Goal: Transaction & Acquisition: Purchase product/service

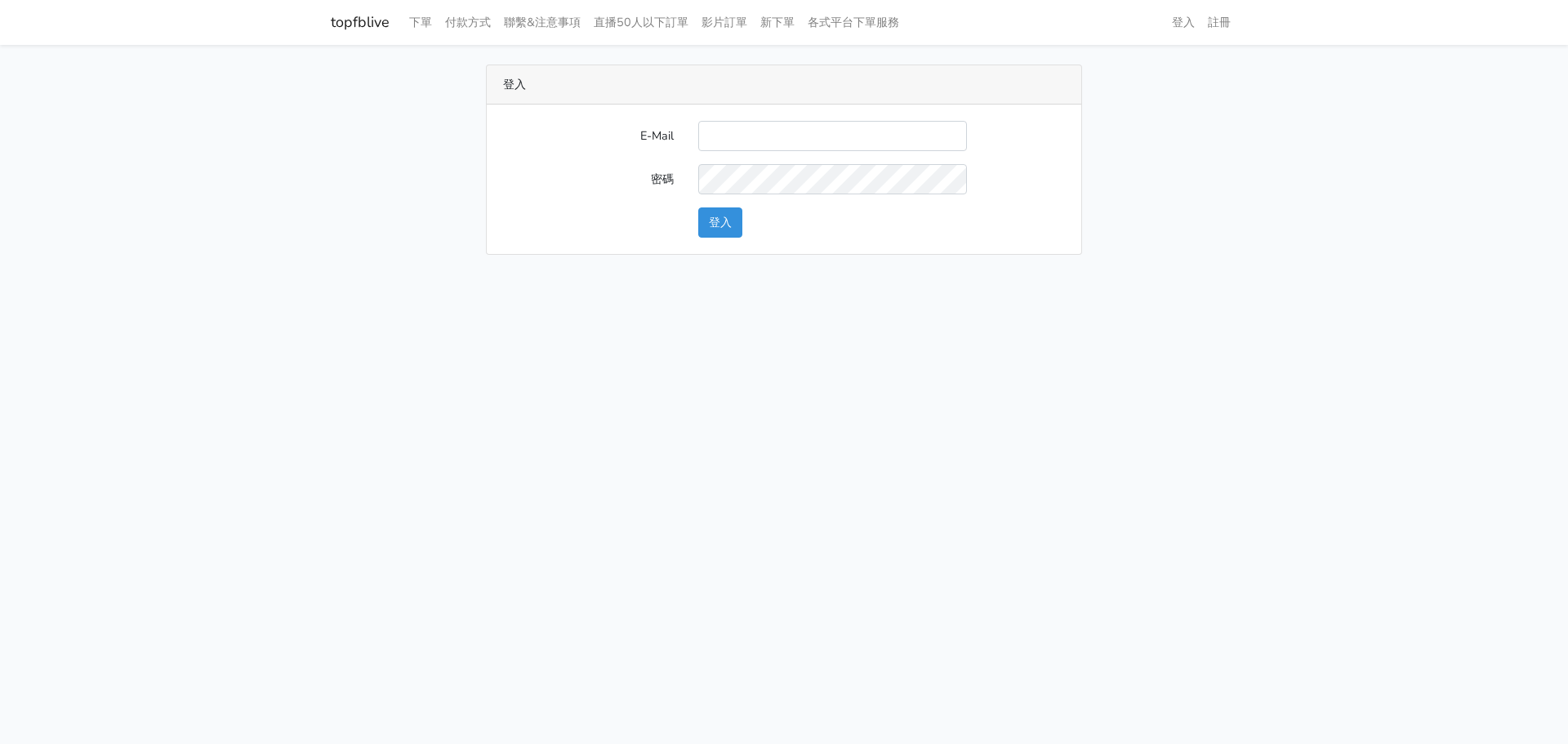
click at [769, 139] on input "E-Mail" at bounding box center [832, 136] width 269 height 30
type input "watin5408@gmail.com"
click at [718, 218] on button "登入" at bounding box center [720, 222] width 44 height 30
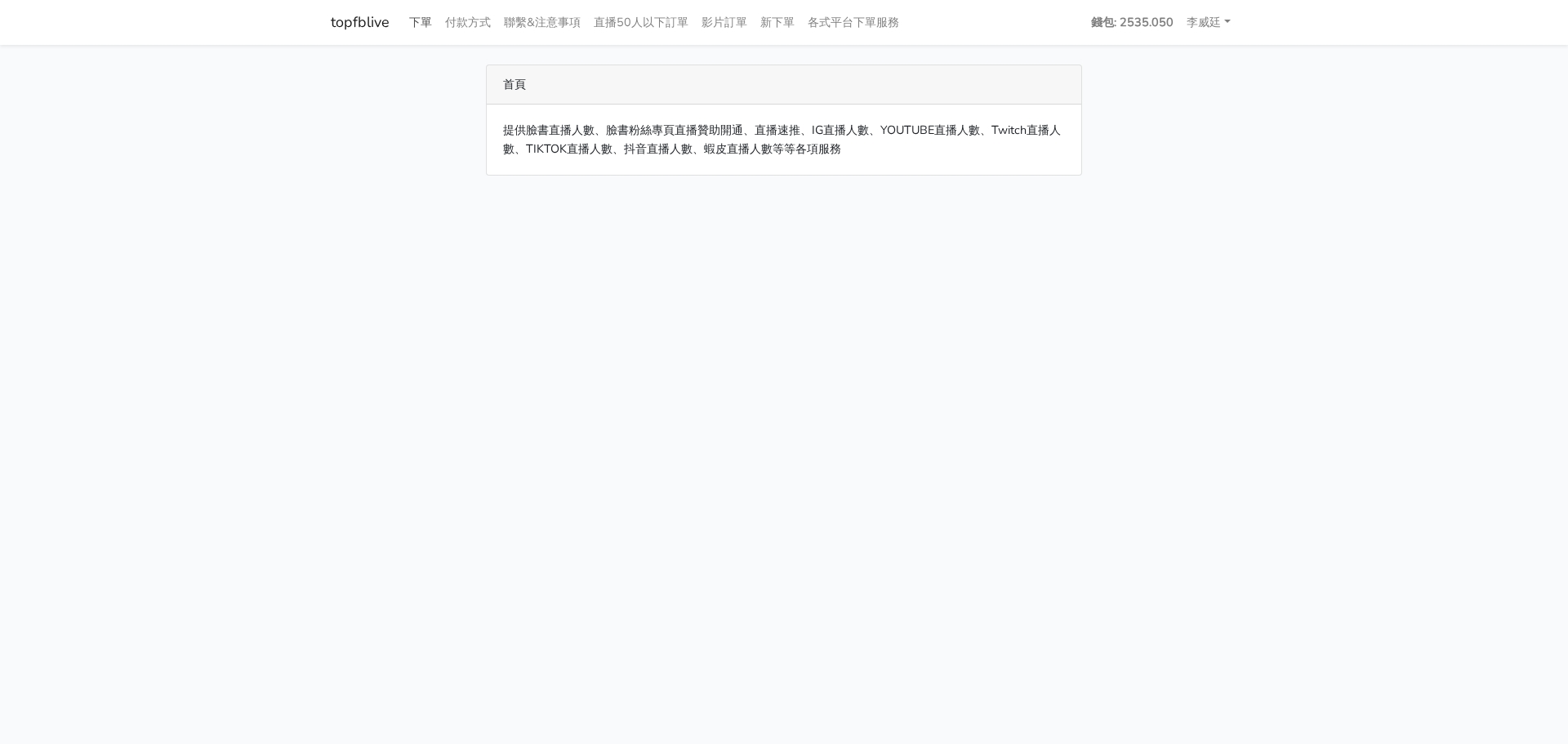
click at [425, 22] on link "下單" at bounding box center [421, 23] width 36 height 32
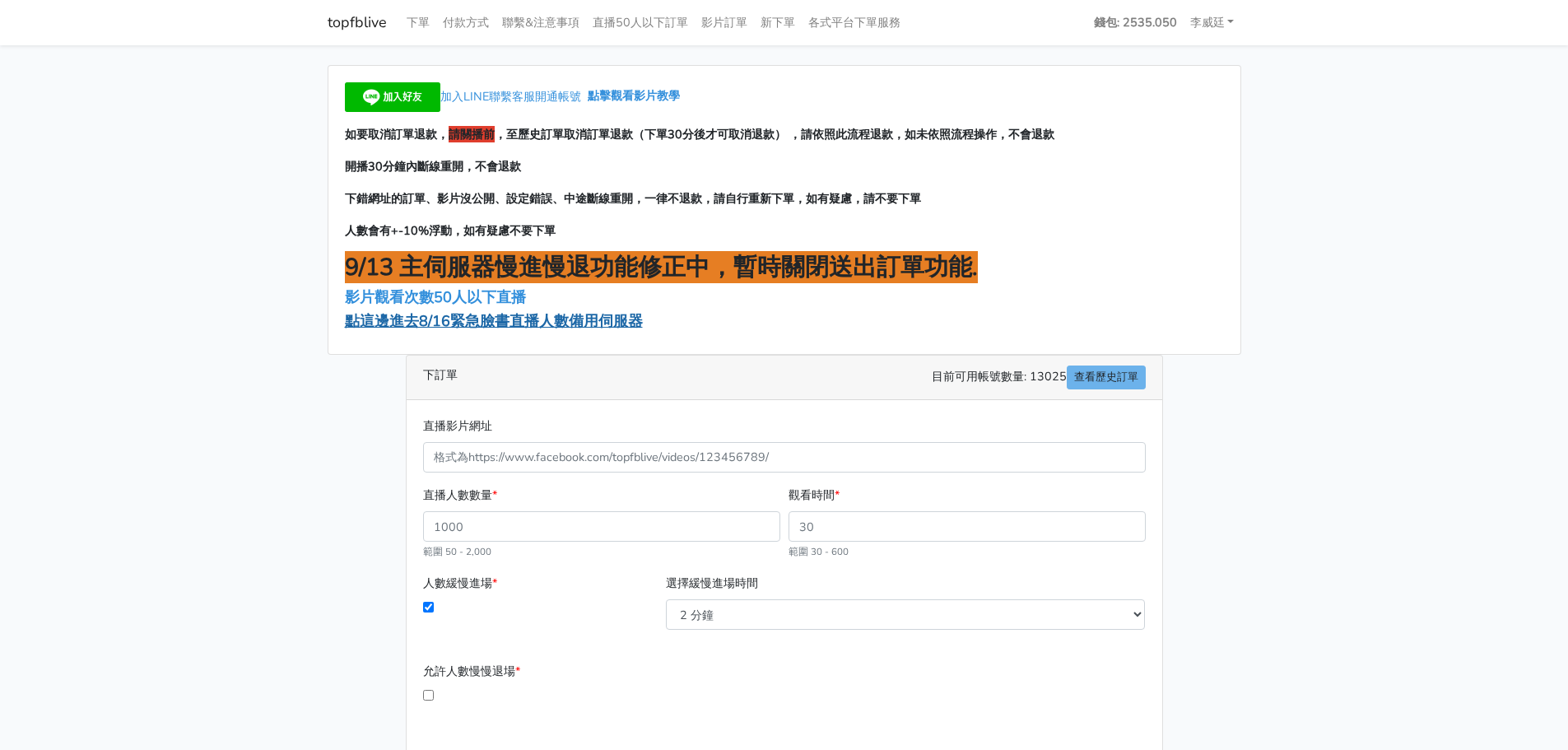
click at [429, 319] on span "點這邊進去8/16緊急臉書直播人數備用伺服器" at bounding box center [494, 320] width 298 height 20
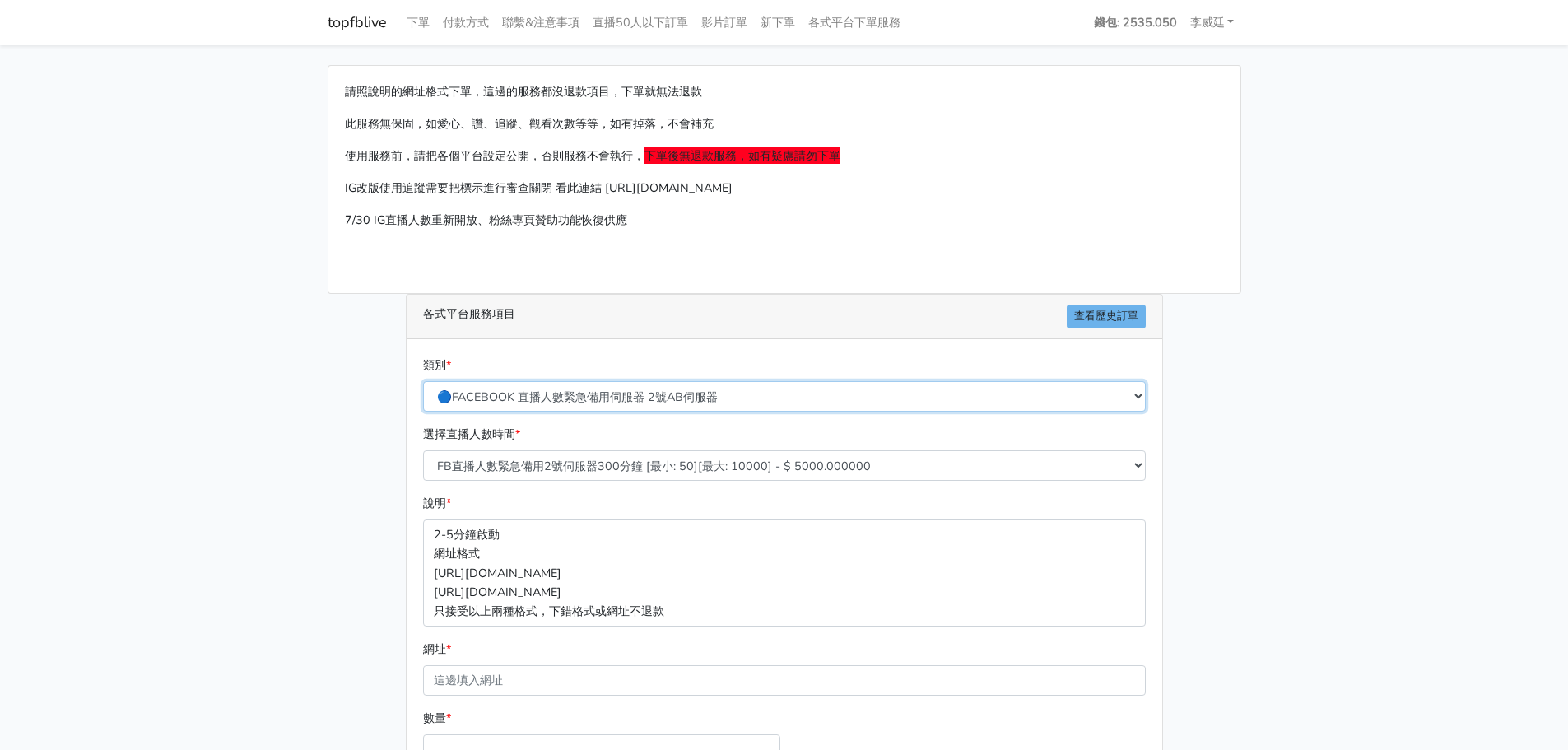
click at [632, 395] on select "🔵FACEBOOK 直播人數緊急備用伺服器 2號AB伺服器 🔵FACEBOOK 網軍專用貼文留言 安全保密 🔵FACEBOOK 直播人數緊急備用伺服器 J1 …" at bounding box center [784, 396] width 723 height 30
select select "3/26熱門平台服務台灣粉絲IG YT FB TIKTOK"
click at [423, 381] on select "🔵FACEBOOK 直播人數緊急備用伺服器 2號AB伺服器 🔵FACEBOOK 網軍專用貼文留言 安全保密 🔵FACEBOOK 直播人數緊急備用伺服器 J1 …" at bounding box center [784, 396] width 723 height 30
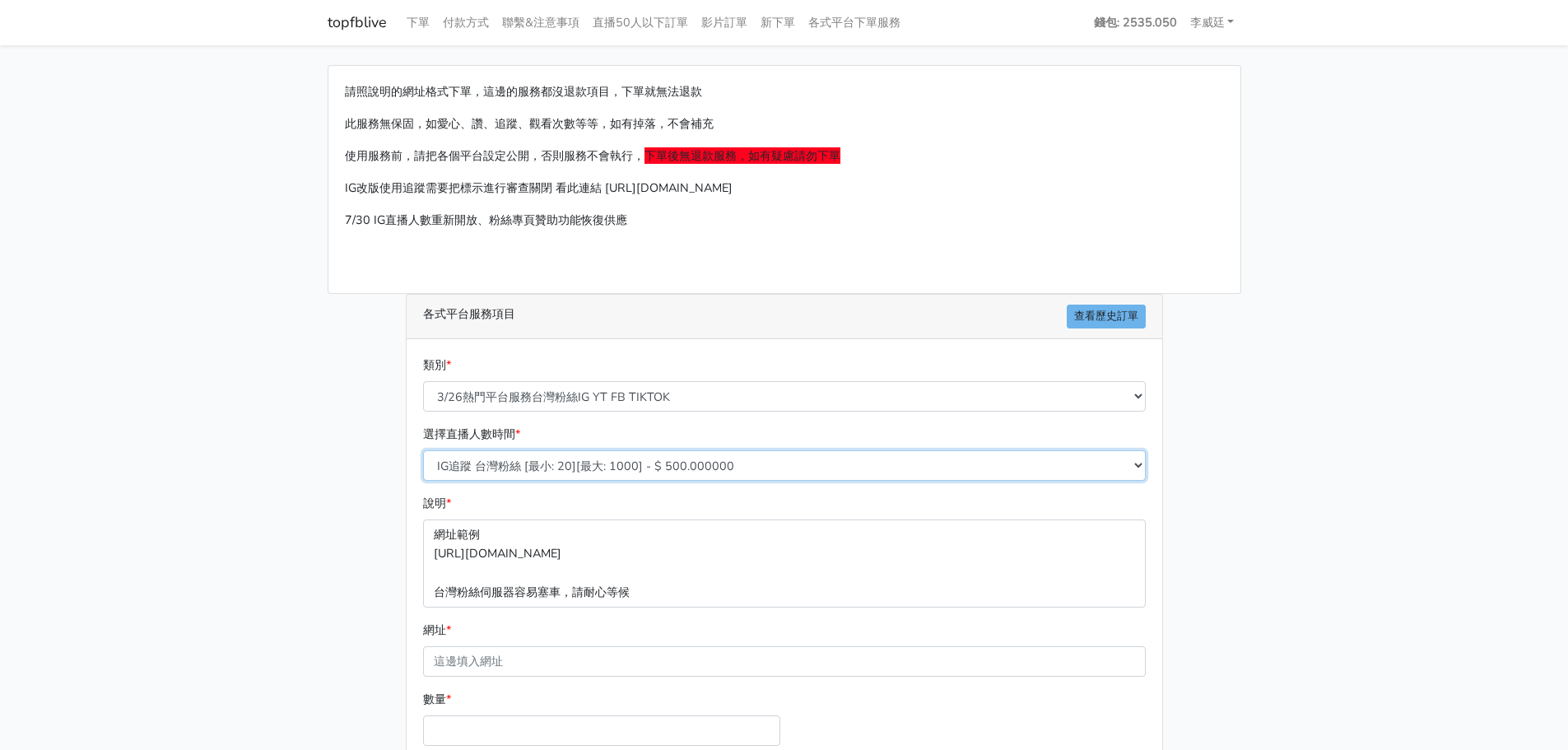
click at [546, 463] on select "IG追蹤 台灣粉絲 [最小: 20][最大: 1000] - $ 500.000000 IG愛心 台灣粉絲 [最小: 20][最大: 1000] - $ 35…" at bounding box center [784, 465] width 723 height 30
select select "669"
click at [423, 450] on select "IG追蹤 台灣粉絲 [最小: 20][最大: 1000] - $ 500.000000 IG愛心 台灣粉絲 [最小: 20][最大: 1000] - $ 35…" at bounding box center [784, 465] width 723 height 30
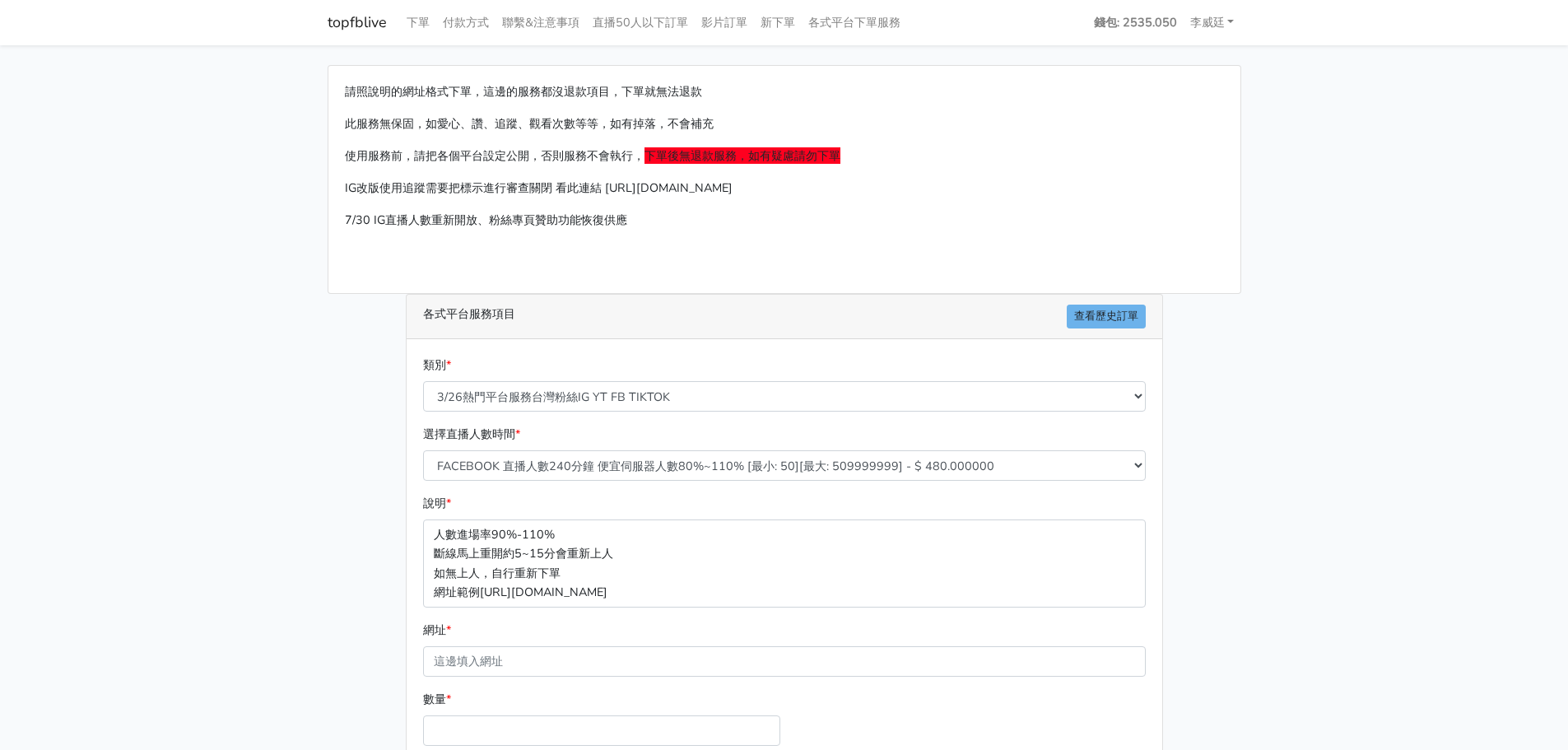
click at [513, 632] on div "網址 *" at bounding box center [784, 648] width 723 height 56
click at [510, 646] on input "網址 *" at bounding box center [784, 661] width 723 height 30
paste input "https://www.facebook.com/watch/live/?ref=watch_permalink&v=753626227663630"
type input "https://www.facebook.com/watch/live/?ref=watch_permalink&v=753626227663630"
click at [484, 728] on input "數量 *" at bounding box center [601, 730] width 357 height 30
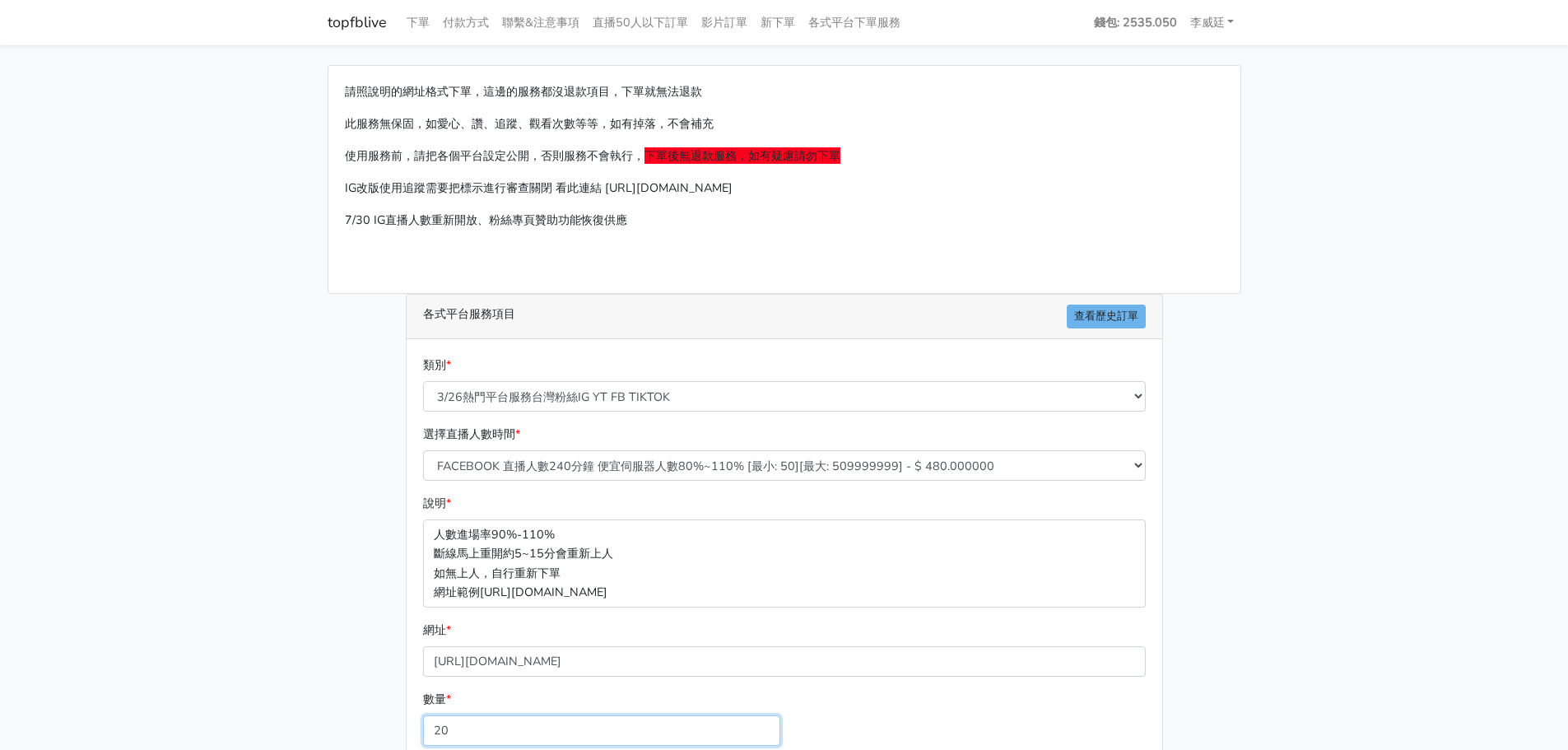
type input "2"
type input "100"
type input "48.000"
click at [251, 544] on main "請照說明的網址格式下單，這邊的服務都沒退款項目，下單就無法退款 此服務無保固，如愛心、讚、追蹤、觀看次數等等，如有掉落，不會補充 使用服務前，請把各個平台設定…" at bounding box center [784, 478] width 1568 height 867
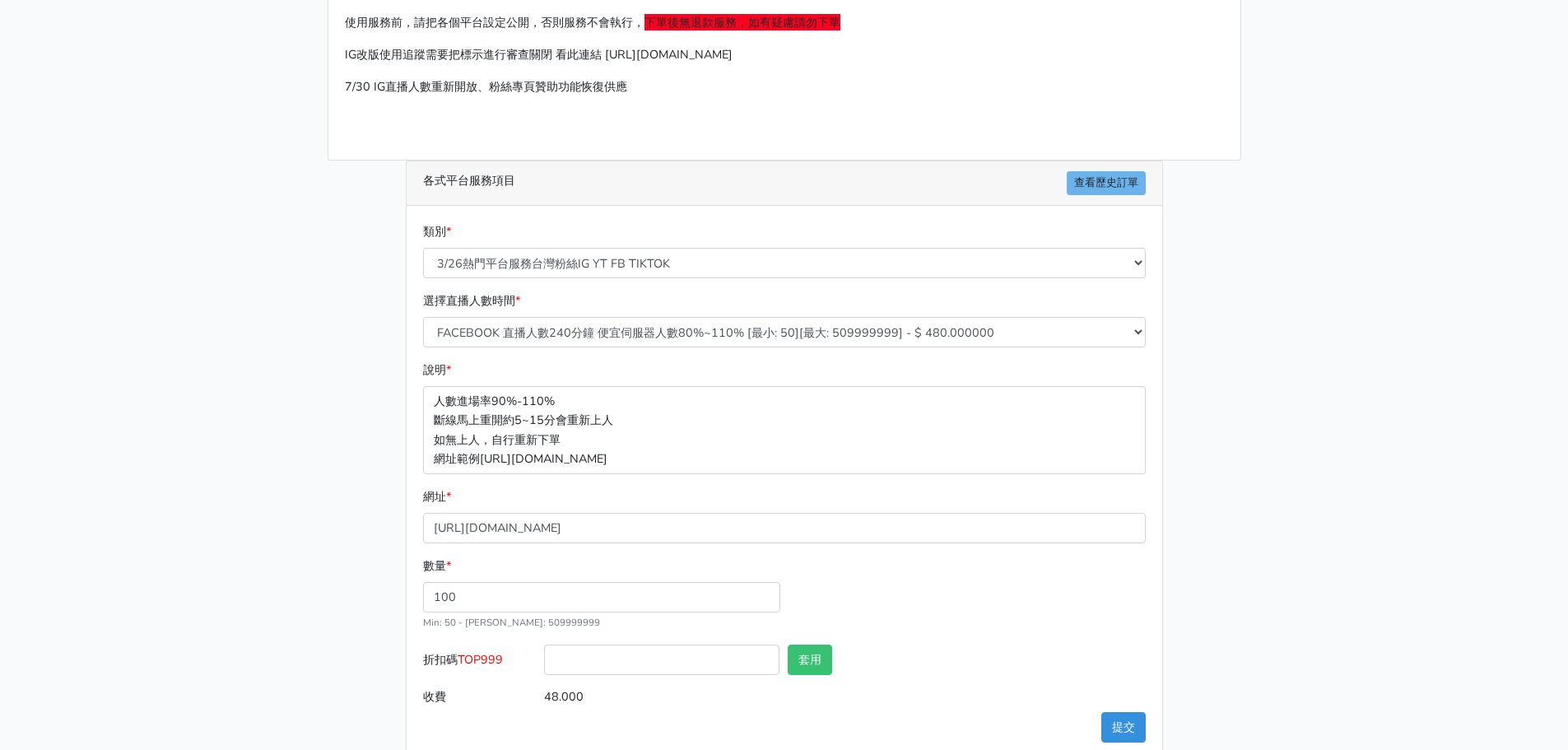
scroll to position [163, 0]
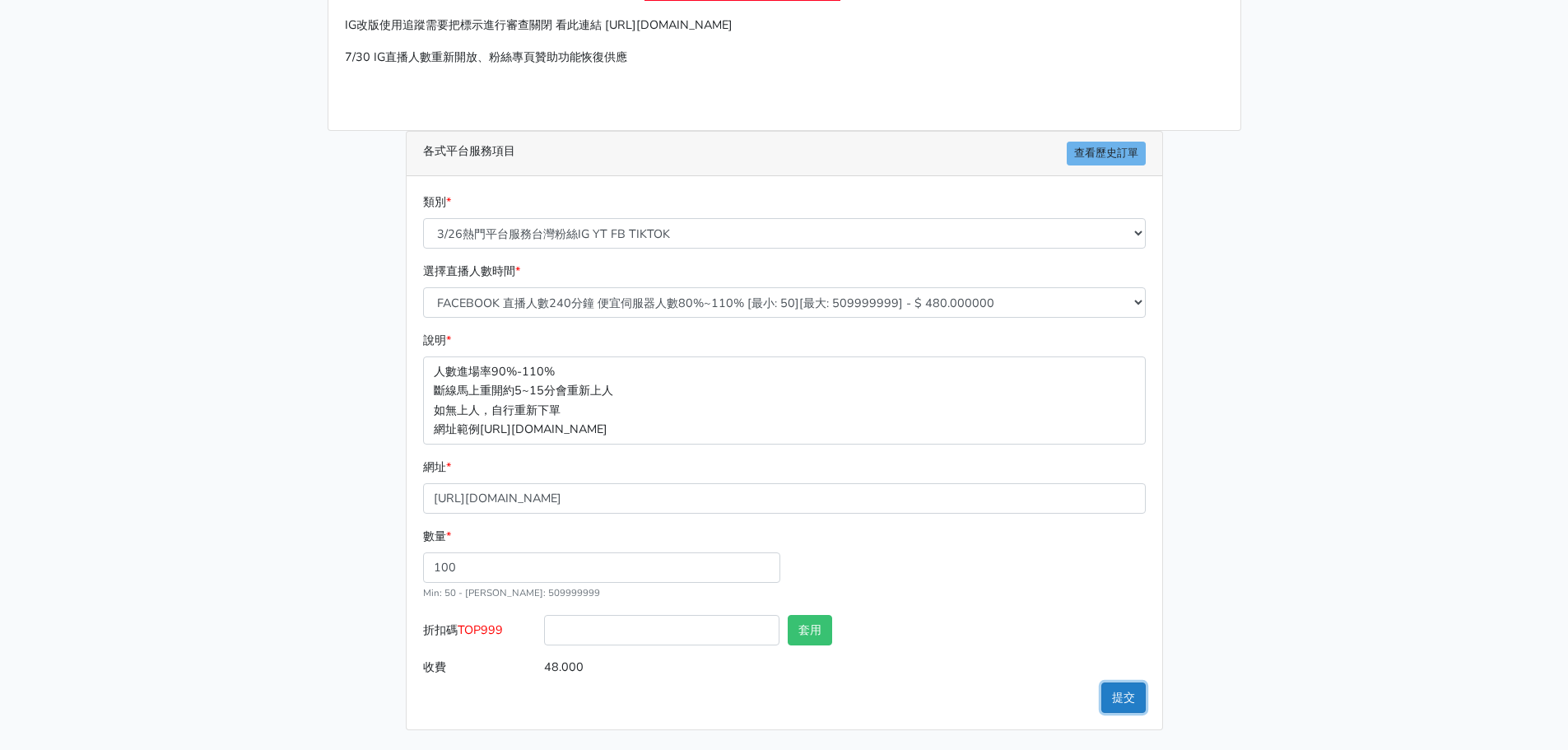
click at [1119, 698] on button "提交" at bounding box center [1123, 698] width 45 height 30
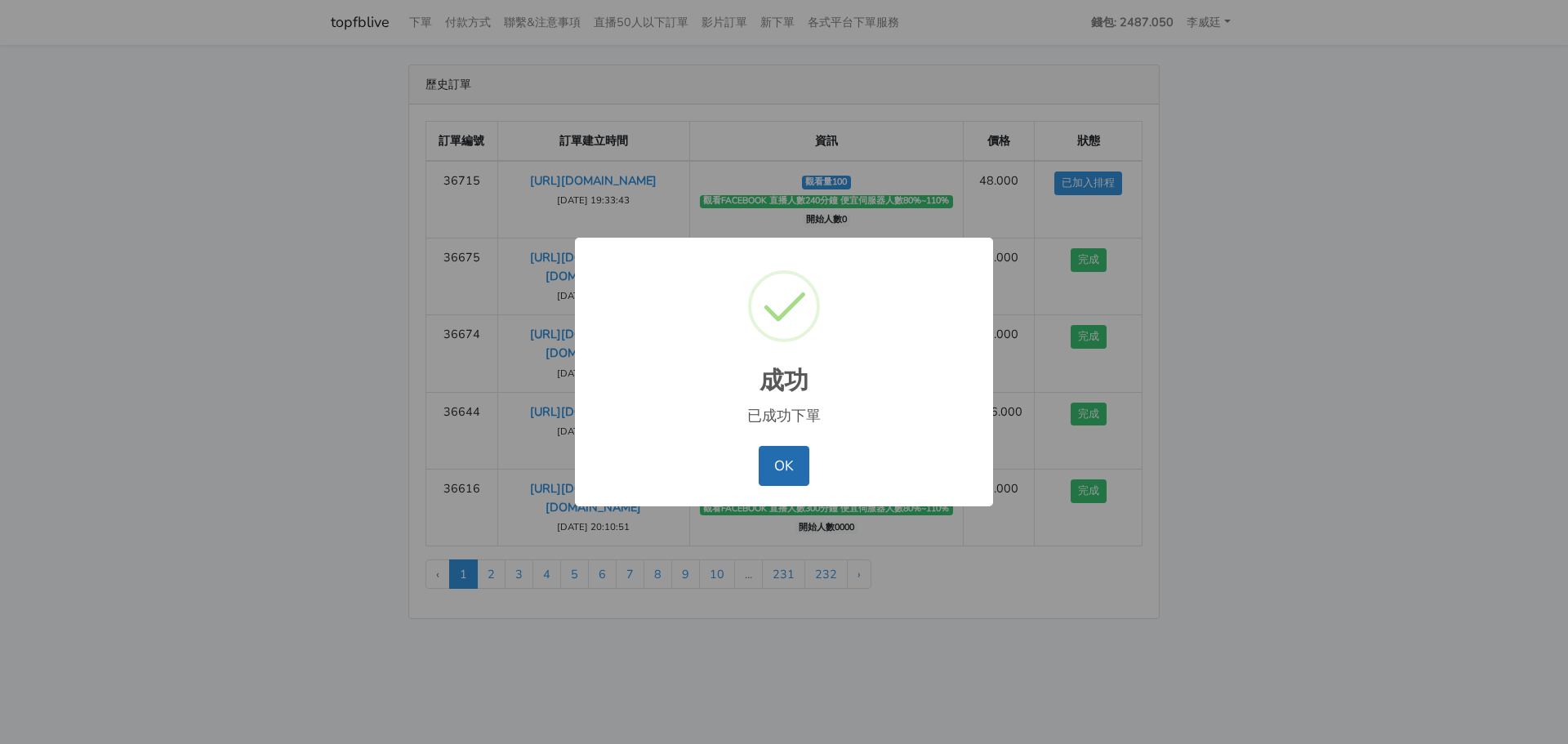
click at [783, 462] on button "OK" at bounding box center [783, 464] width 50 height 39
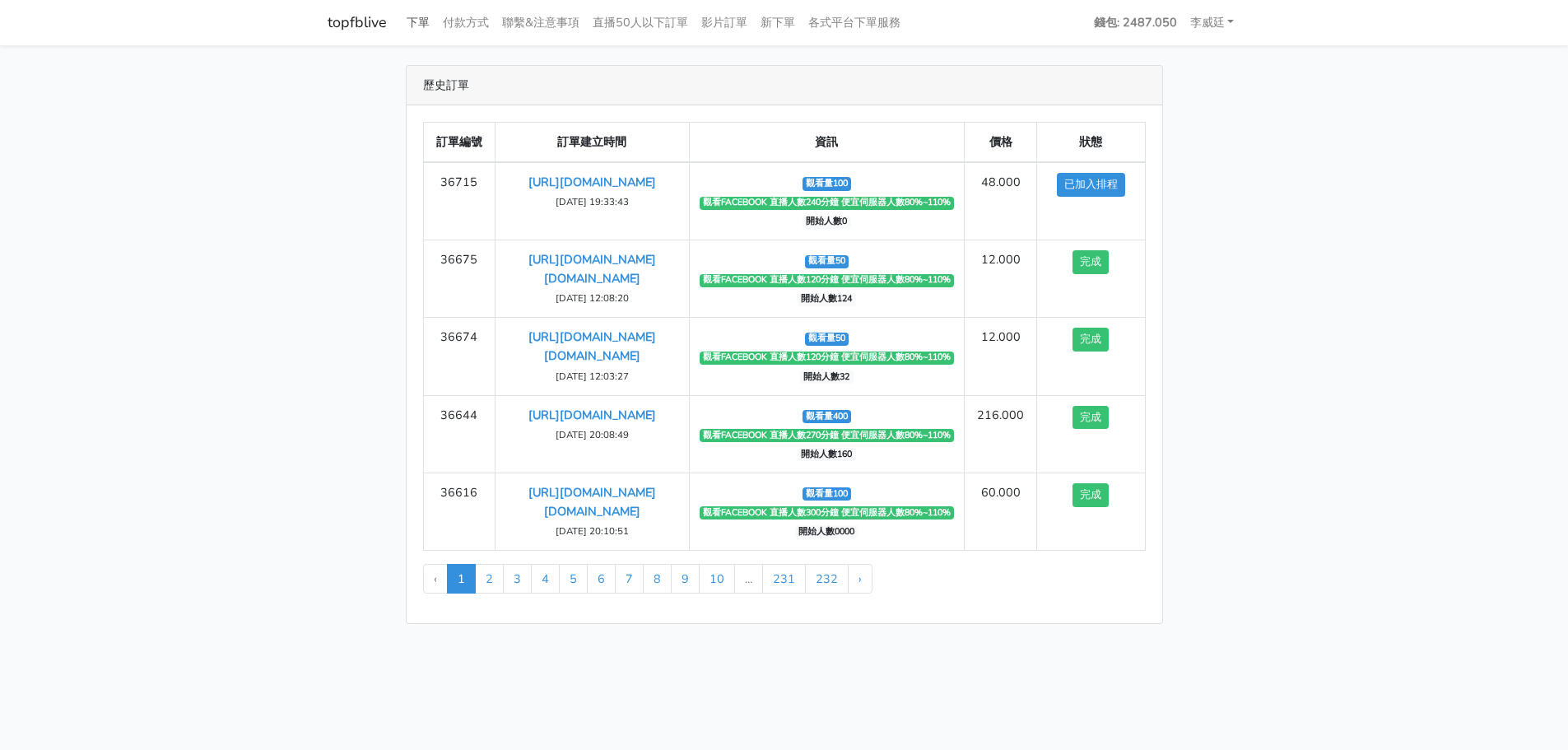
click at [422, 20] on link "下單" at bounding box center [418, 23] width 36 height 32
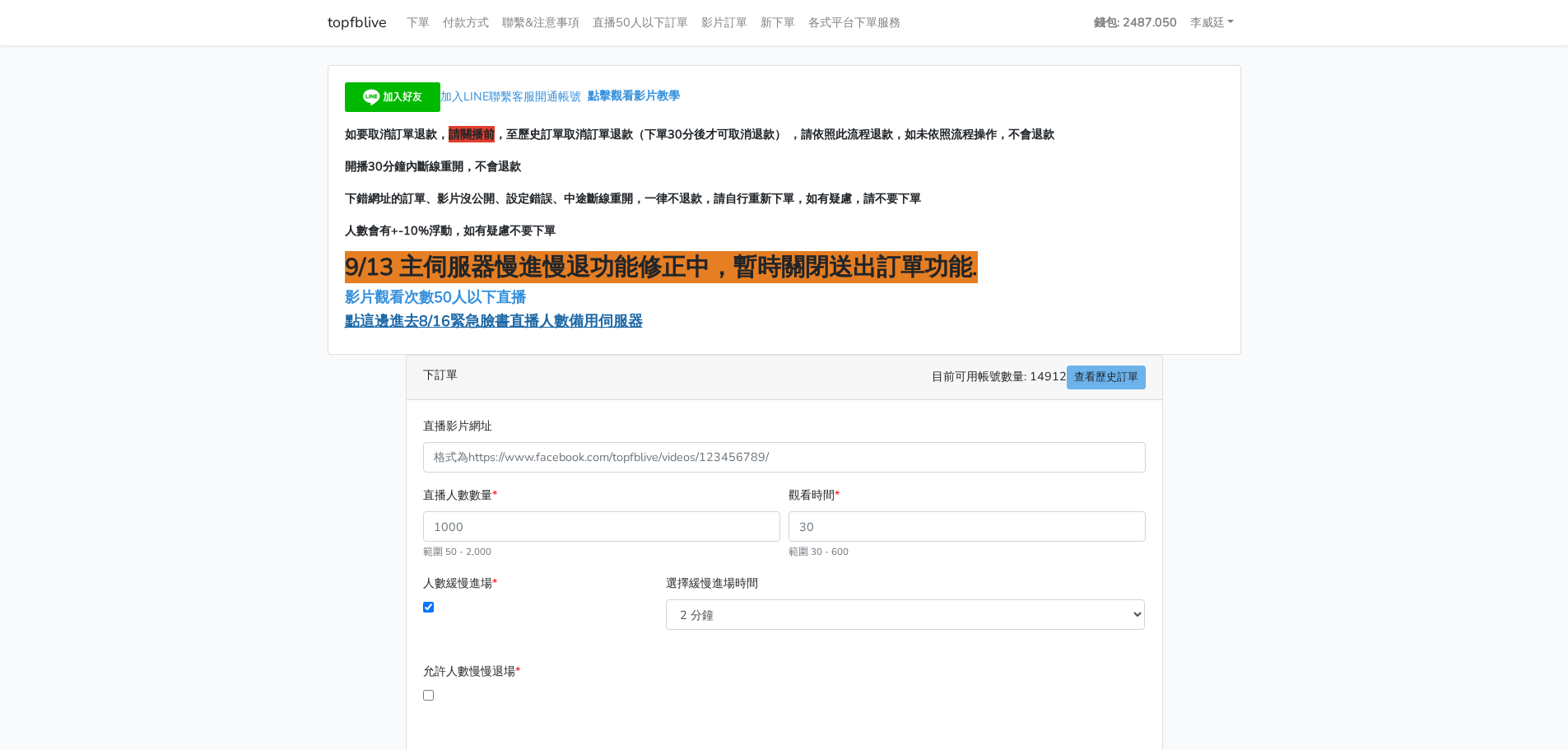
click at [442, 318] on span "點這邊進去8/16緊急臉書直播人數備用伺服器" at bounding box center [494, 320] width 298 height 20
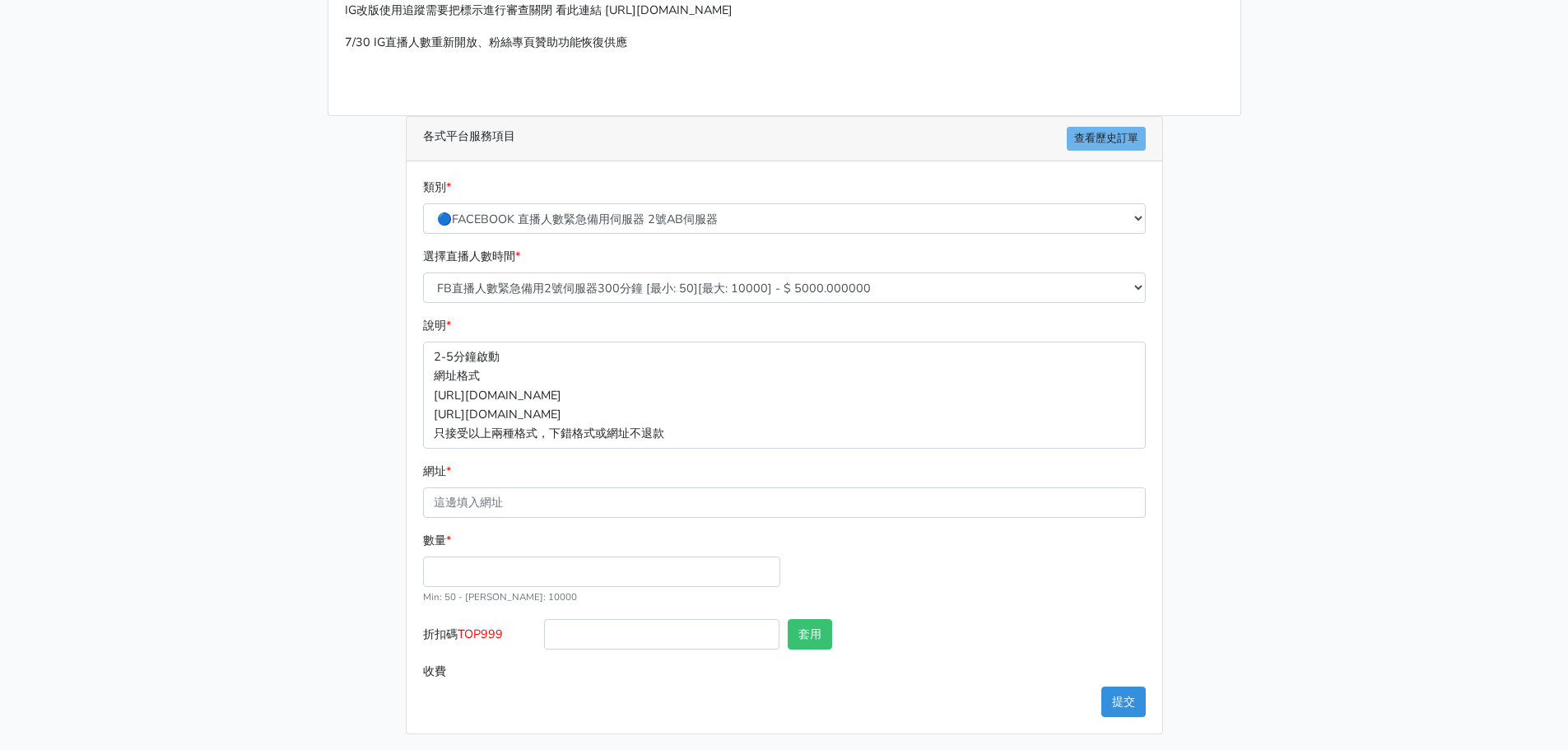
scroll to position [182, 0]
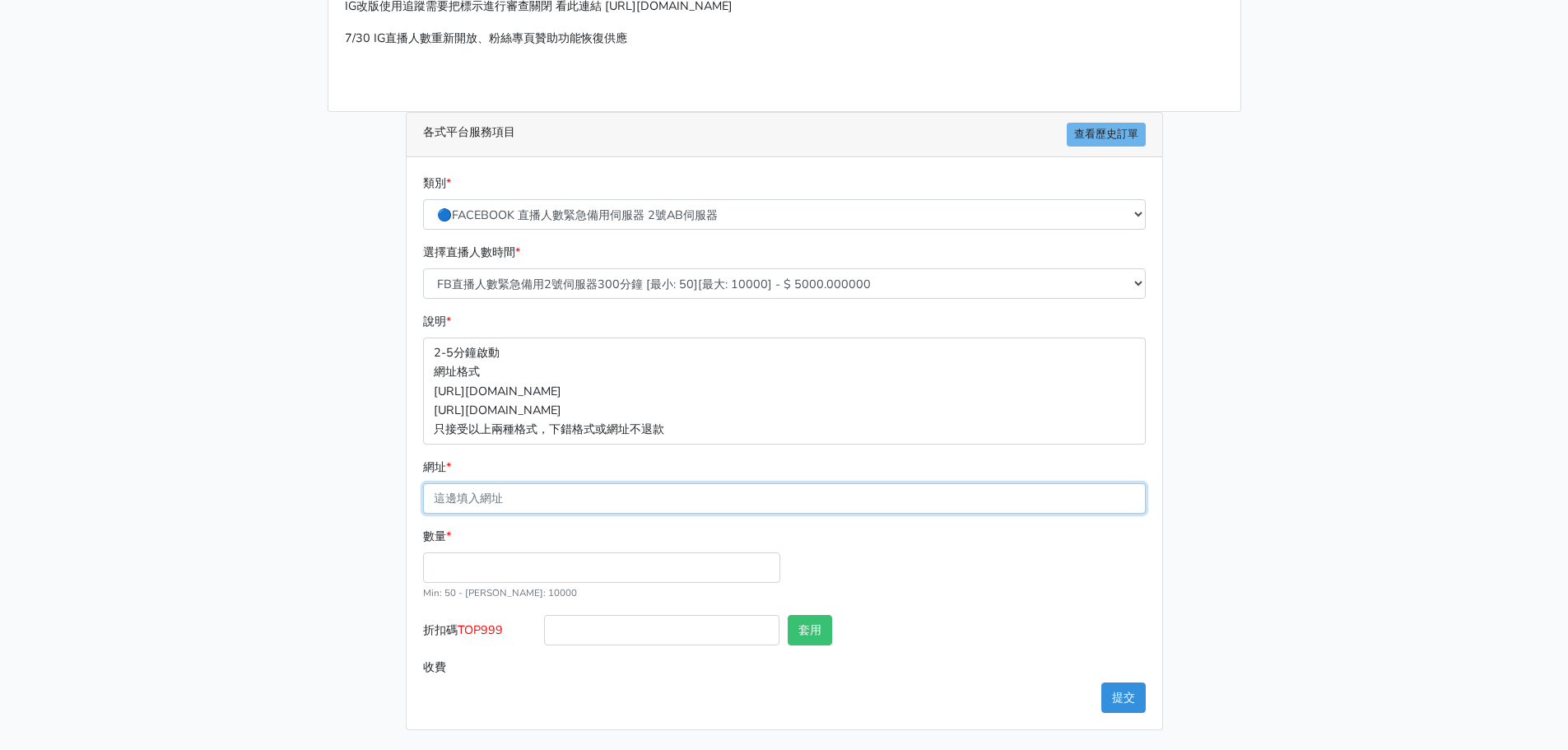
click at [508, 494] on input "網址 *" at bounding box center [784, 498] width 723 height 30
paste input "[URL][DOMAIN_NAME]"
type input "[URL][DOMAIN_NAME]"
click at [468, 559] on input "數量 *" at bounding box center [601, 567] width 357 height 30
type input "100"
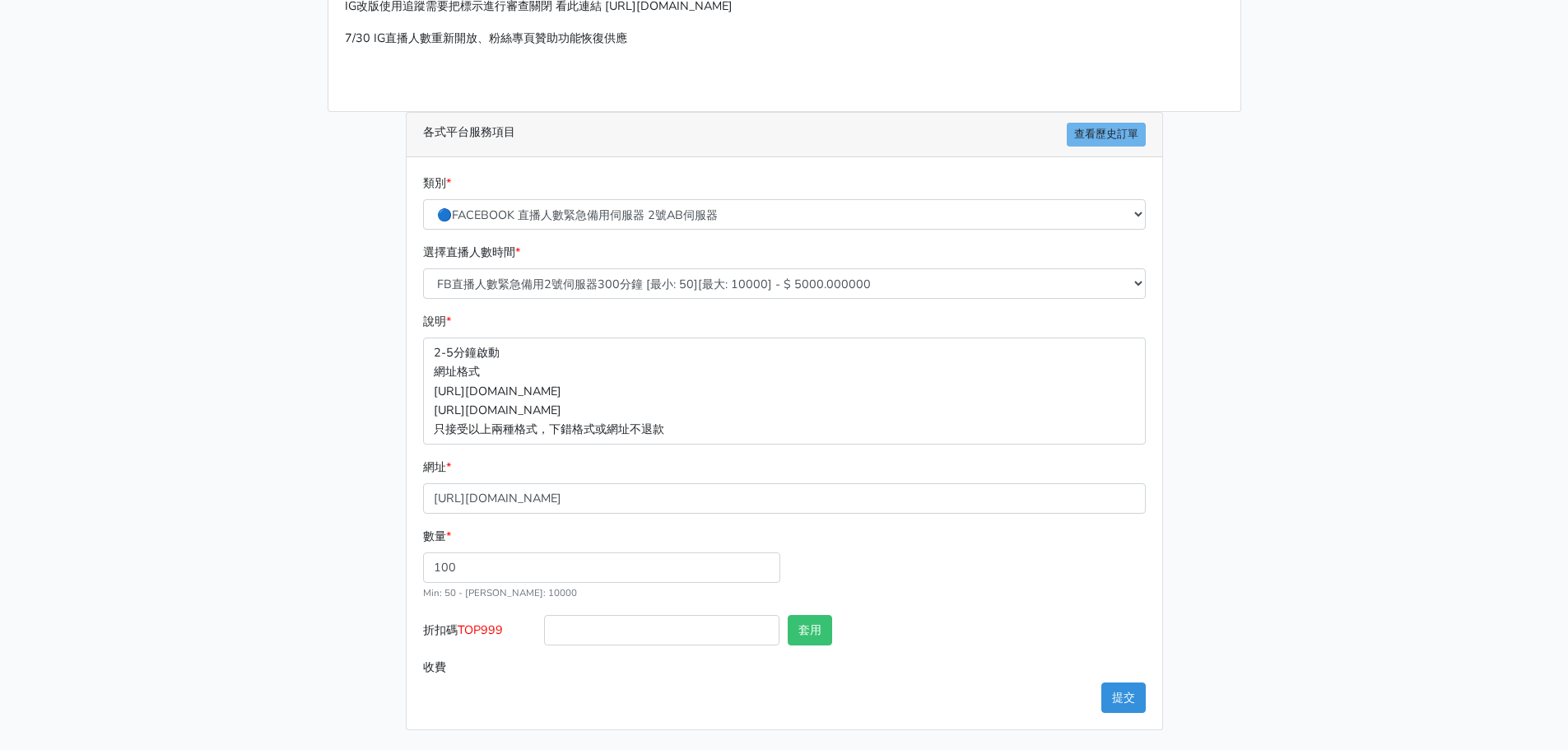
type input "500.000"
click at [296, 642] on main "請照說明的網址格式下單，這邊的服務都沒退款項目，下單就無法退款 此服務無保固，如愛心、讚、追蹤、觀看次數等等，如有掉落，不會補充 使用服務前，請把各個平台設定…" at bounding box center [784, 307] width 1568 height 886
drag, startPoint x: 516, startPoint y: 627, endPoint x: 461, endPoint y: 629, distance: 55.0
click at [461, 629] on label "折扣碼 TOP999" at bounding box center [480, 633] width 122 height 37
copy span "TOP999"
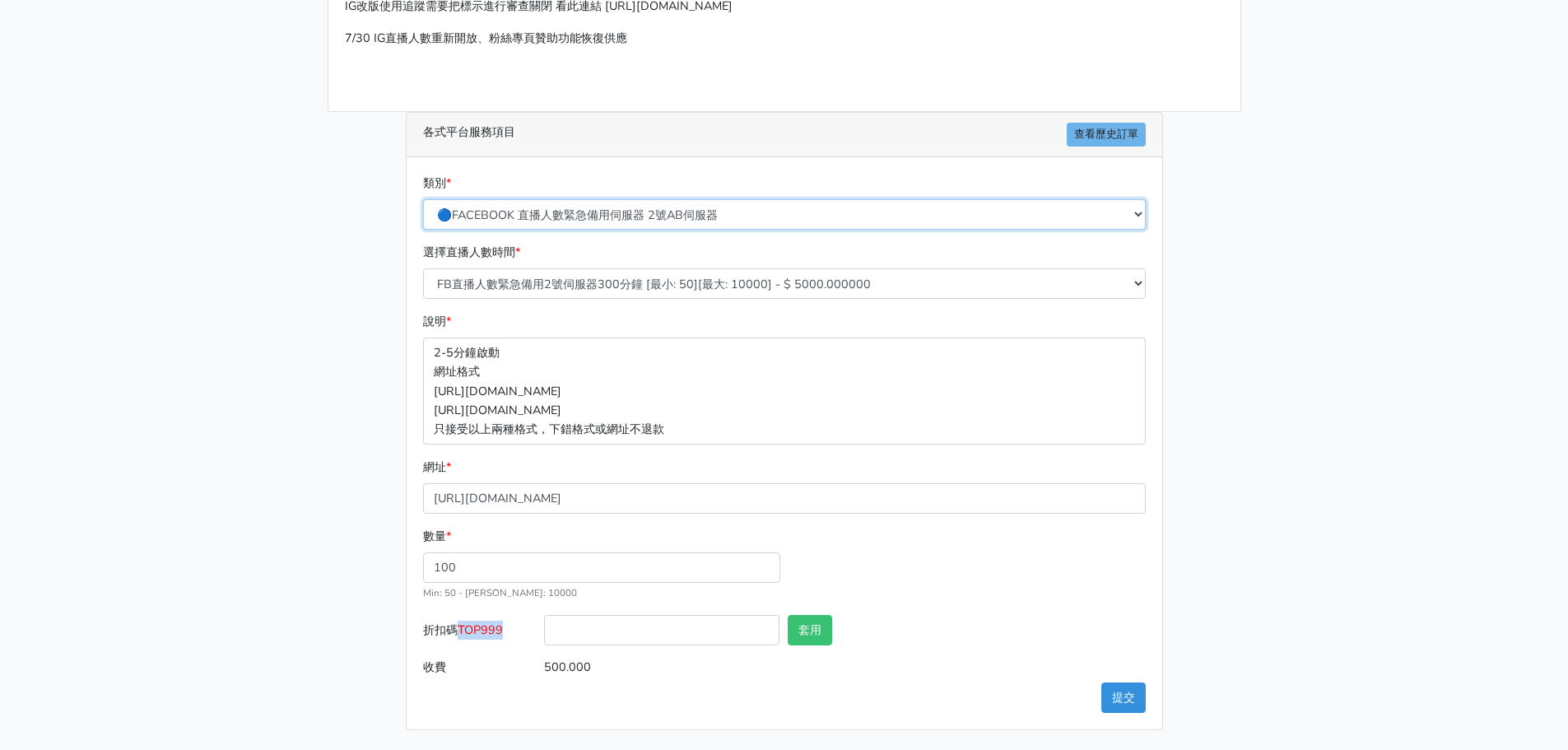
click at [612, 200] on select "🔵FACEBOOK 直播人數緊急備用伺服器 2號AB伺服器 🔵FACEBOOK 網軍專用貼文留言 安全保密 🔵FACEBOOK 直播人數緊急備用伺服器 J1 …" at bounding box center [784, 214] width 723 height 30
select select "3/26熱門平台服務台灣粉絲IG YT FB TIKTOK"
click at [423, 218] on select "🔵FACEBOOK 直播人數緊急備用伺服器 2號AB伺服器 🔵FACEBOOK 網軍專用貼文留言 安全保密 🔵FACEBOOK 直播人數緊急備用伺服器 J1 …" at bounding box center [784, 214] width 723 height 30
type input "50.000"
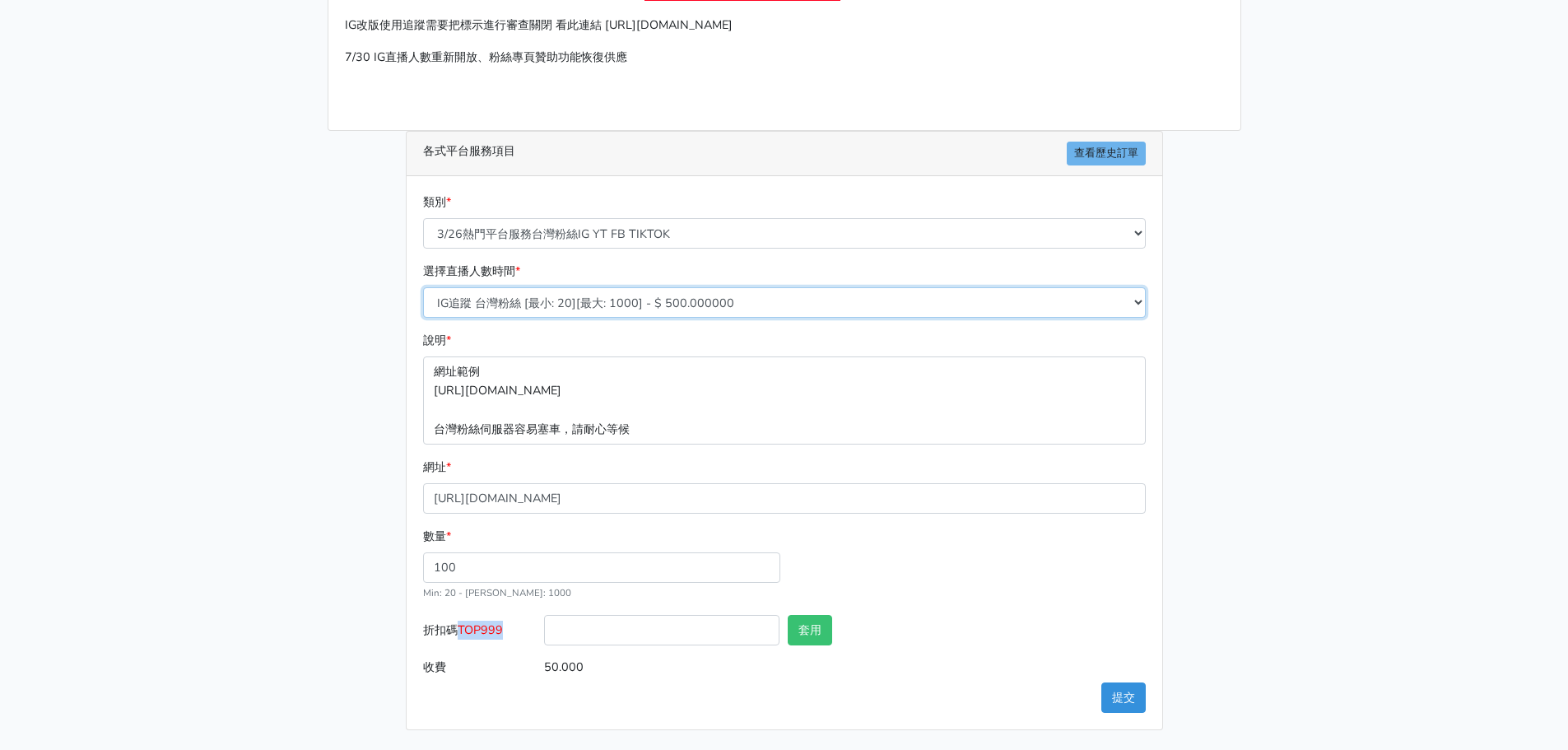
click at [582, 293] on select "IG追蹤 台灣粉絲 [最小: 20][最大: 1000] - $ 500.000000 IG愛心 台灣粉絲 [最小: 20][最大: 1000] - $ 35…" at bounding box center [784, 302] width 723 height 30
select select "669"
click at [423, 287] on select "IG追蹤 台灣粉絲 [最小: 20][最大: 1000] - $ 500.000000 IG愛心 台灣粉絲 [最小: 20][最大: 1000] - $ 35…" at bounding box center [784, 302] width 723 height 30
type input "48.000"
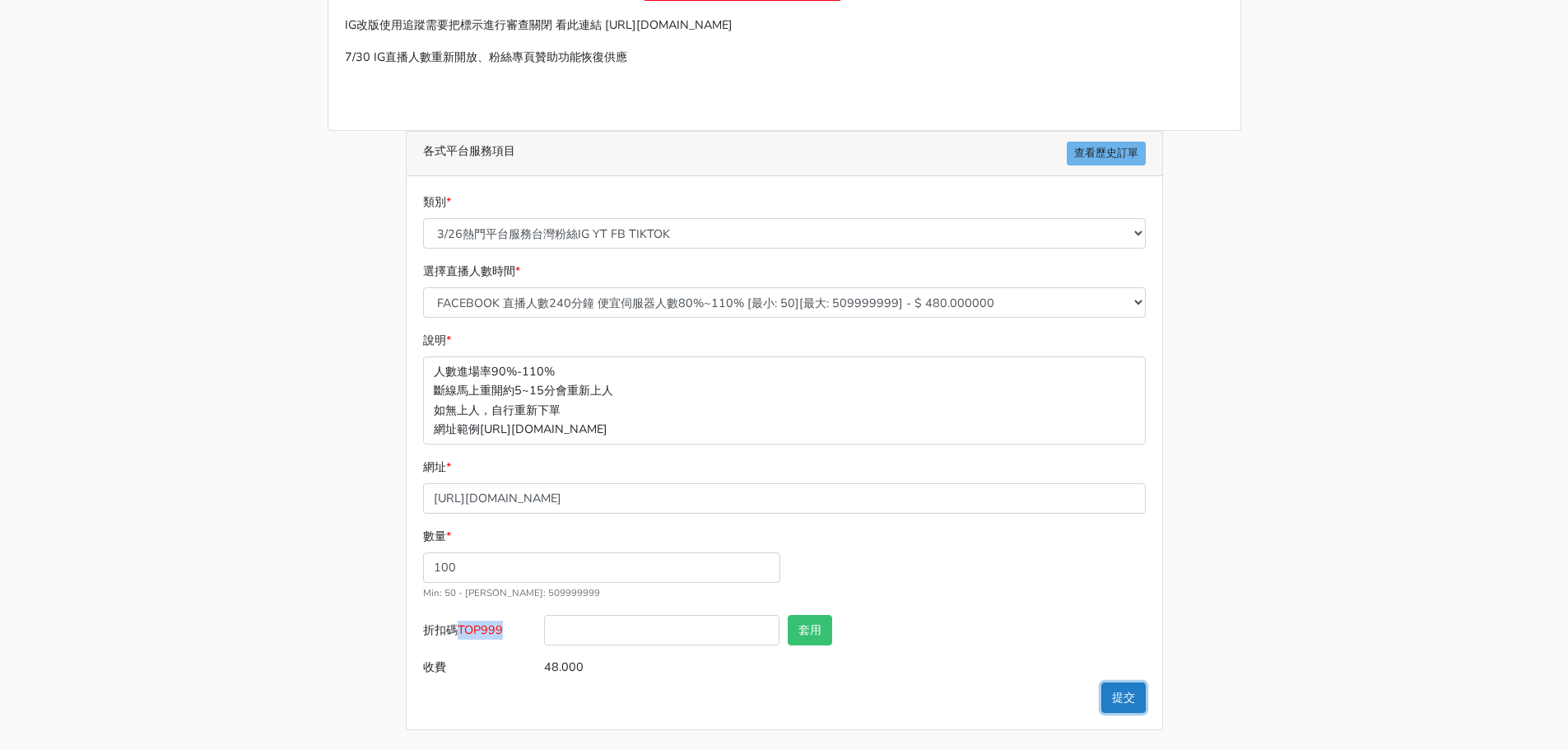
click at [1119, 699] on button "提交" at bounding box center [1123, 698] width 45 height 30
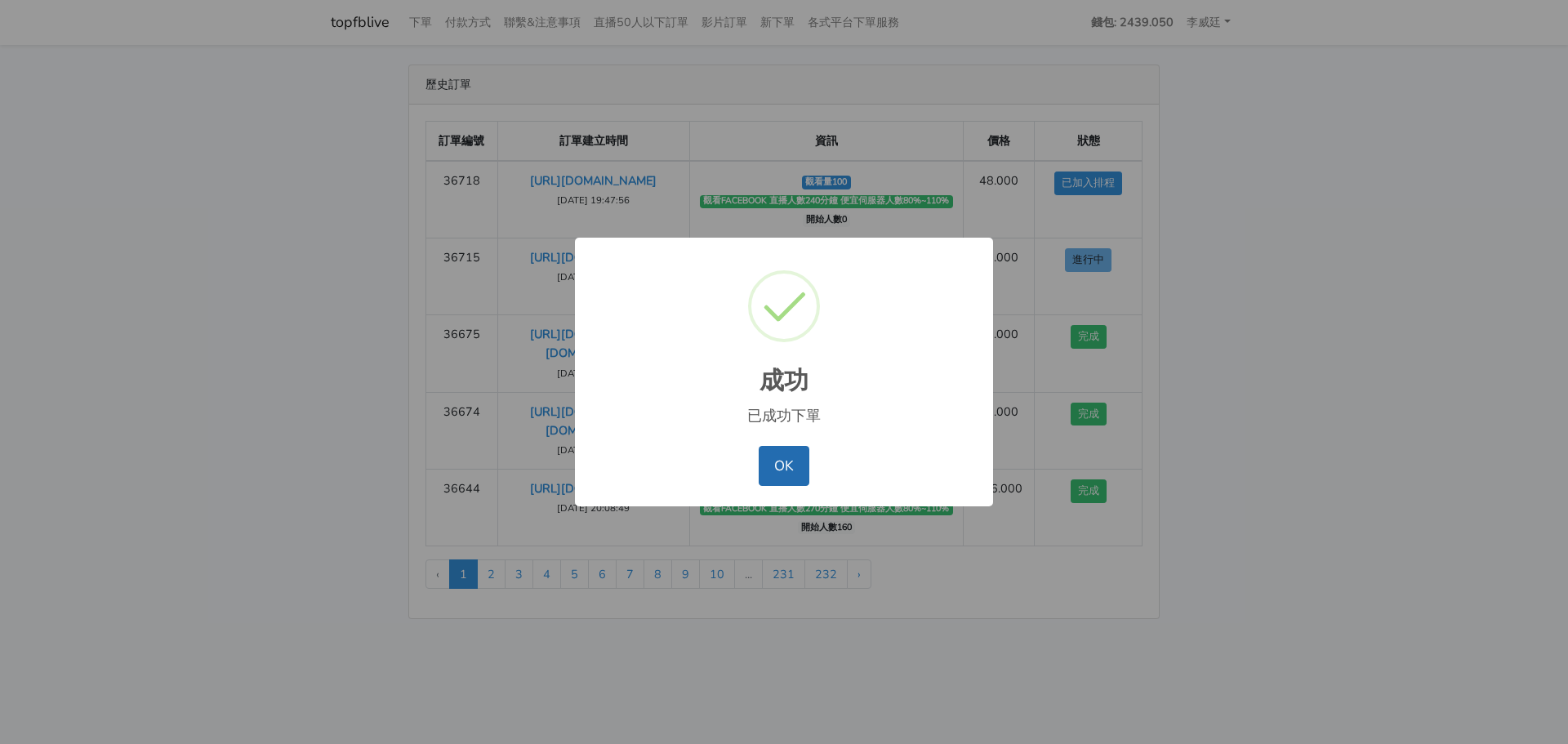
click at [791, 468] on button "OK" at bounding box center [783, 464] width 50 height 39
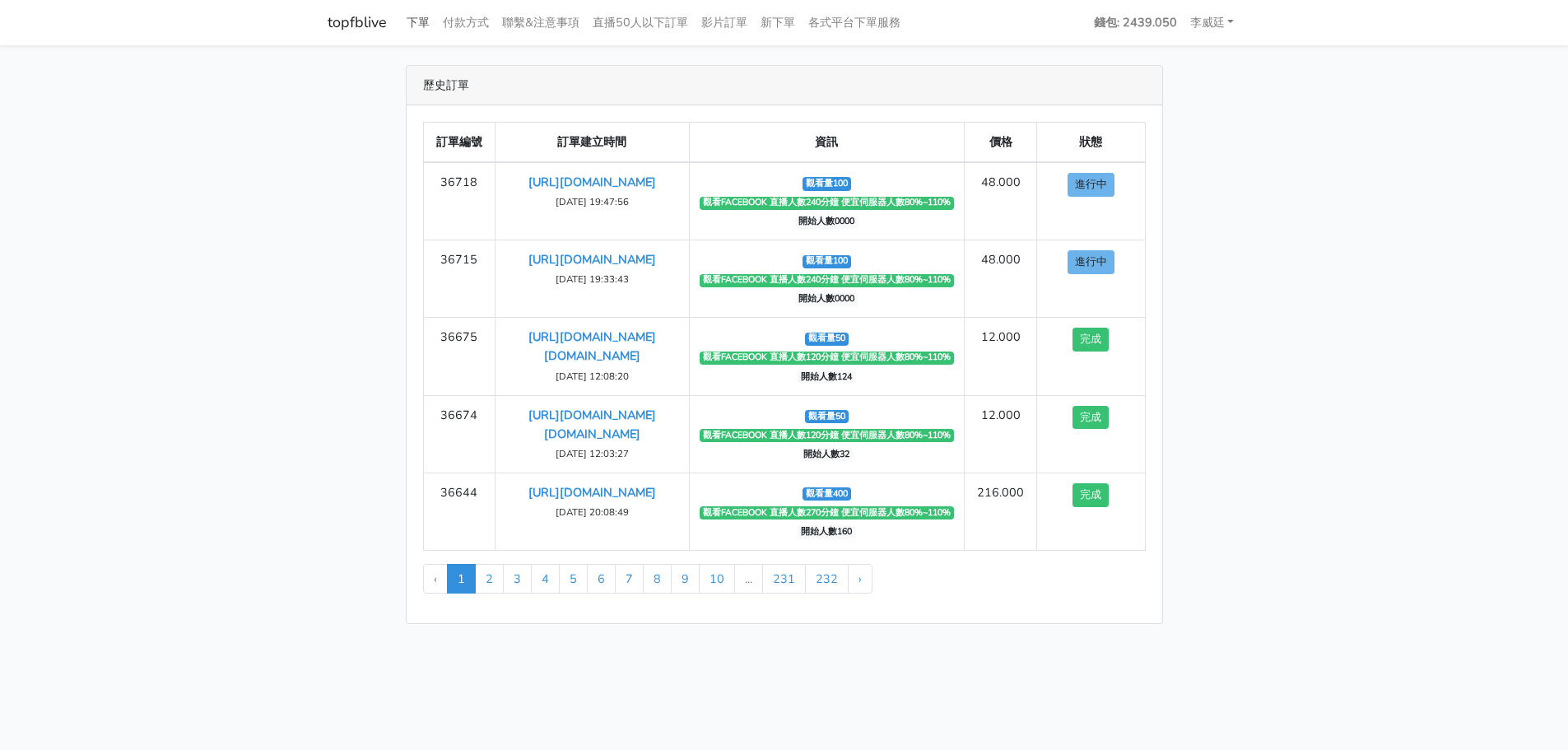
click at [413, 27] on link "下單" at bounding box center [418, 23] width 36 height 32
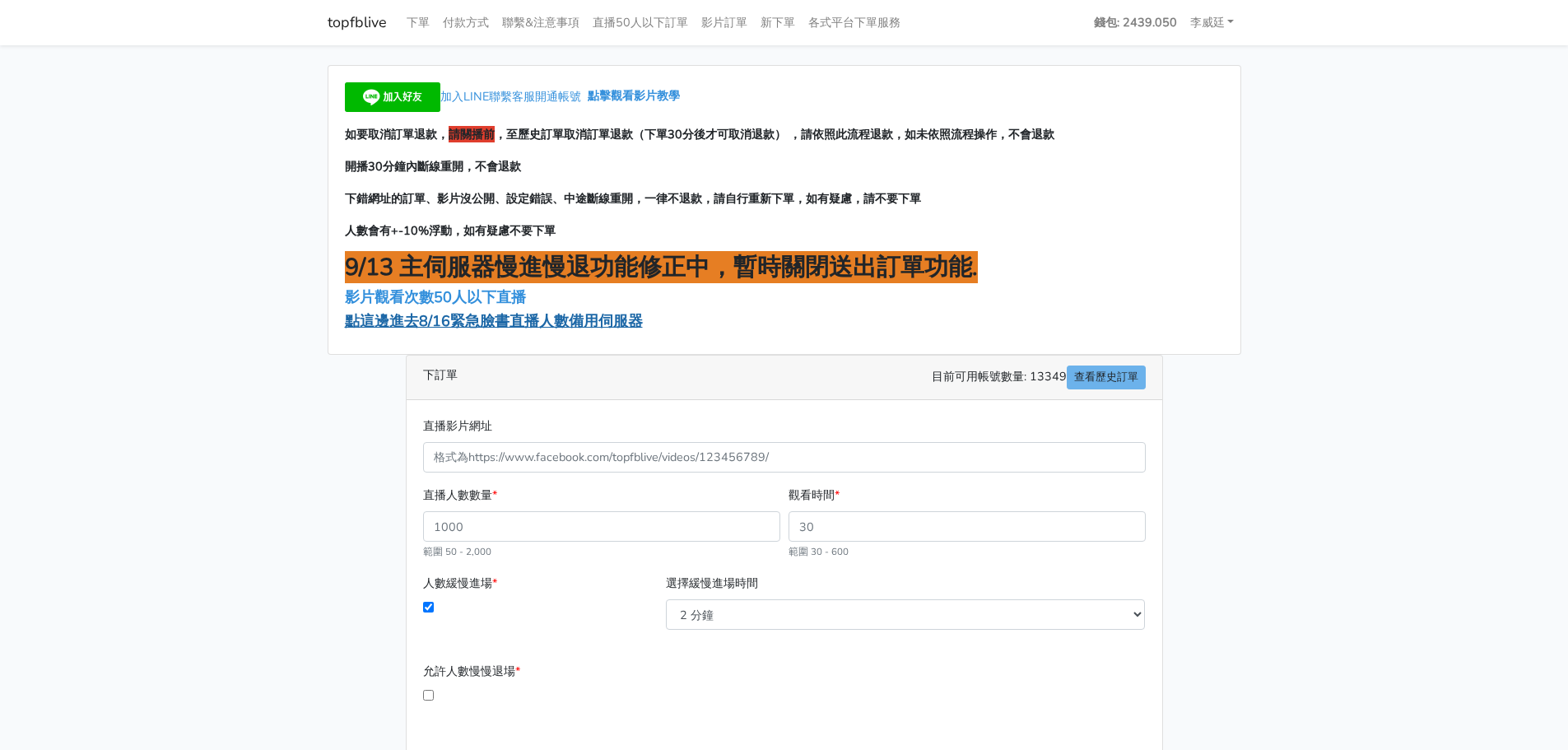
click at [423, 321] on span "點這邊進去8/16緊急臉書直播人數備用伺服器" at bounding box center [494, 320] width 298 height 20
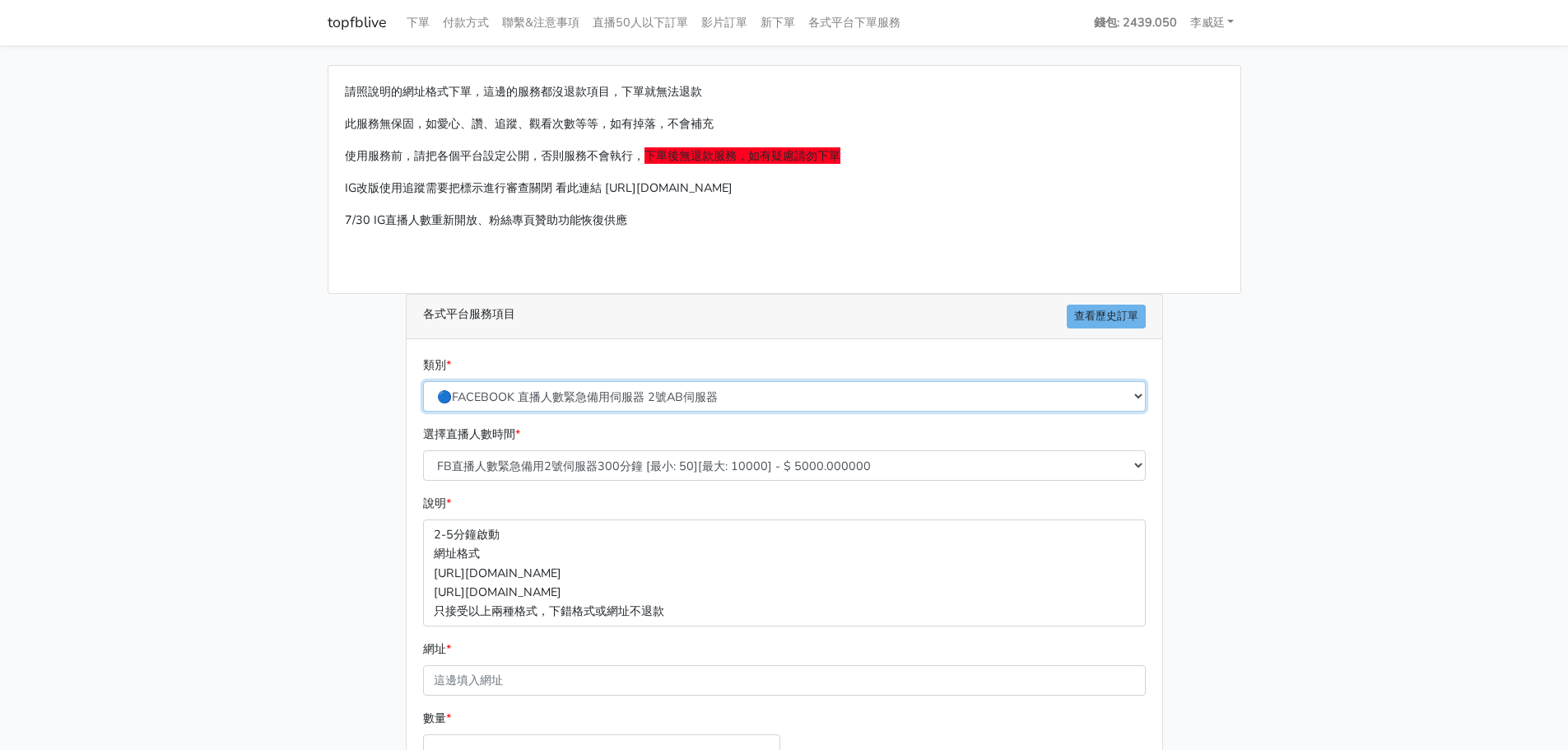
click at [574, 396] on select "🔵FACEBOOK 直播人數緊急備用伺服器 2號AB伺服器 🔵FACEBOOK 網軍專用貼文留言 安全保密 🔵FACEBOOK 直播人數緊急備用伺服器 J1 …" at bounding box center [784, 396] width 723 height 30
select select "🔵FACEBOOK 直播人數 AB伺服器"
click at [423, 381] on select "🔵FACEBOOK 直播人數緊急備用伺服器 2號AB伺服器 🔵FACEBOOK 網軍專用貼文留言 安全保密 🔵FACEBOOK 直播人數緊急備用伺服器 J1 …" at bounding box center [784, 396] width 723 height 30
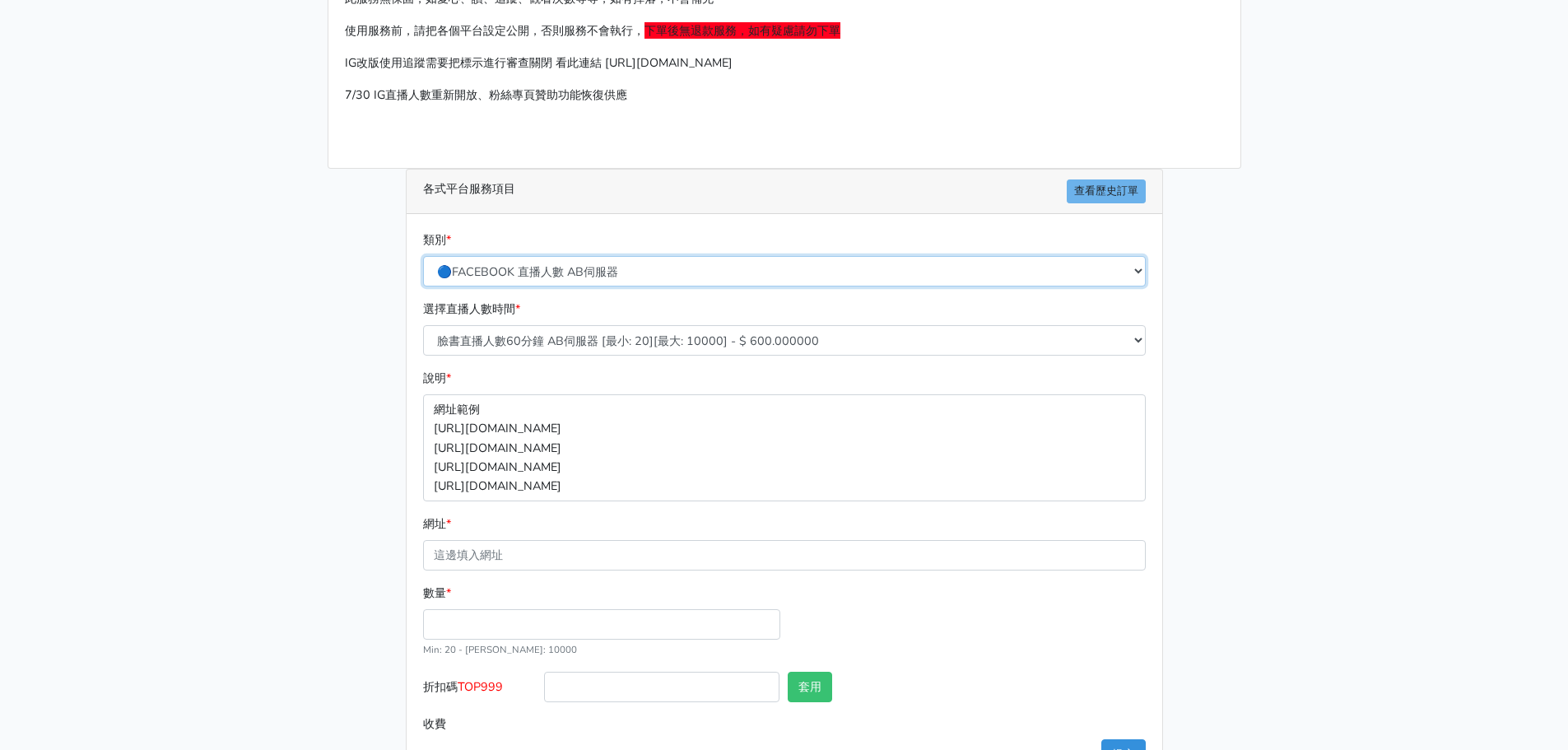
scroll to position [182, 0]
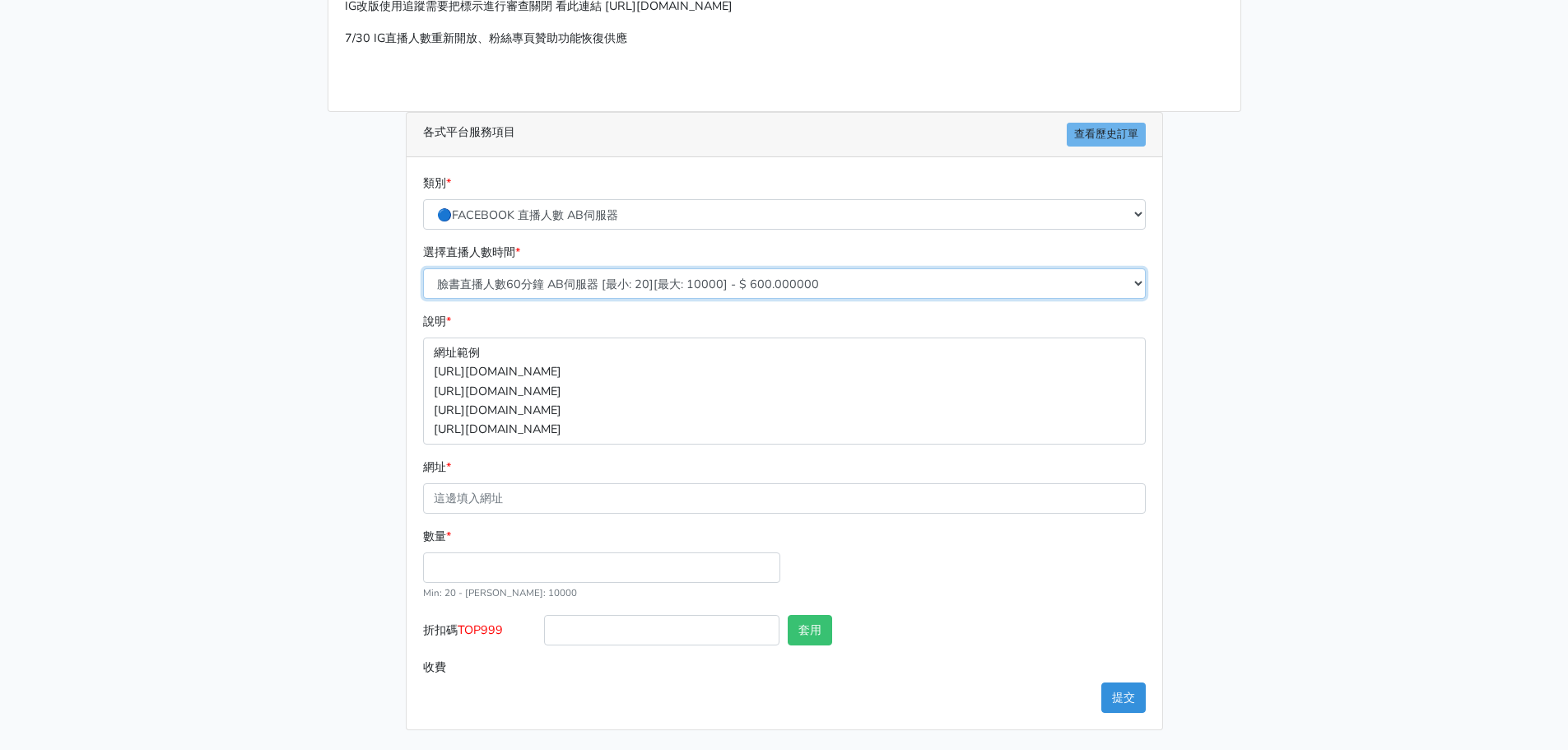
click at [587, 282] on select "臉書直播人數60分鐘 AB伺服器 [最小: 20][最大: 10000] - $ 600.000000 臉書直播人數90分鐘 AB伺服器 [最小: 20][最…" at bounding box center [784, 284] width 723 height 30
select select "610"
click at [423, 269] on select "臉書直播人數60分鐘 AB伺服器 [最小: 20][最大: 10000] - $ 600.000000 臉書直播人數90分鐘 AB伺服器 [最小: 20][最…" at bounding box center [784, 284] width 723 height 30
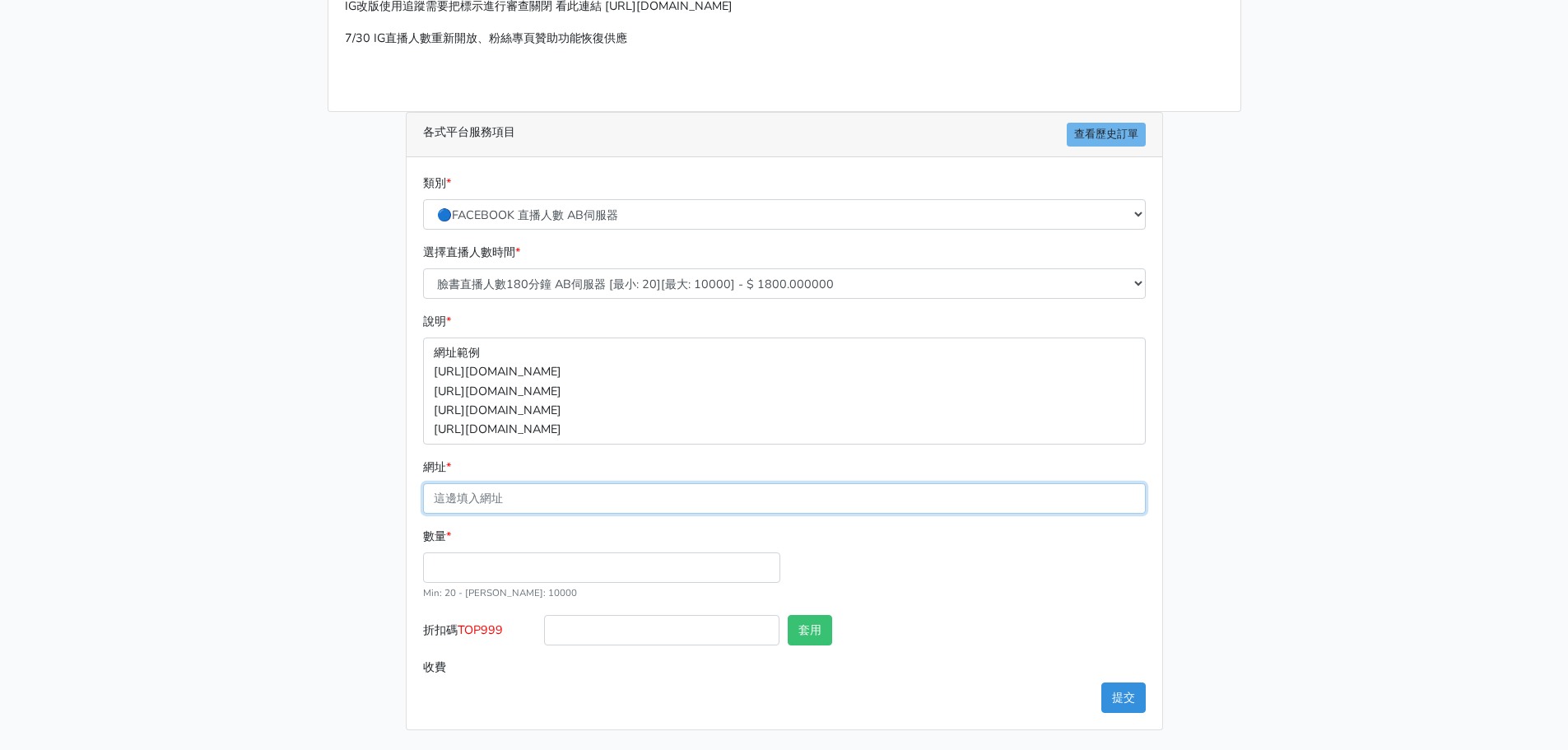
click at [533, 496] on input "網址 *" at bounding box center [784, 498] width 723 height 30
paste input "[URL][DOMAIN_NAME]"
type input "[URL][DOMAIN_NAME]"
drag, startPoint x: 894, startPoint y: 497, endPoint x: -69, endPoint y: 503, distance: 963.0
click at [0, 503] on html "topfblive 下單 付款方式 聯繫&注意事項 直播50人以下訂單 影片訂單 新下單 各式平台下單服務 錢包: 2439.050" at bounding box center [784, 284] width 1568 height 932
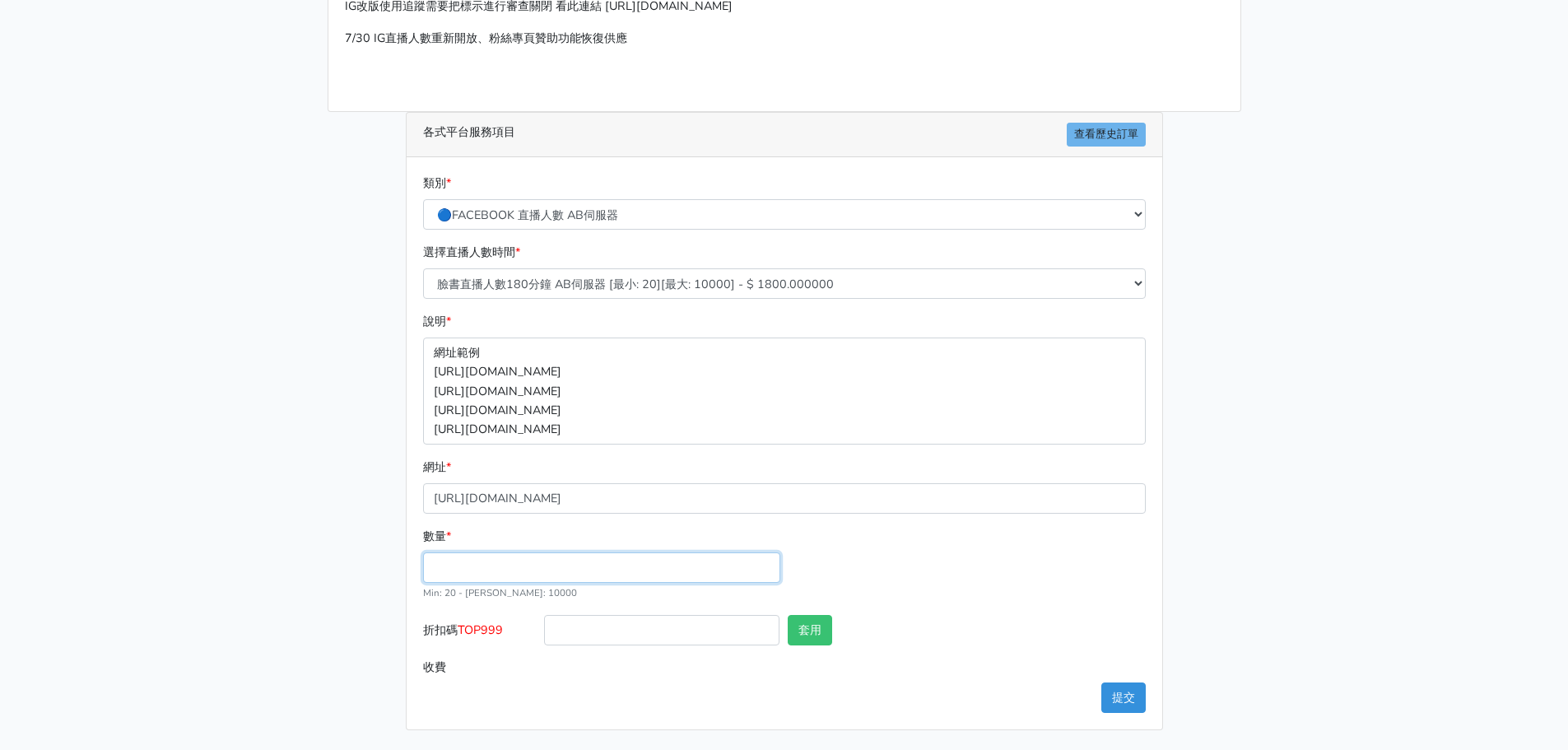
click at [490, 570] on input "數量 *" at bounding box center [601, 567] width 357 height 30
type input "100"
type input "180.000"
drag, startPoint x: 510, startPoint y: 627, endPoint x: 461, endPoint y: 624, distance: 49.1
click at [461, 624] on label "折扣碼 TOP999" at bounding box center [480, 633] width 122 height 37
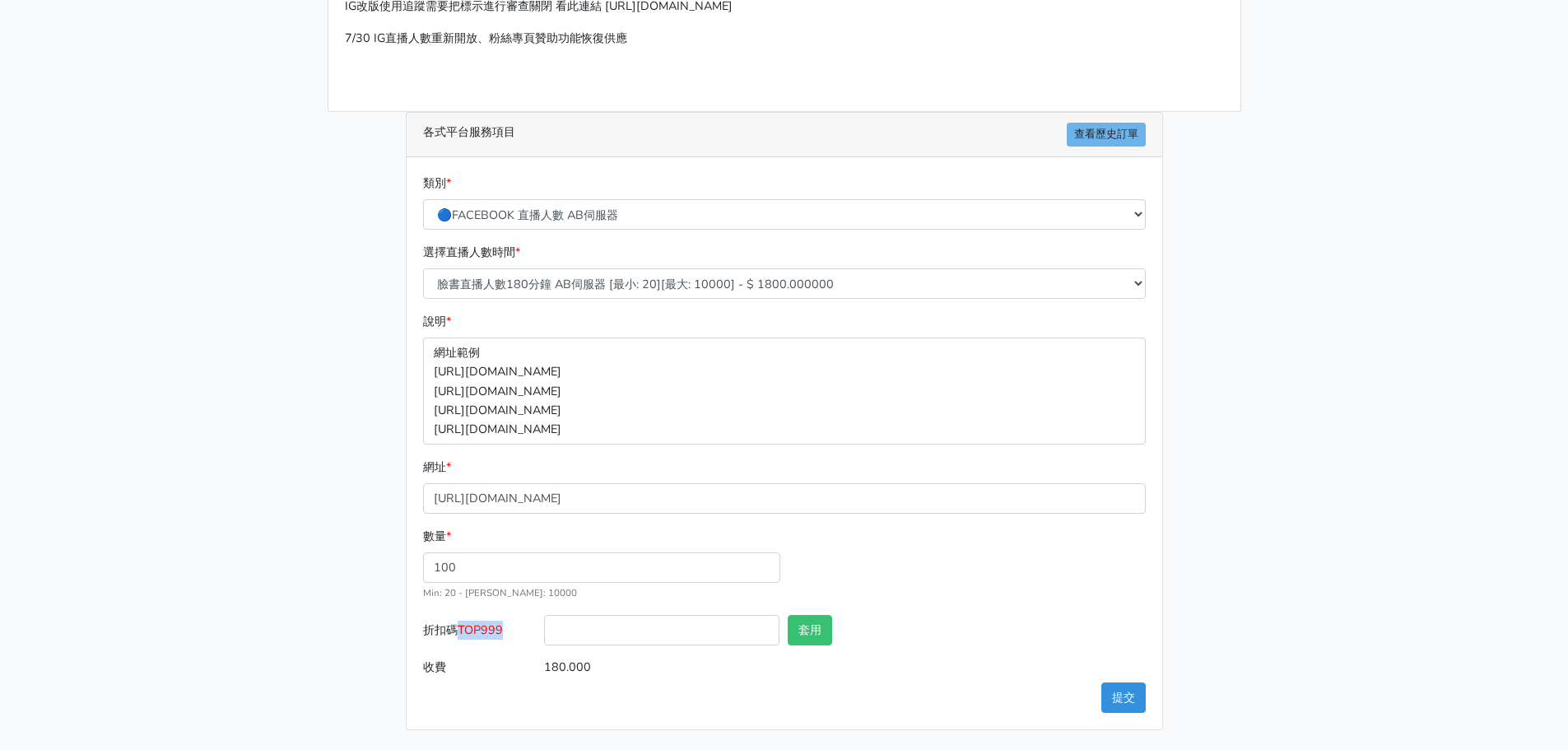
copy span "TOP999"
click at [634, 634] on input "折扣碼 TOP999" at bounding box center [662, 630] width 235 height 30
paste input "TOP999"
type input "TOP999"
click at [809, 632] on button "套用" at bounding box center [809, 630] width 45 height 30
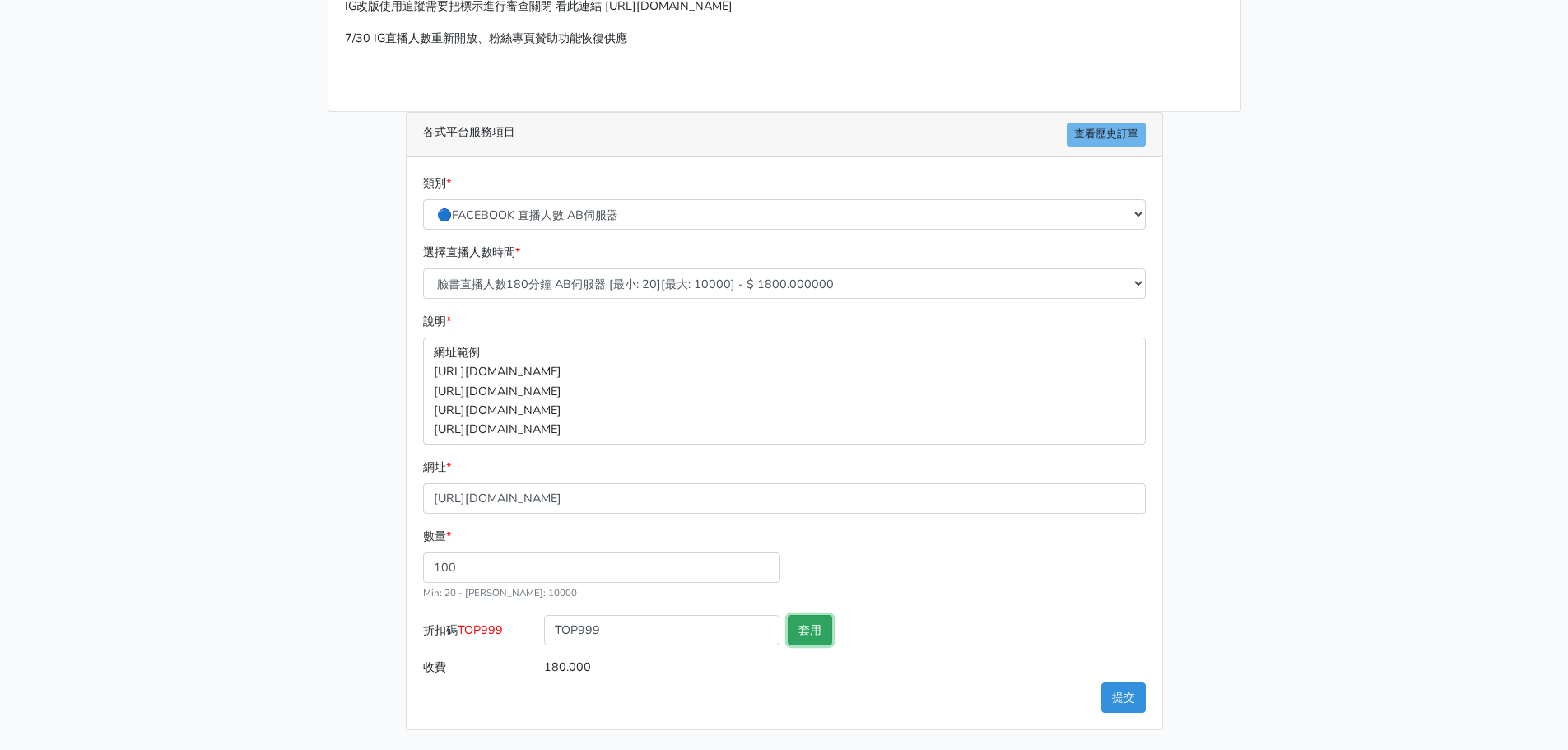
type input "套用失敗"
click at [1129, 699] on button "提交" at bounding box center [1123, 698] width 45 height 30
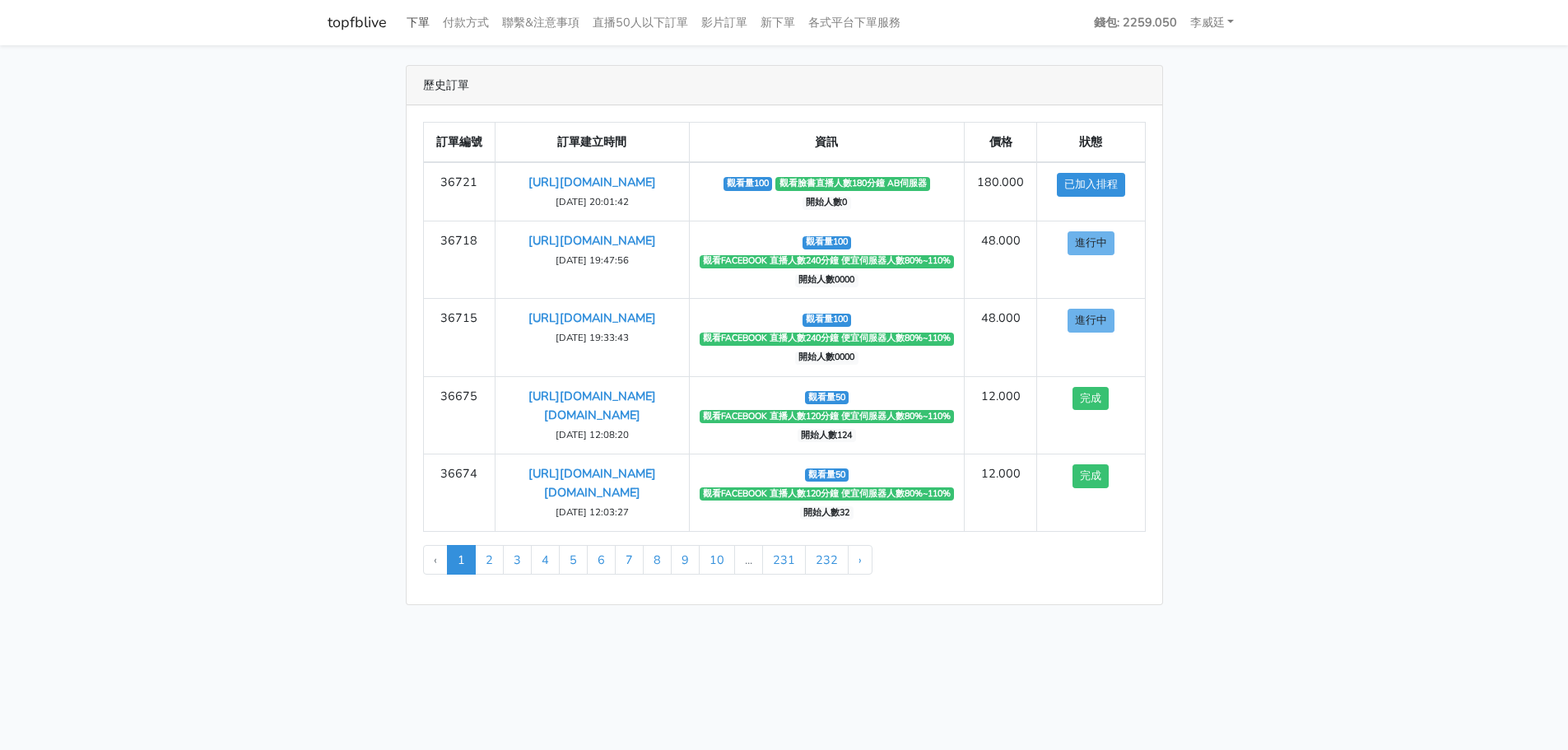
click at [416, 17] on link "下單" at bounding box center [418, 23] width 36 height 32
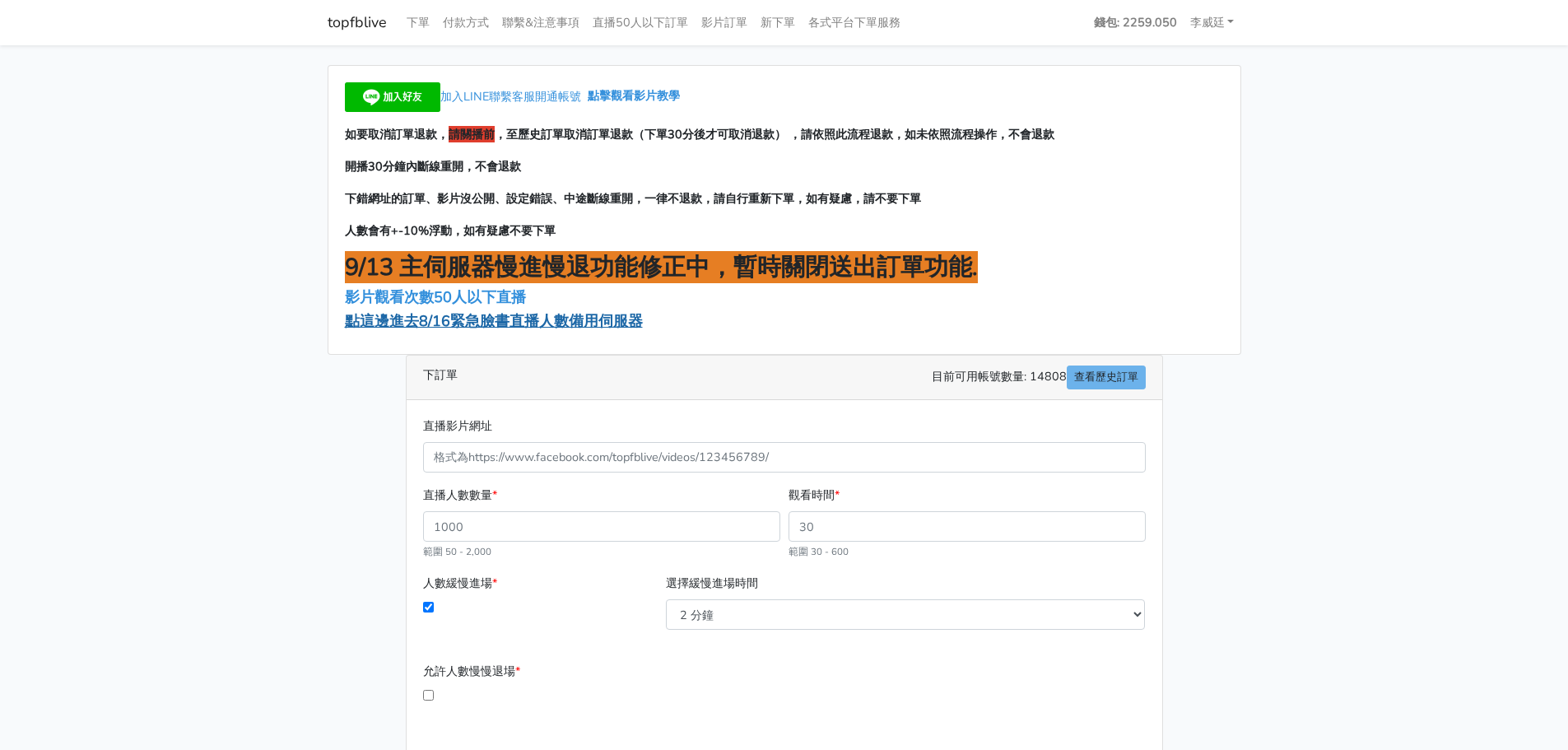
click at [453, 323] on span "點這邊進去8/16緊急臉書直播人數備用伺服器" at bounding box center [494, 320] width 298 height 20
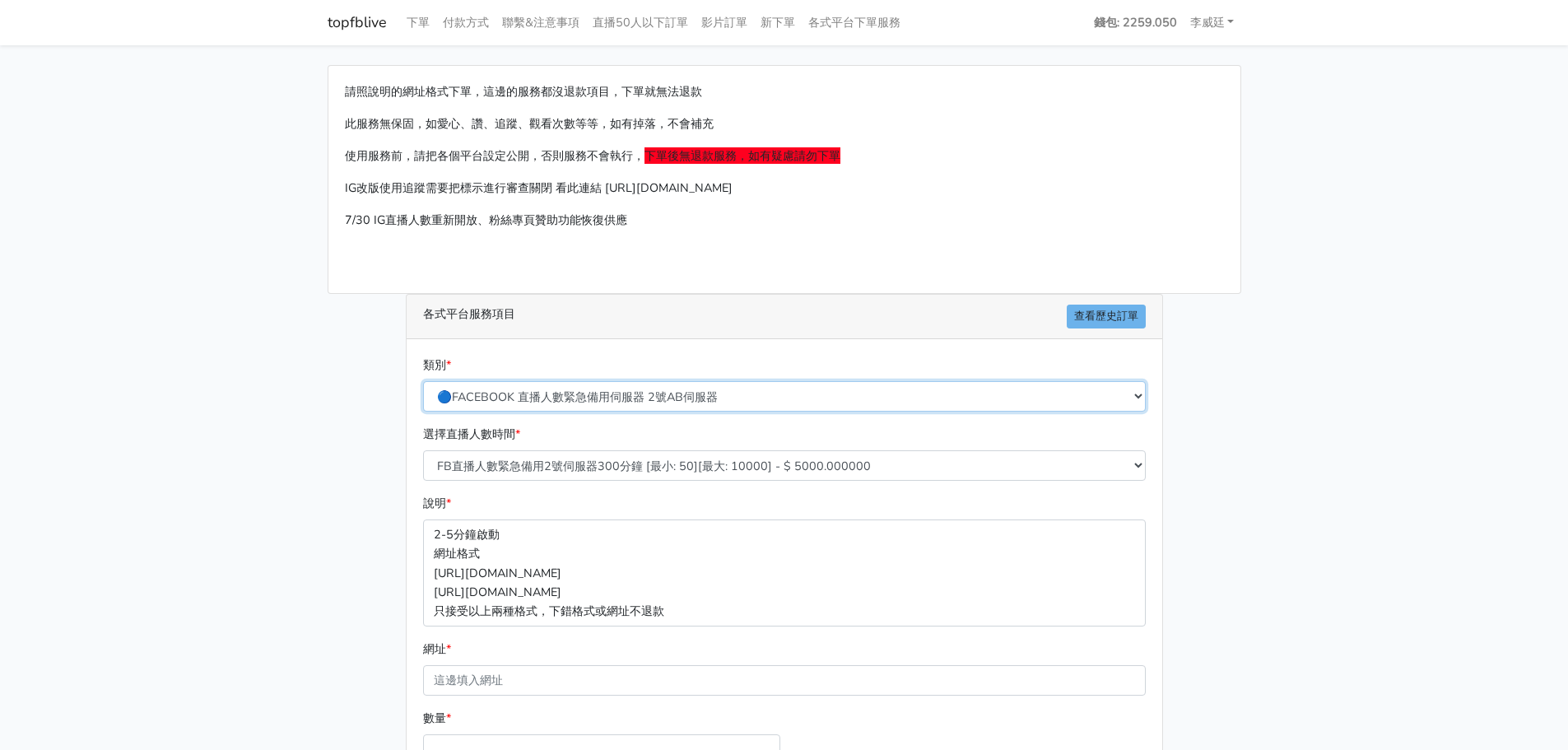
click at [606, 395] on select "🔵FACEBOOK 直播人數緊急備用伺服器 2號AB伺服器 🔵FACEBOOK 網軍專用貼文留言 安全保密 🔵FACEBOOK 直播人數緊急備用伺服器 J1 …" at bounding box center [784, 396] width 723 height 30
select select "3/26熱門平台服務台灣粉絲IG YT FB TIKTOK"
click at [423, 381] on select "🔵FACEBOOK 直播人數緊急備用伺服器 2號AB伺服器 🔵FACEBOOK 網軍專用貼文留言 安全保密 🔵FACEBOOK 直播人數緊急備用伺服器 J1 …" at bounding box center [784, 396] width 723 height 30
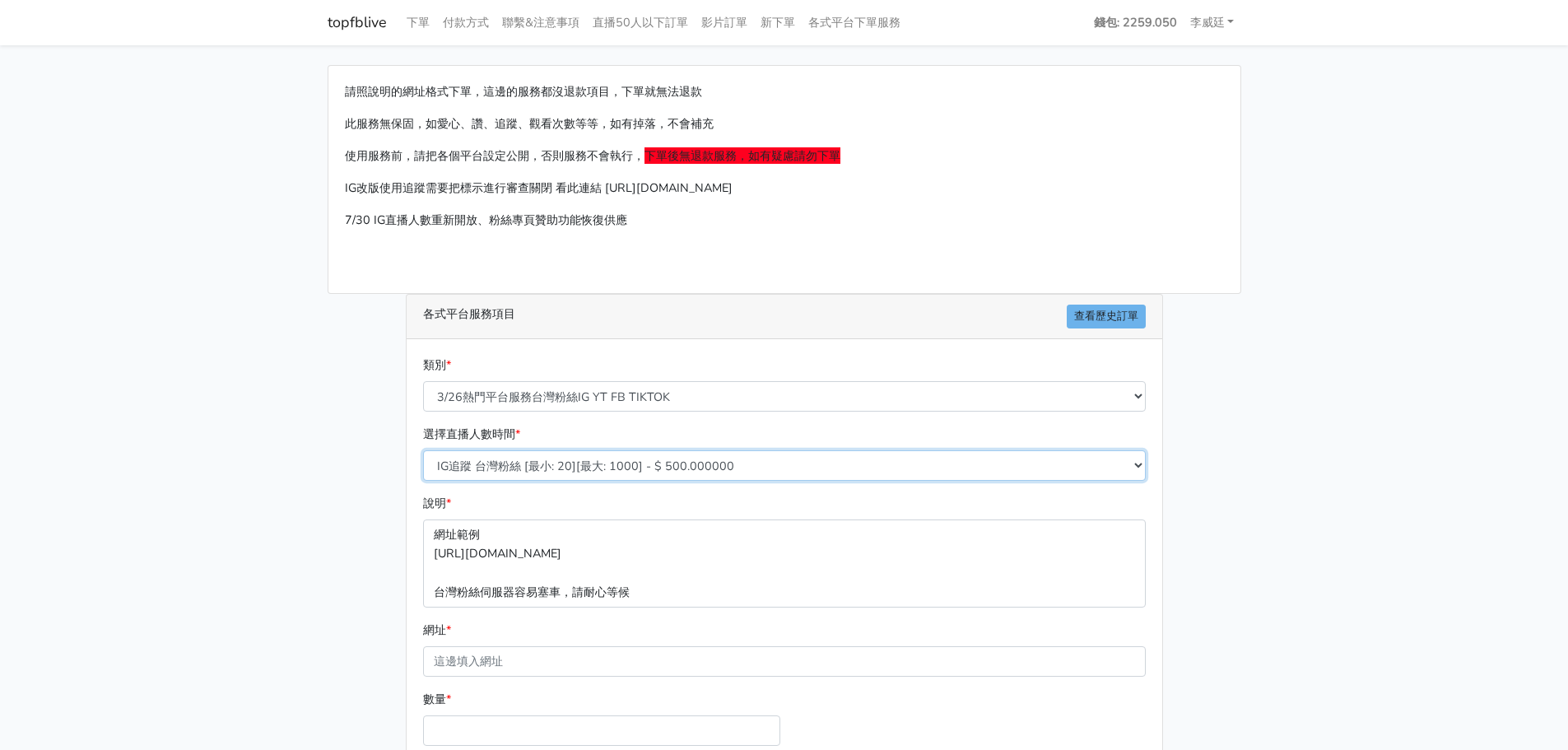
click at [561, 474] on select "IG追蹤 台灣粉絲 [最小: 20][最大: 1000] - $ 500.000000 IG愛心 台灣粉絲 [最小: 20][最大: 1000] - $ 35…" at bounding box center [784, 465] width 723 height 30
select select "669"
click at [423, 450] on select "IG追蹤 台灣粉絲 [最小: 20][最大: 1000] - $ 500.000000 IG愛心 台灣粉絲 [最小: 20][最大: 1000] - $ 35…" at bounding box center [784, 465] width 723 height 30
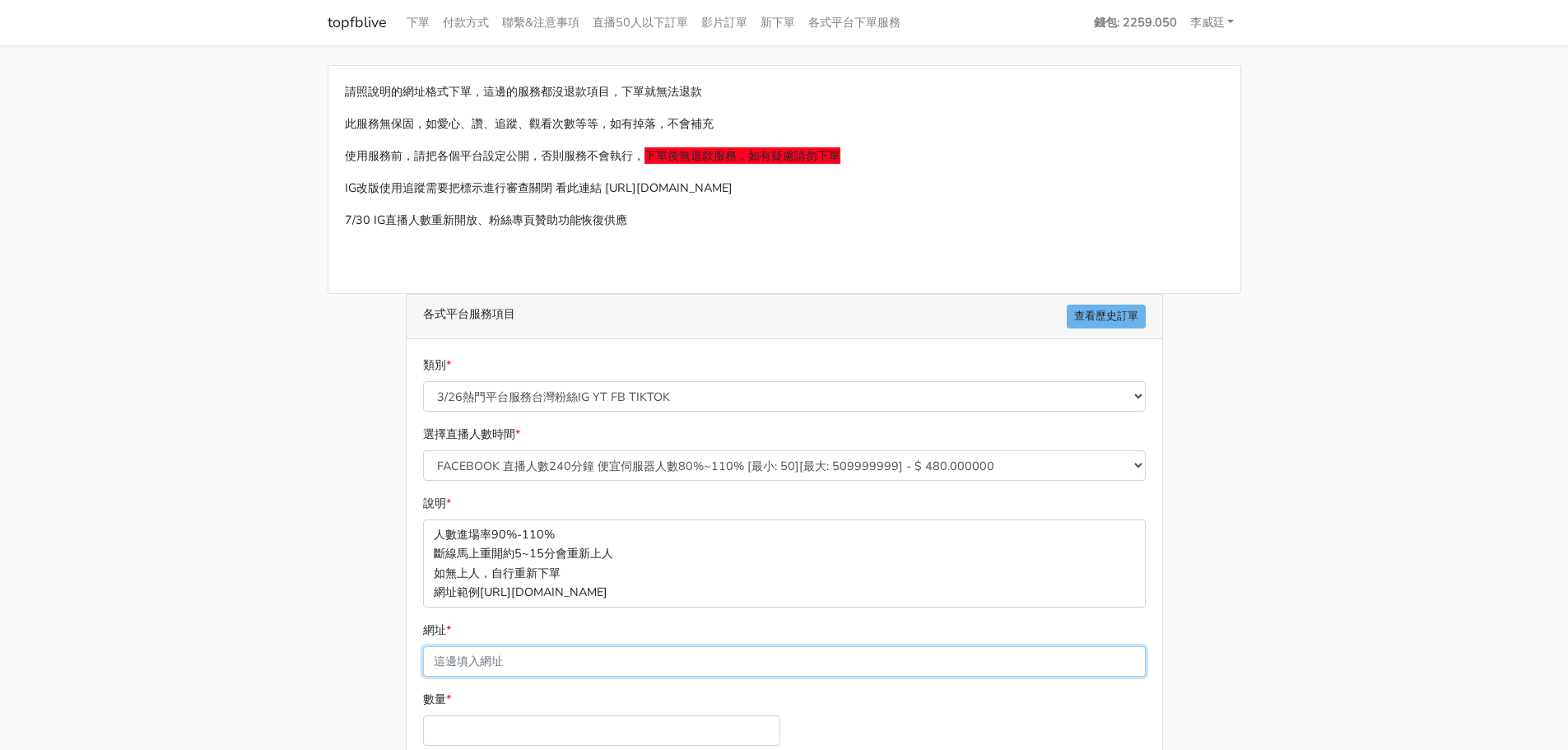
click at [494, 666] on input "網址 *" at bounding box center [784, 661] width 723 height 30
paste input "[URL][DOMAIN_NAME][DOMAIN_NAME]"
type input "[URL][DOMAIN_NAME][DOMAIN_NAME]"
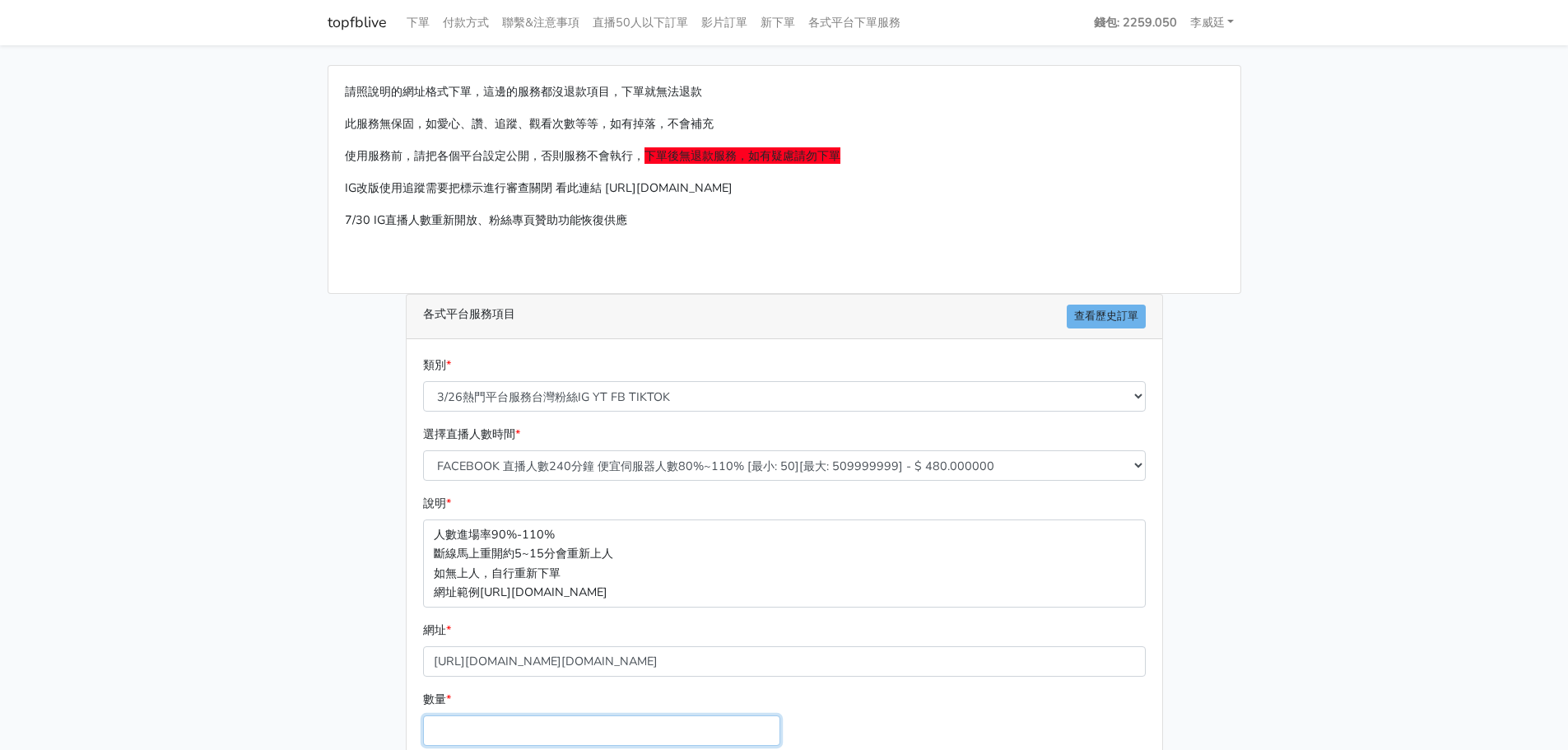
click at [474, 720] on input "數量 *" at bounding box center [601, 730] width 357 height 30
type input "100"
type input "48.000"
click at [344, 663] on div "請照說明的網址格式下單，這邊的服務都沒退款項目，下單就無法退款 此服務無保固，如愛心、讚、追蹤、觀看次數等等，如有掉落，不會補充 使用服務前，請把各個平台設定…" at bounding box center [784, 478] width 938 height 828
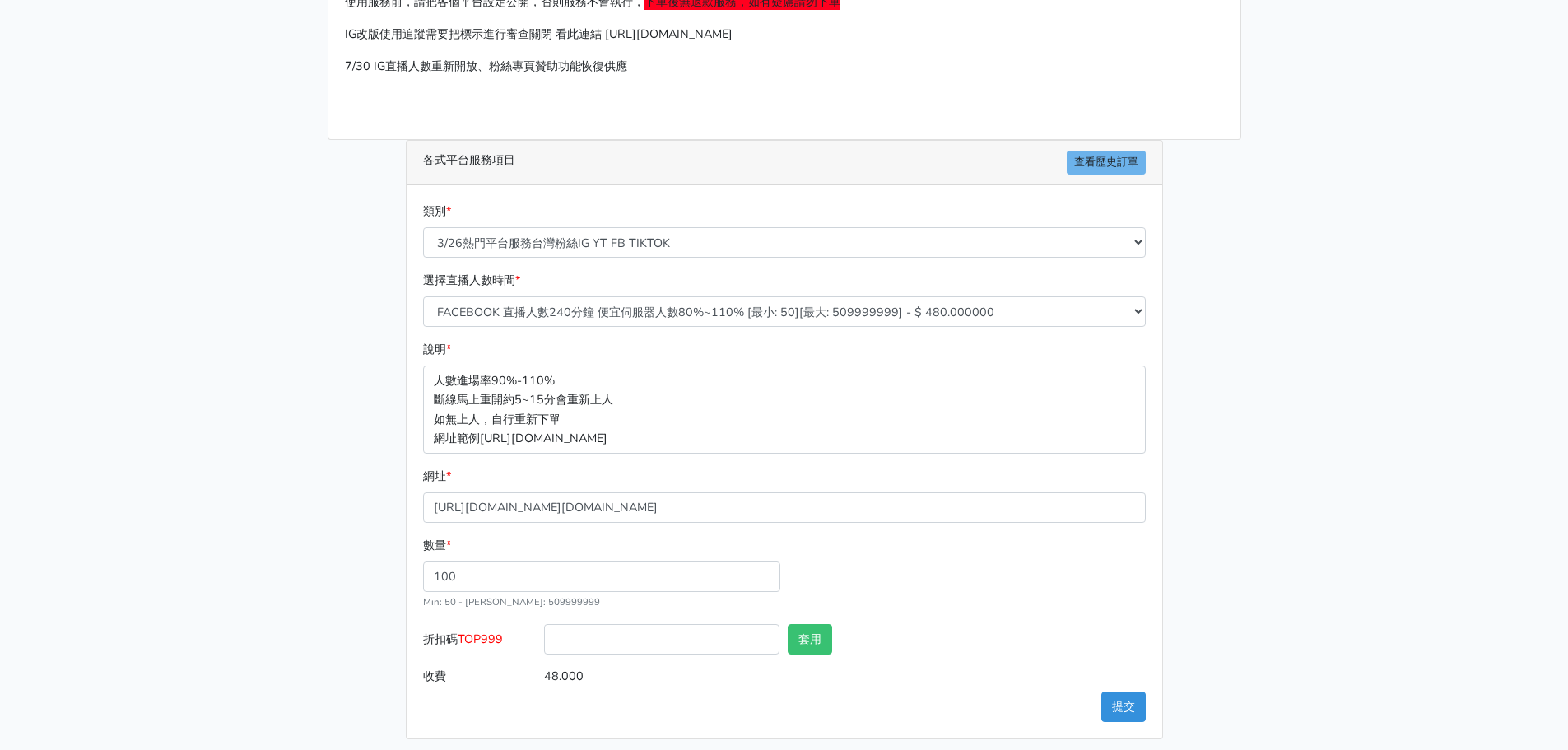
scroll to position [163, 0]
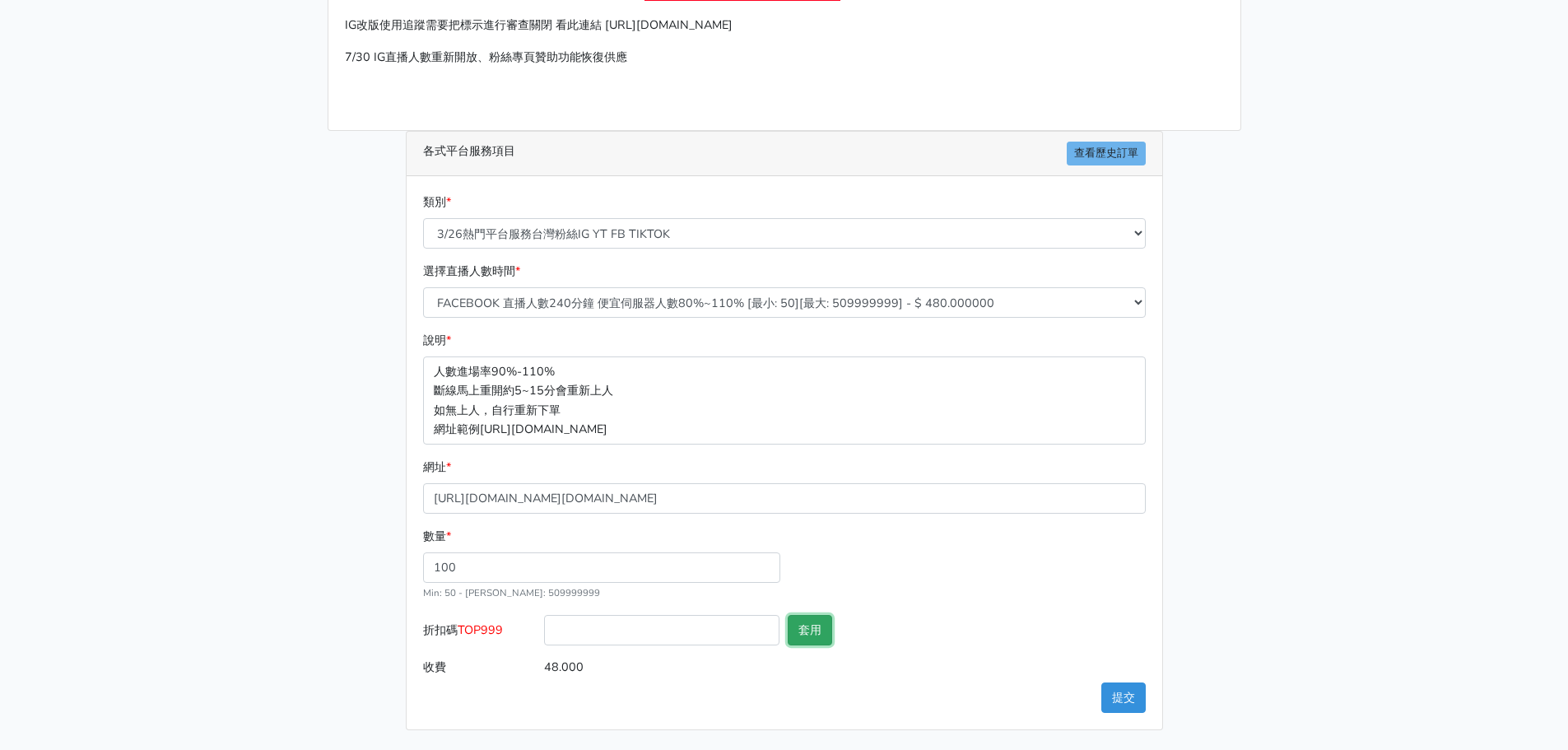
click at [811, 628] on button "套用" at bounding box center [809, 630] width 45 height 30
click at [1125, 697] on button "提交" at bounding box center [1123, 698] width 45 height 30
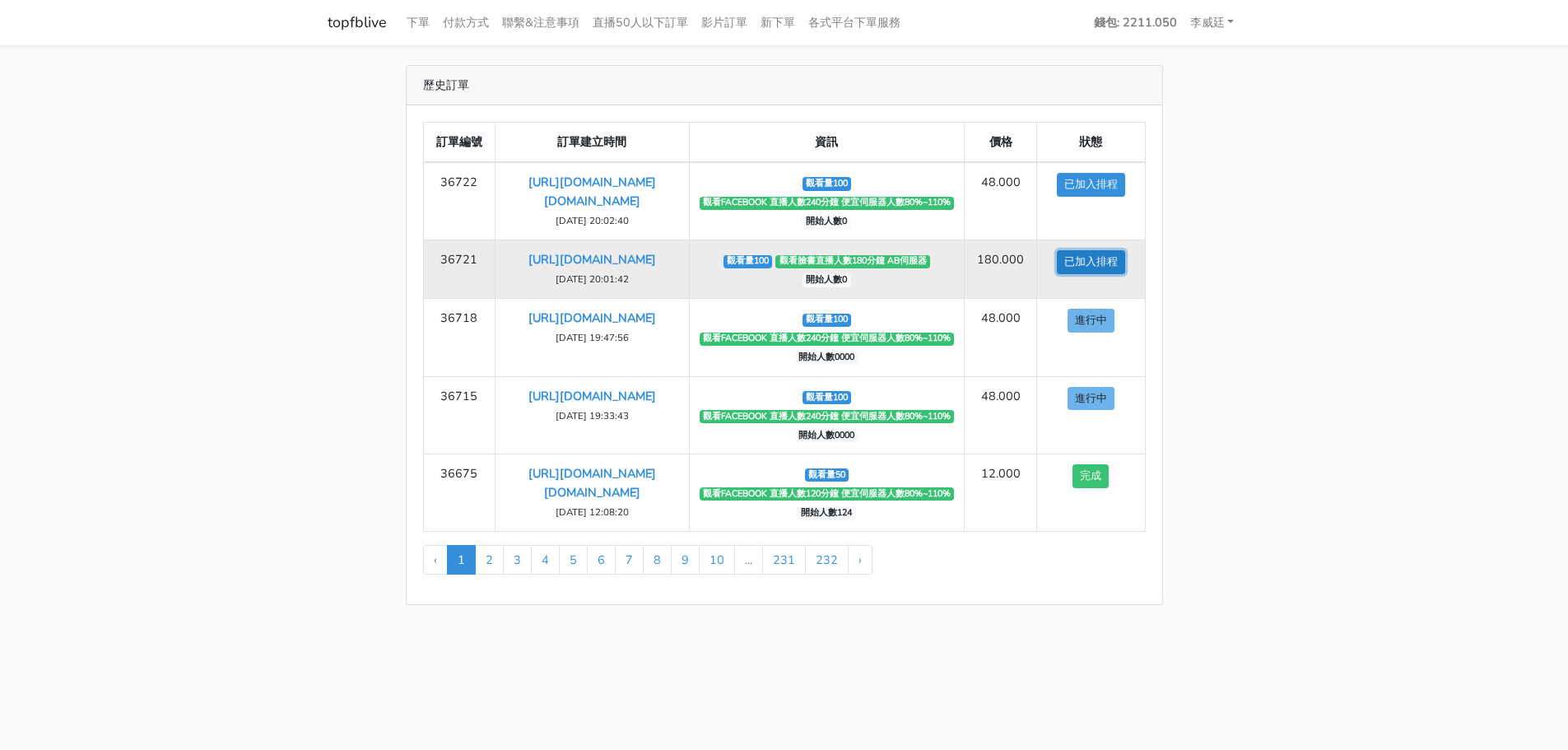
click at [1083, 274] on button "已加入排程" at bounding box center [1091, 262] width 69 height 24
drag, startPoint x: 614, startPoint y: 330, endPoint x: 496, endPoint y: 293, distance: 123.7
click at [496, 293] on td "https://www.facebook.com/watch/live/?ref=watch_permalink&v=753626227663630 2025…" at bounding box center [592, 269] width 193 height 58
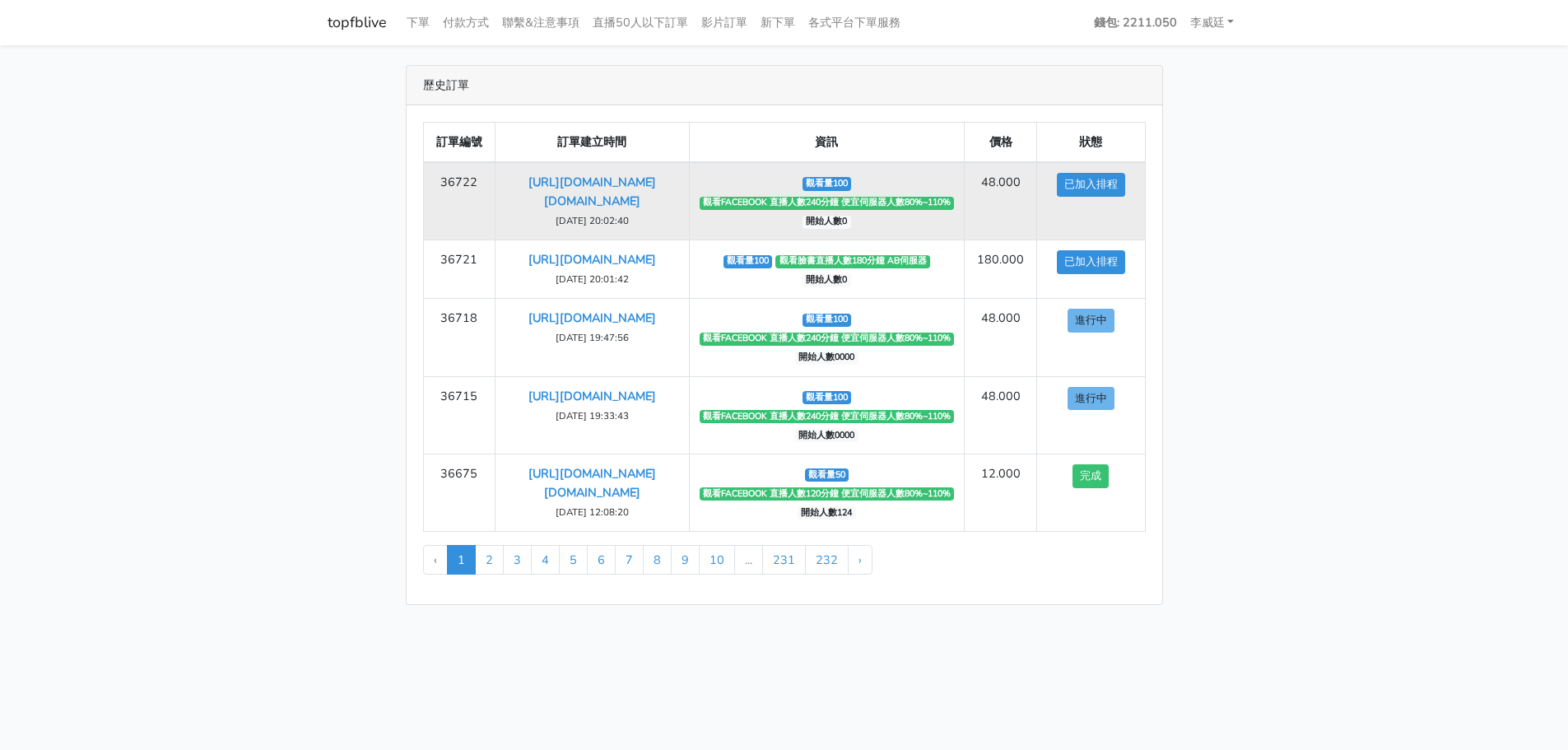
drag, startPoint x: 621, startPoint y: 217, endPoint x: 489, endPoint y: 177, distance: 137.9
click at [489, 177] on tr "36722 https://www.facebook.com/applestarry.shop/videos/753626227663630 2025-10-…" at bounding box center [784, 201] width 722 height 78
copy tr "[URL][DOMAIN_NAME][DOMAIN_NAME]"
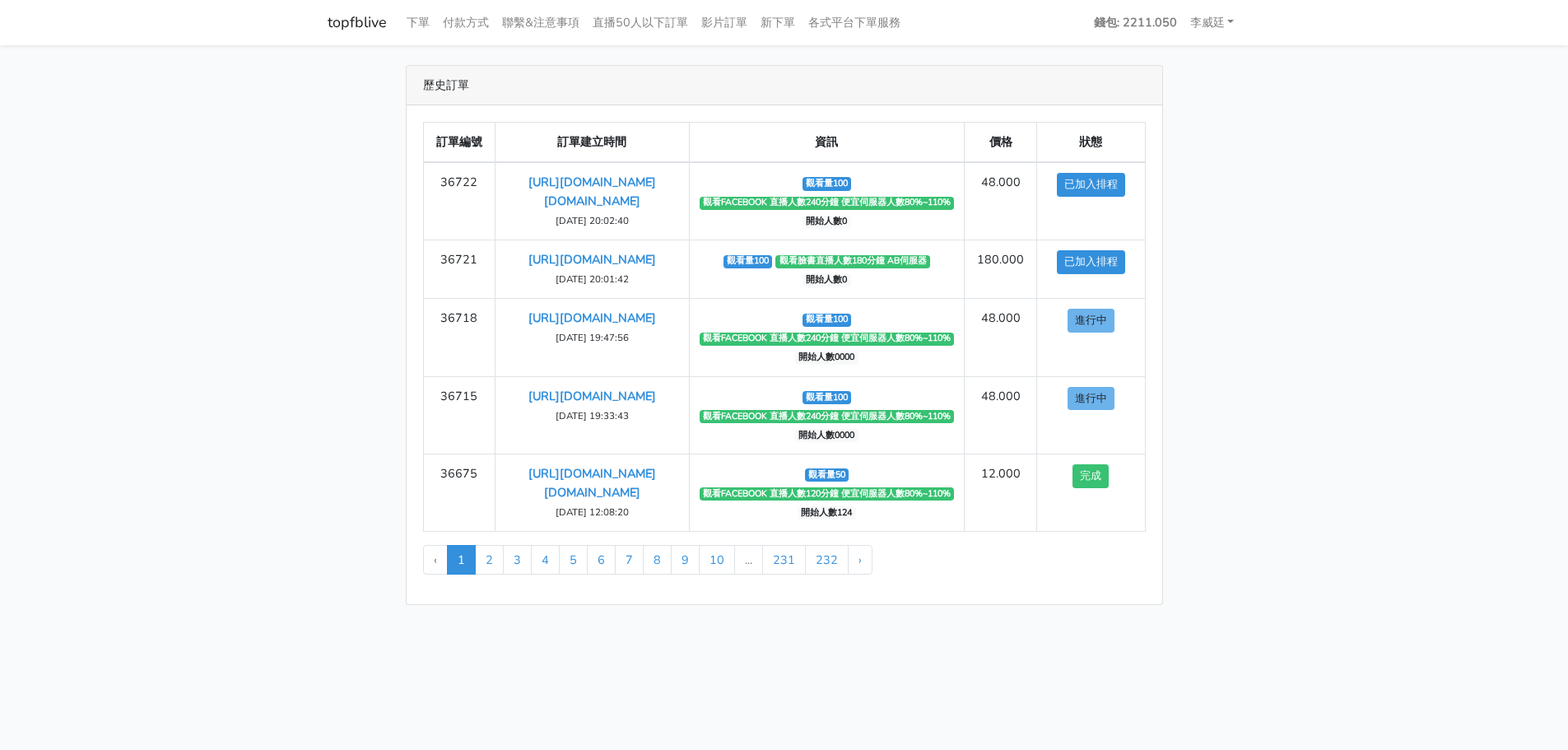
click at [1237, 368] on div "歷史訂單 訂單編號 訂單建立時間 資訊 價格 狀態 36722 https://www.facebook.com/applestarry.shop/video…" at bounding box center [784, 334] width 938 height 539
click at [325, 261] on div "歷史訂單 訂單編號 訂單建立時間 資訊 價格 狀態 36722 https://www.facebook.com/applestarry.shop/video…" at bounding box center [784, 334] width 938 height 539
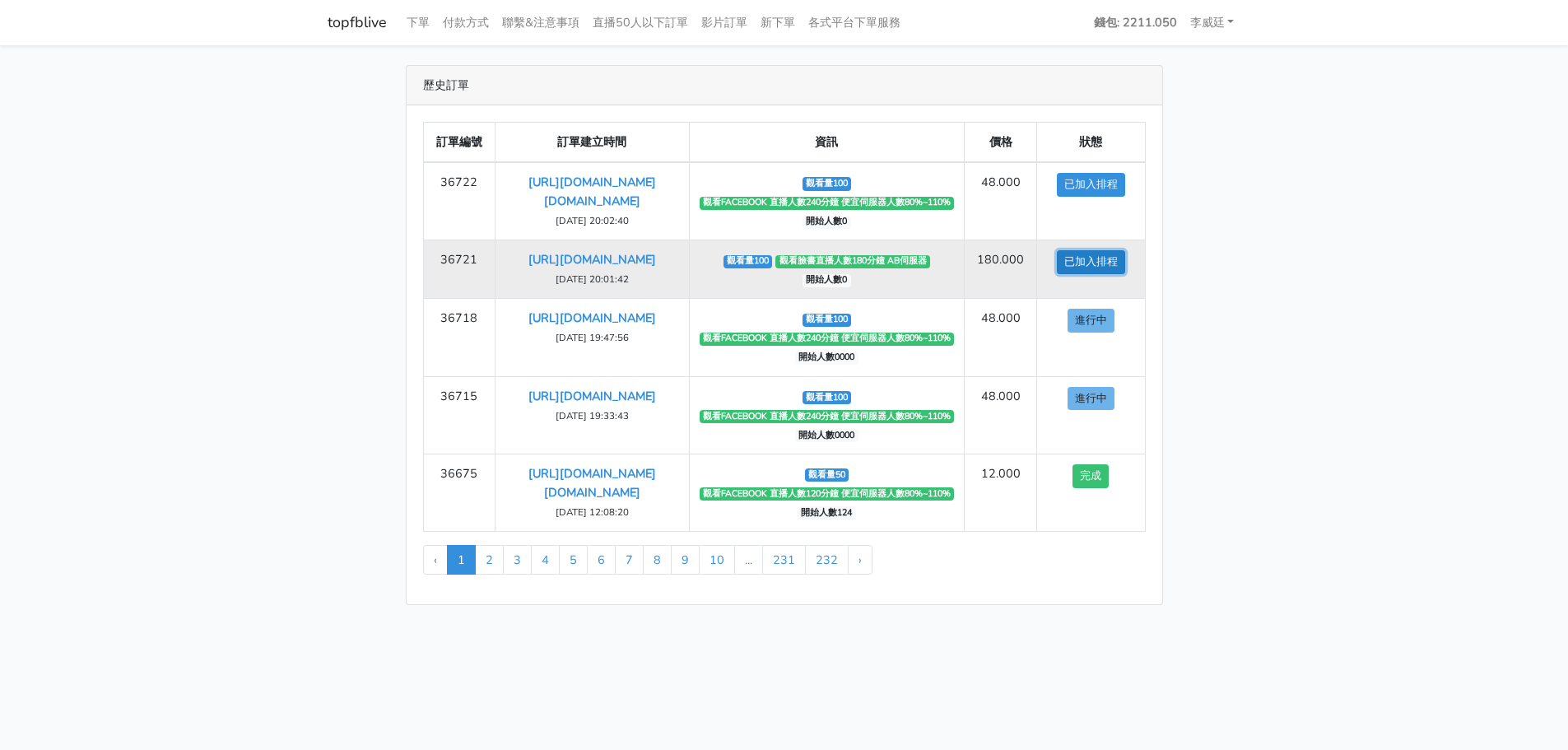
click at [1089, 274] on button "已加入排程" at bounding box center [1091, 262] width 69 height 24
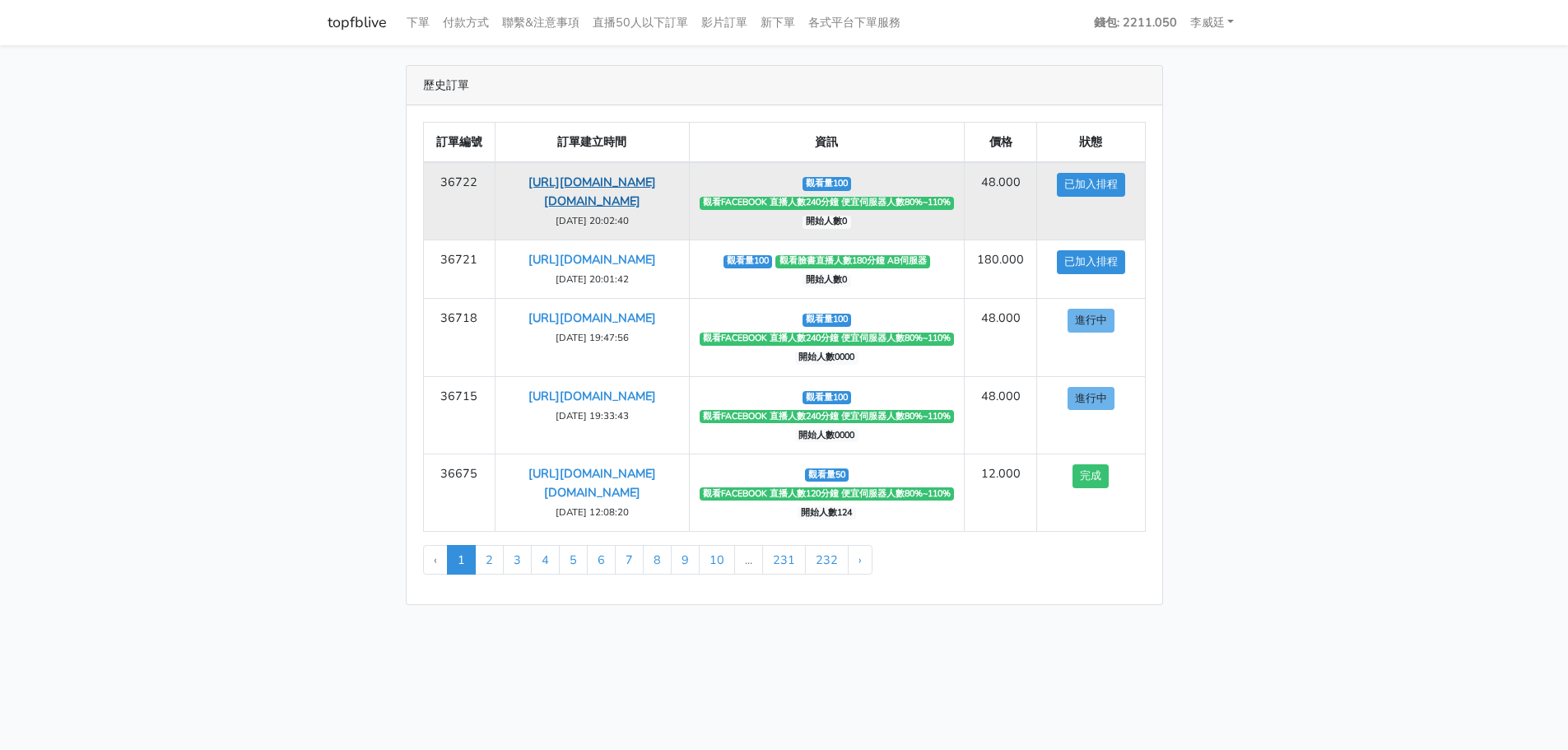
drag, startPoint x: 624, startPoint y: 216, endPoint x: 509, endPoint y: 184, distance: 119.4
click at [509, 184] on td "https://www.facebook.com/applestarry.shop/videos/753626227663630 2025-10-01 20:…" at bounding box center [592, 201] width 193 height 78
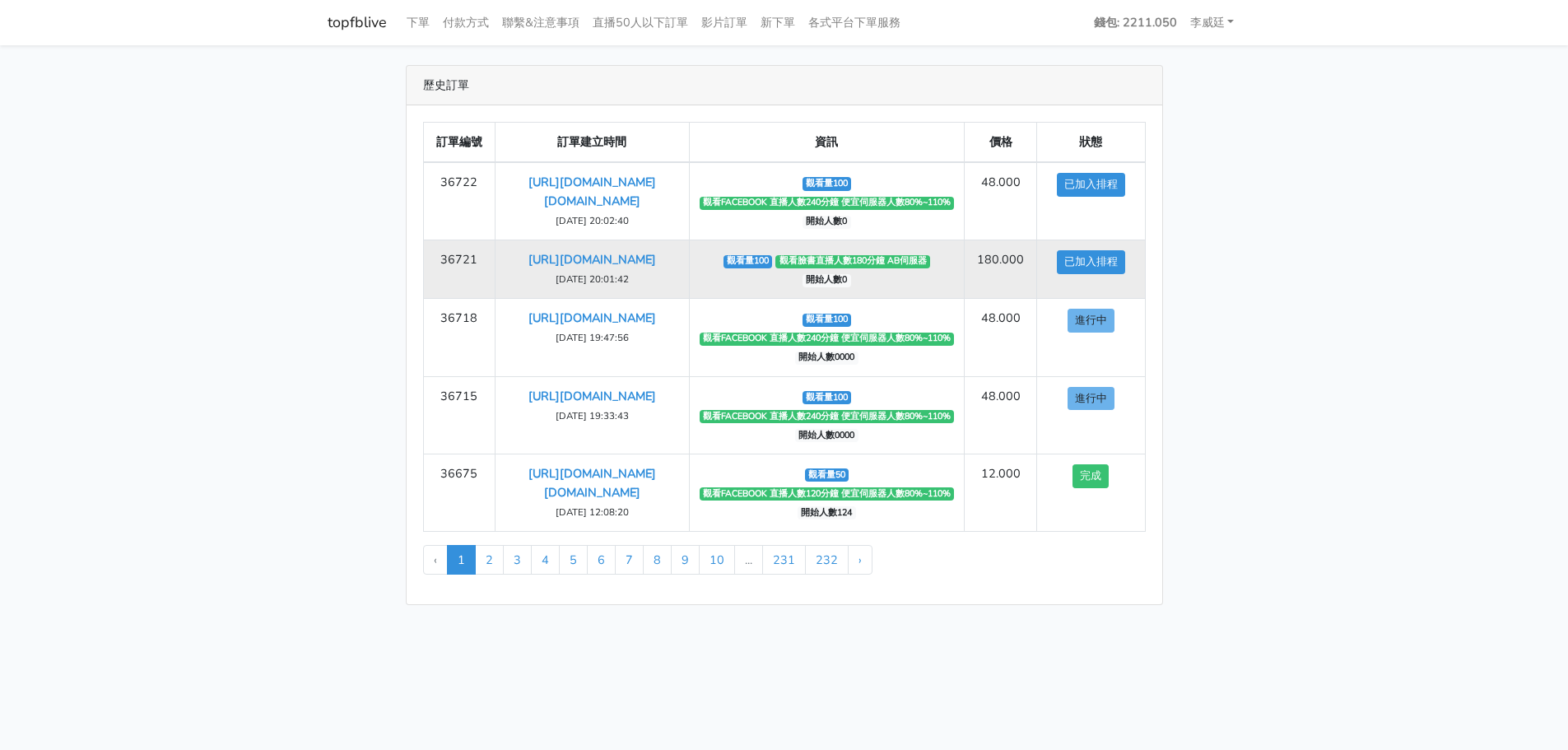
copy link "[URL][DOMAIN_NAME][DOMAIN_NAME]"
drag, startPoint x: 633, startPoint y: 334, endPoint x: 503, endPoint y: 283, distance: 139.6
click at [503, 283] on td "https://www.facebook.com/watch/live/?ref=watch_permalink&v=753626227663630 2025…" at bounding box center [592, 269] width 193 height 58
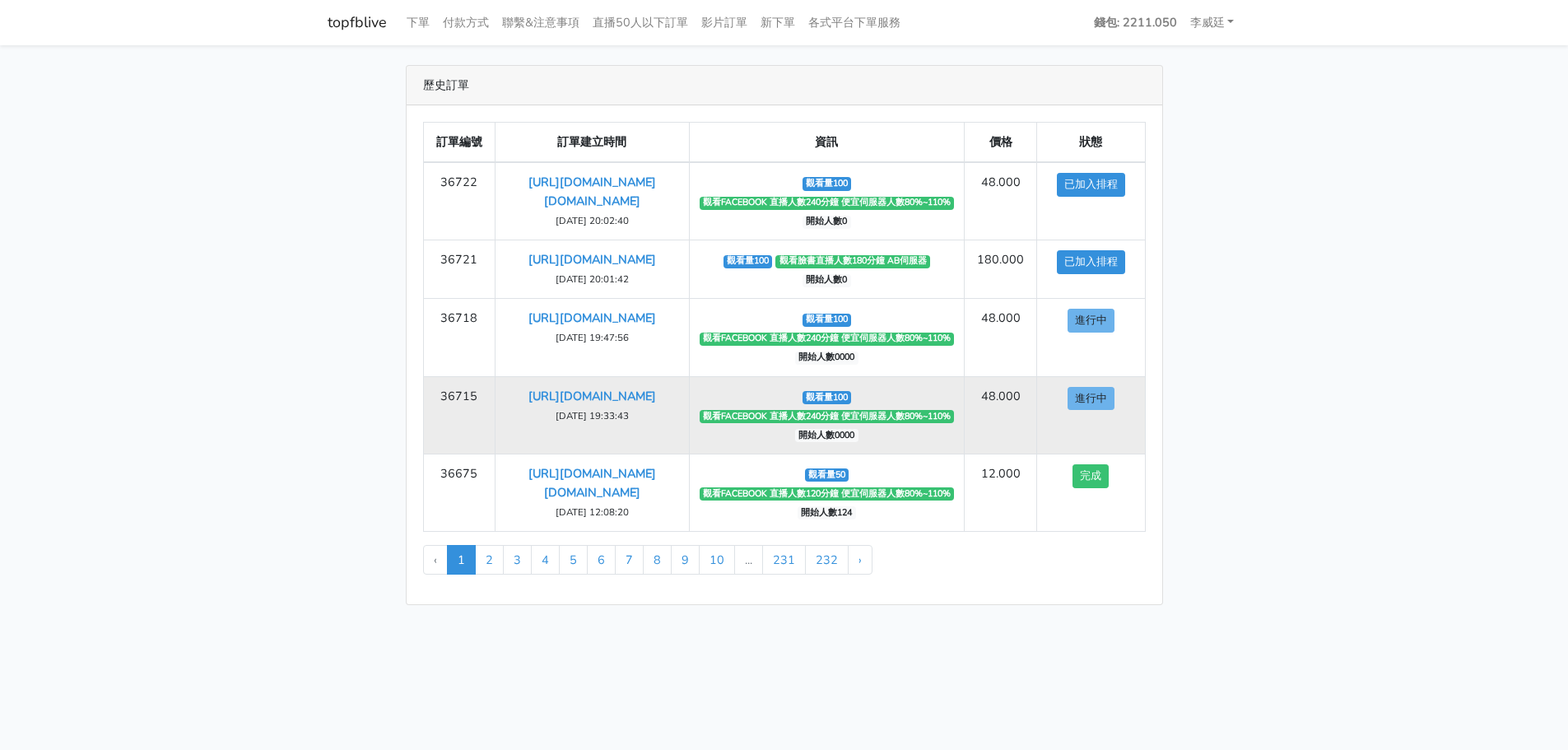
copy link "https://www.facebook.com/watch/live/?ref=watch_permalink&v=753626227663630"
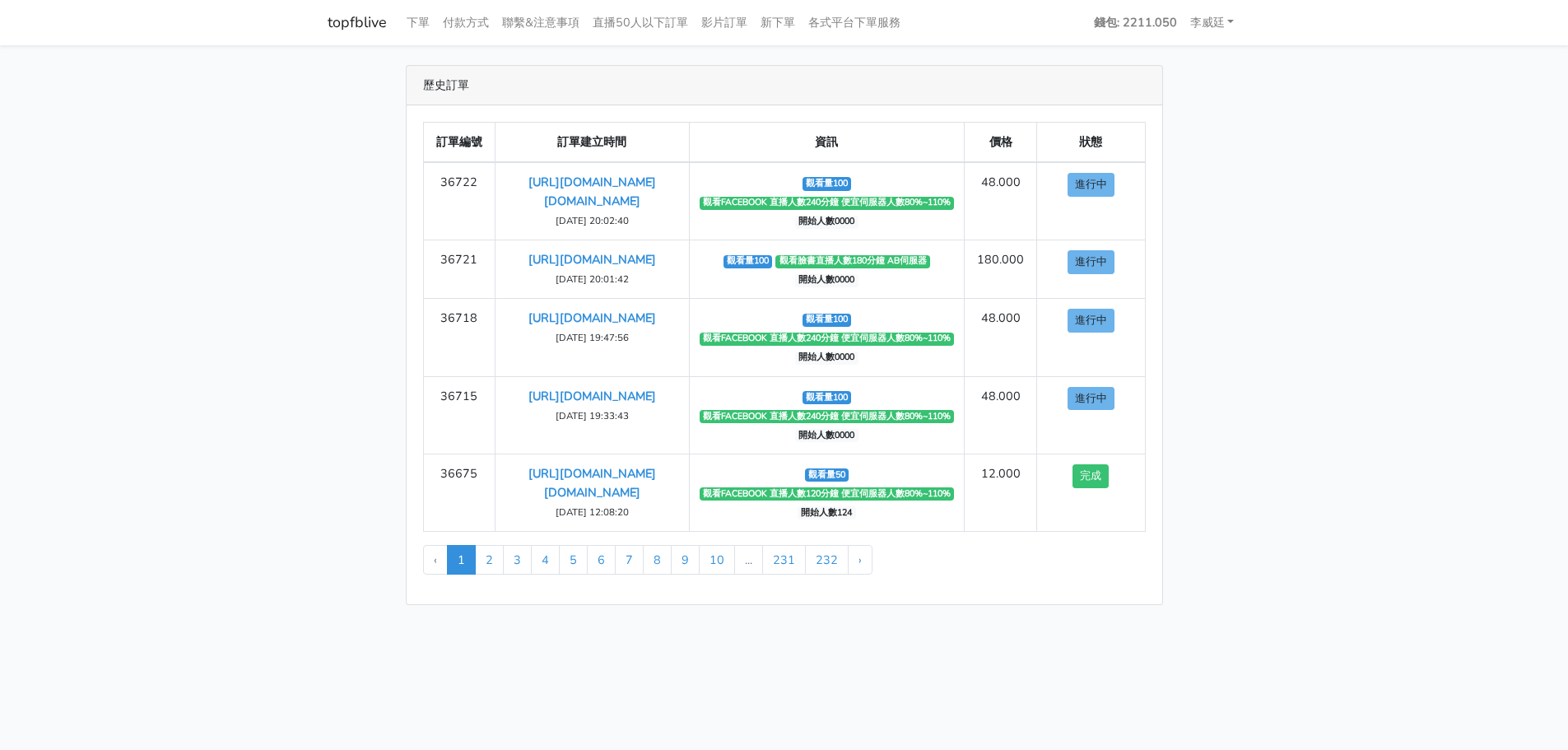
click at [264, 267] on main "歷史訂單 訂單編號 訂單建立時間 資訊 價格 狀態 36722 [URL][DOMAIN_NAME][DOMAIN_NAME] ‹" at bounding box center [784, 334] width 1568 height 579
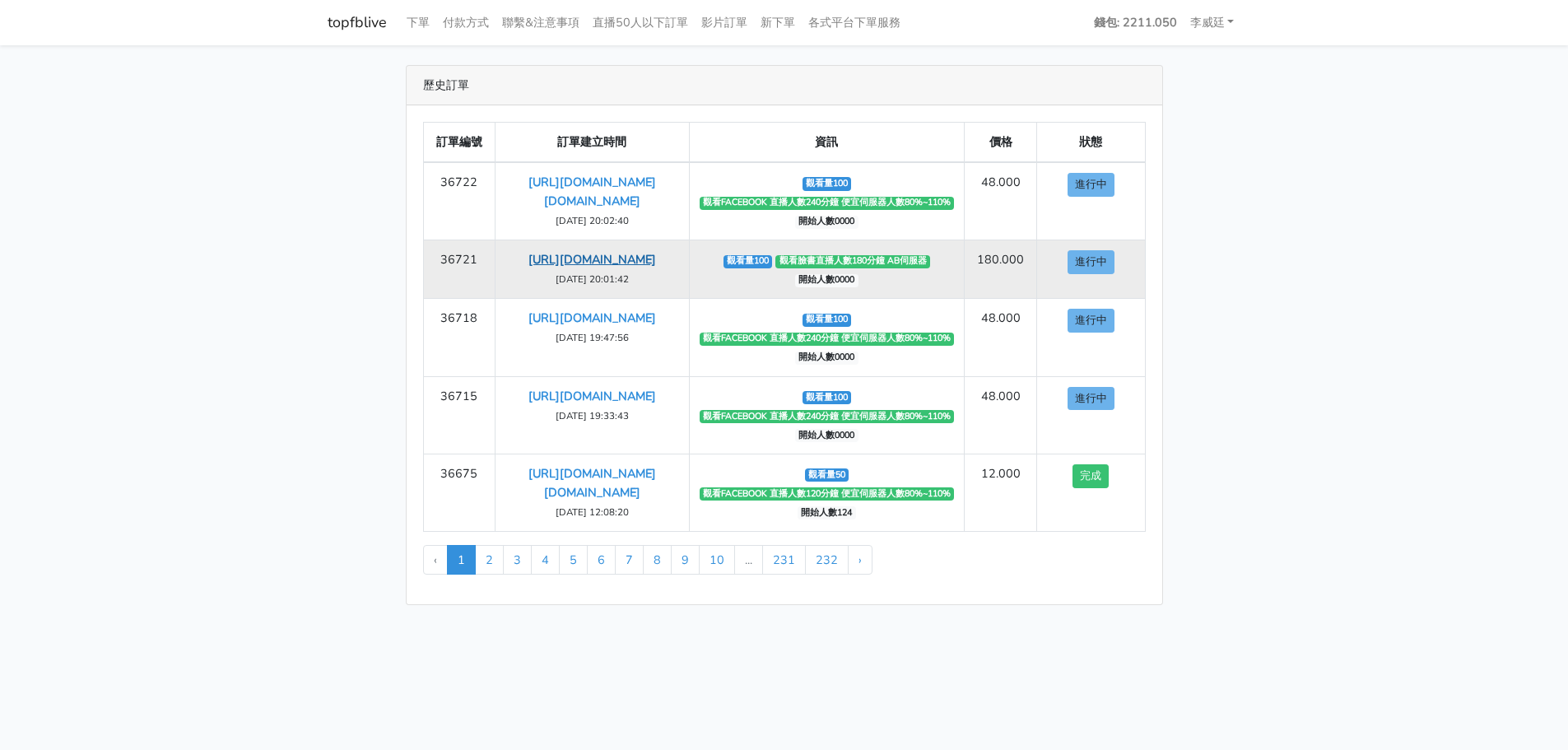
drag, startPoint x: 437, startPoint y: 274, endPoint x: 506, endPoint y: 285, distance: 69.9
click at [506, 285] on tr "36721 [URL][DOMAIN_NAME] [DATE] 20:01:42 觀看量100 觀看臉書直播人數180分鐘 AB伺服器 開始人數0000 18…" at bounding box center [784, 269] width 722 height 58
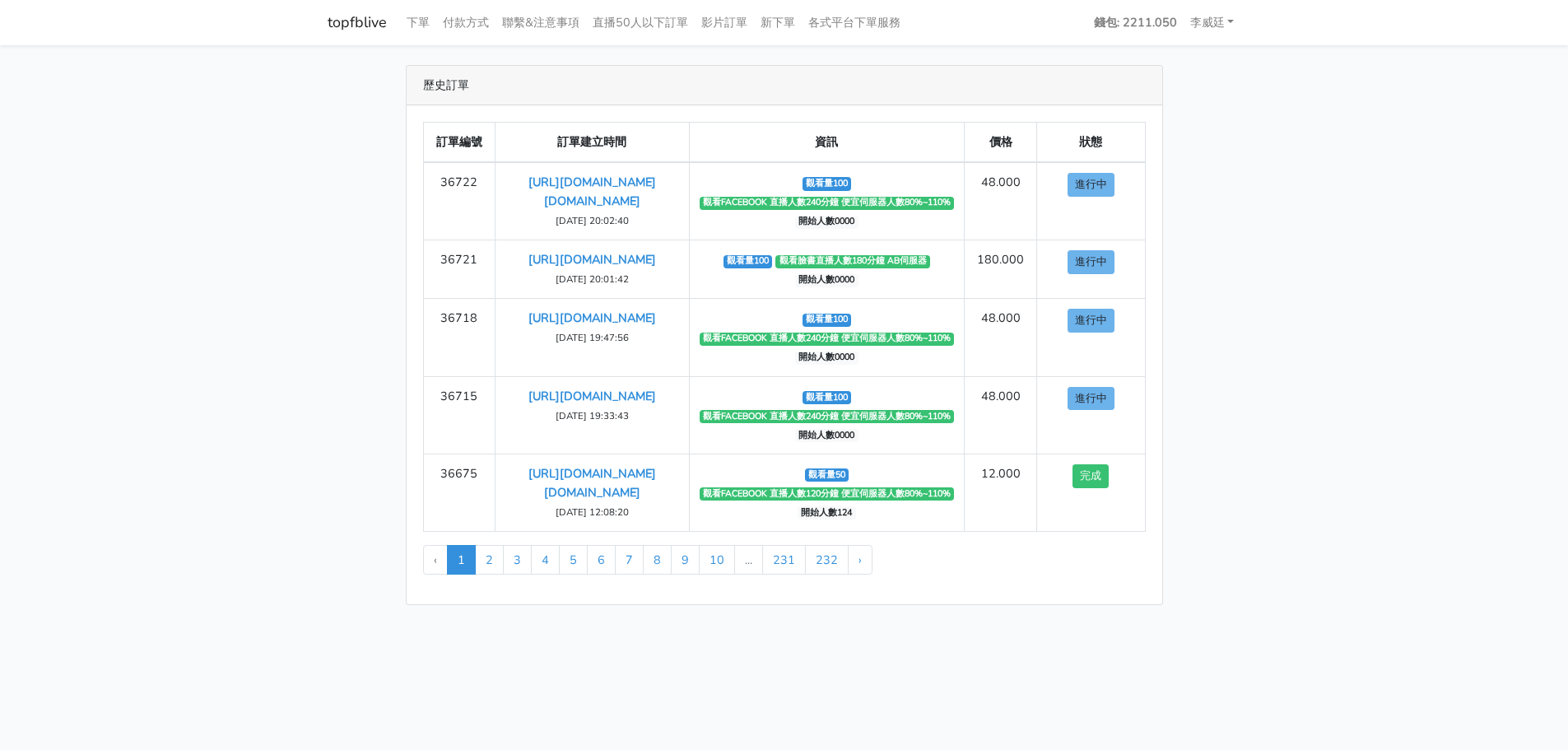
copy tr "36721"
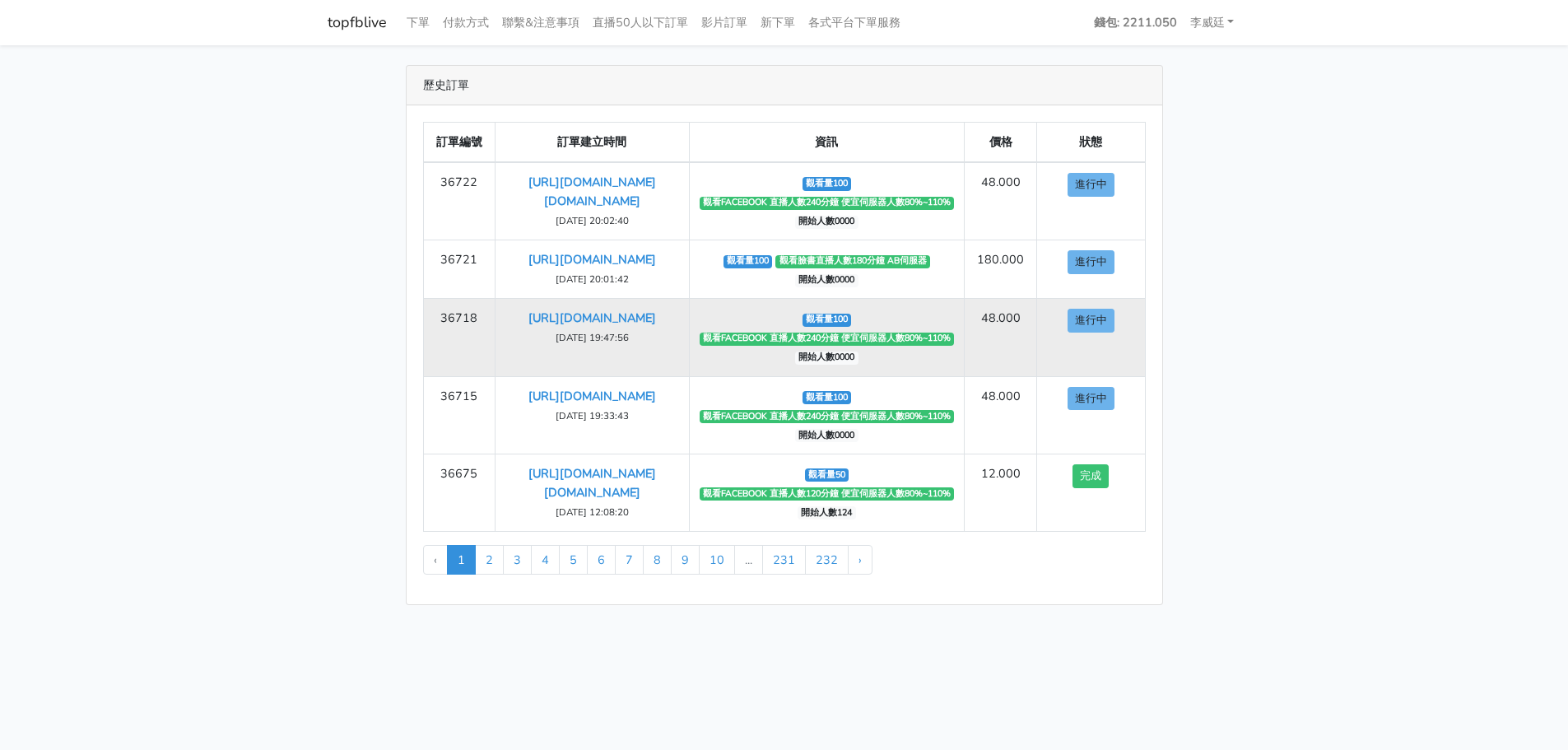
drag, startPoint x: 445, startPoint y: 395, endPoint x: 487, endPoint y: 395, distance: 42.0
click at [487, 376] on td "36718" at bounding box center [459, 336] width 72 height 77
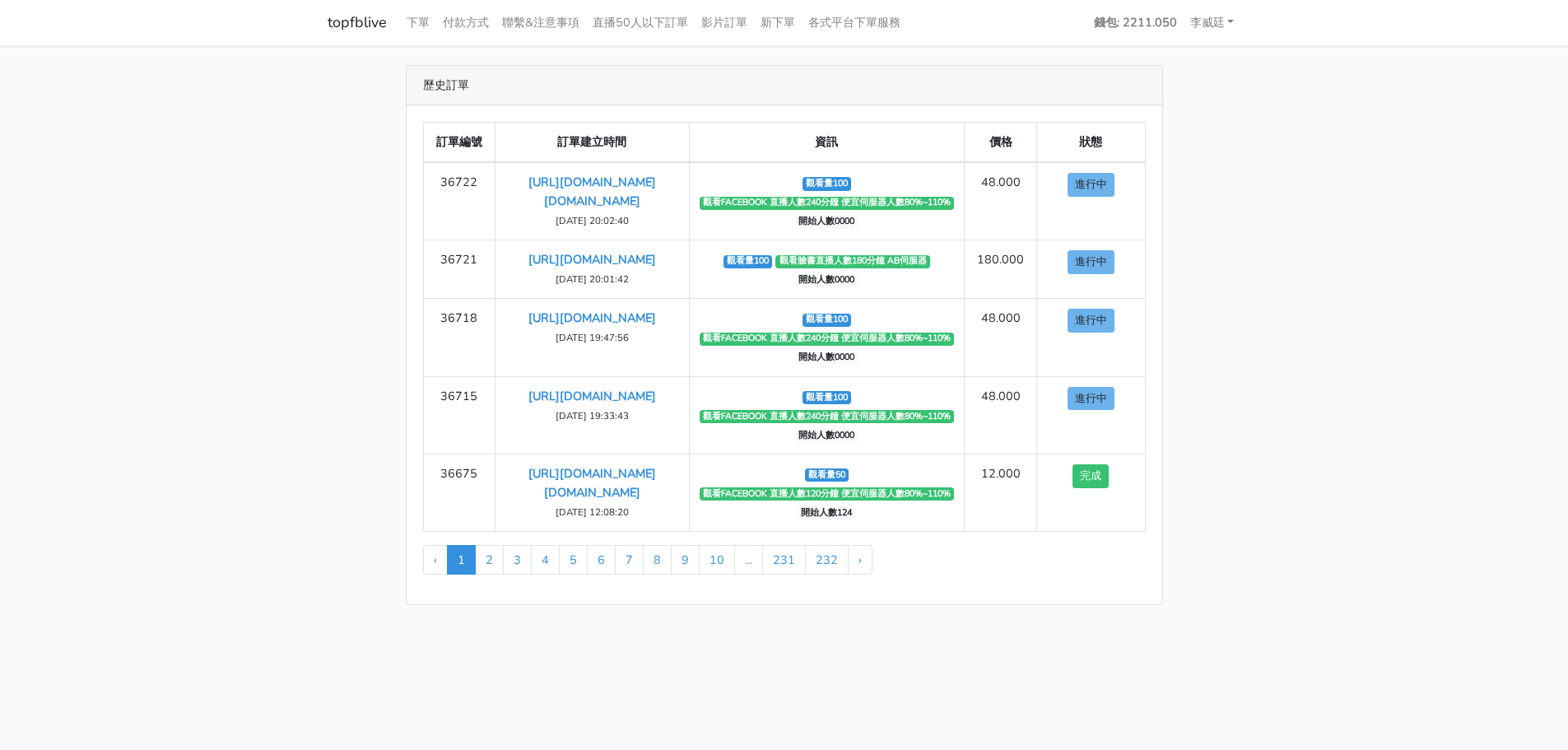
copy td "36718"
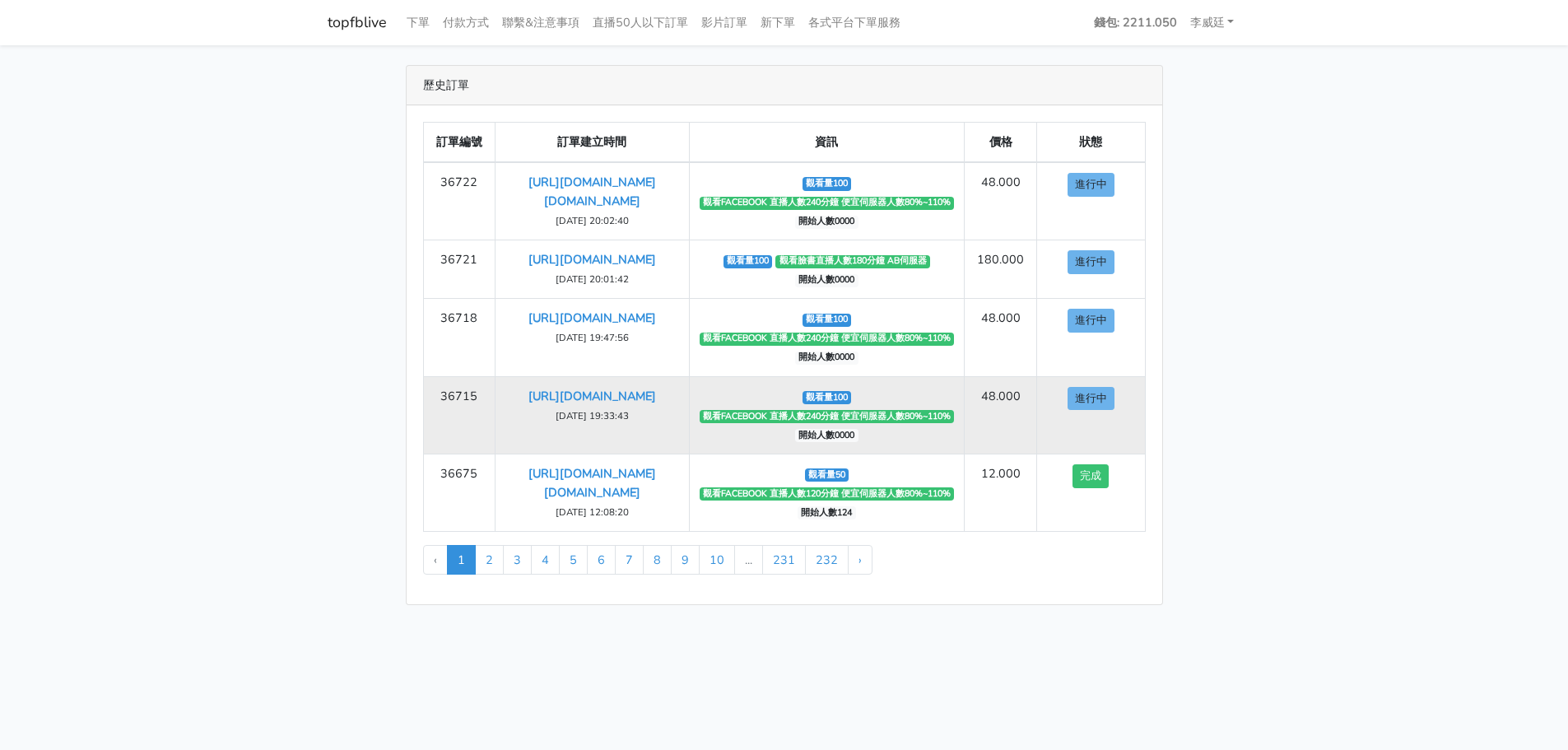
drag, startPoint x: 483, startPoint y: 513, endPoint x: 425, endPoint y: 516, distance: 58.1
click at [424, 454] on td "36715" at bounding box center [459, 415] width 72 height 77
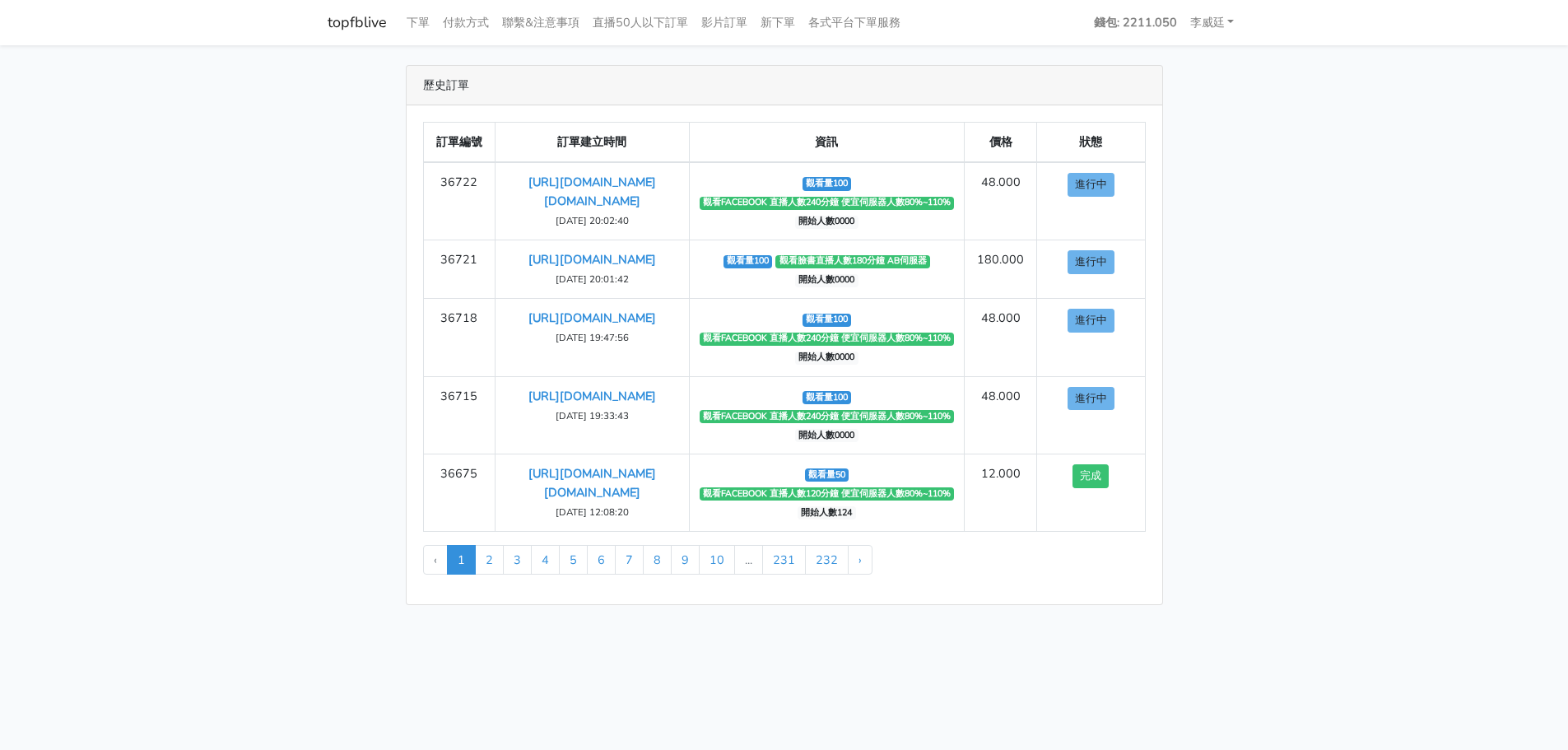
click at [307, 450] on main "歷史訂單 訂單編號 訂單建立時間 資訊 價格 狀態 36722 https://www.facebook.com/applestarry.shop/video…" at bounding box center [784, 334] width 1568 height 579
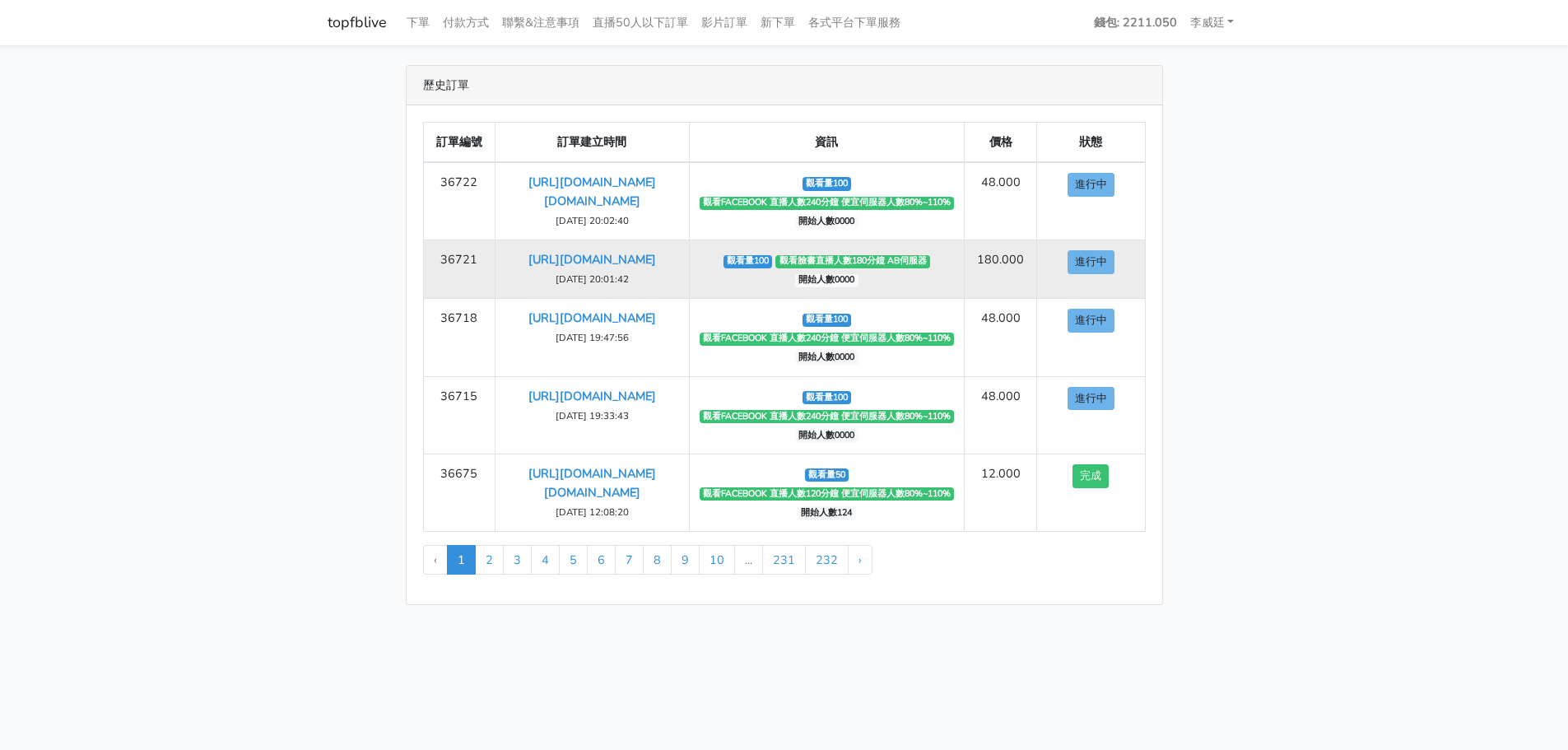
click at [818, 298] on td "觀看量100 觀看臉書直播人數180分鐘 AB伺服器 開始人數0000" at bounding box center [826, 269] width 275 height 58
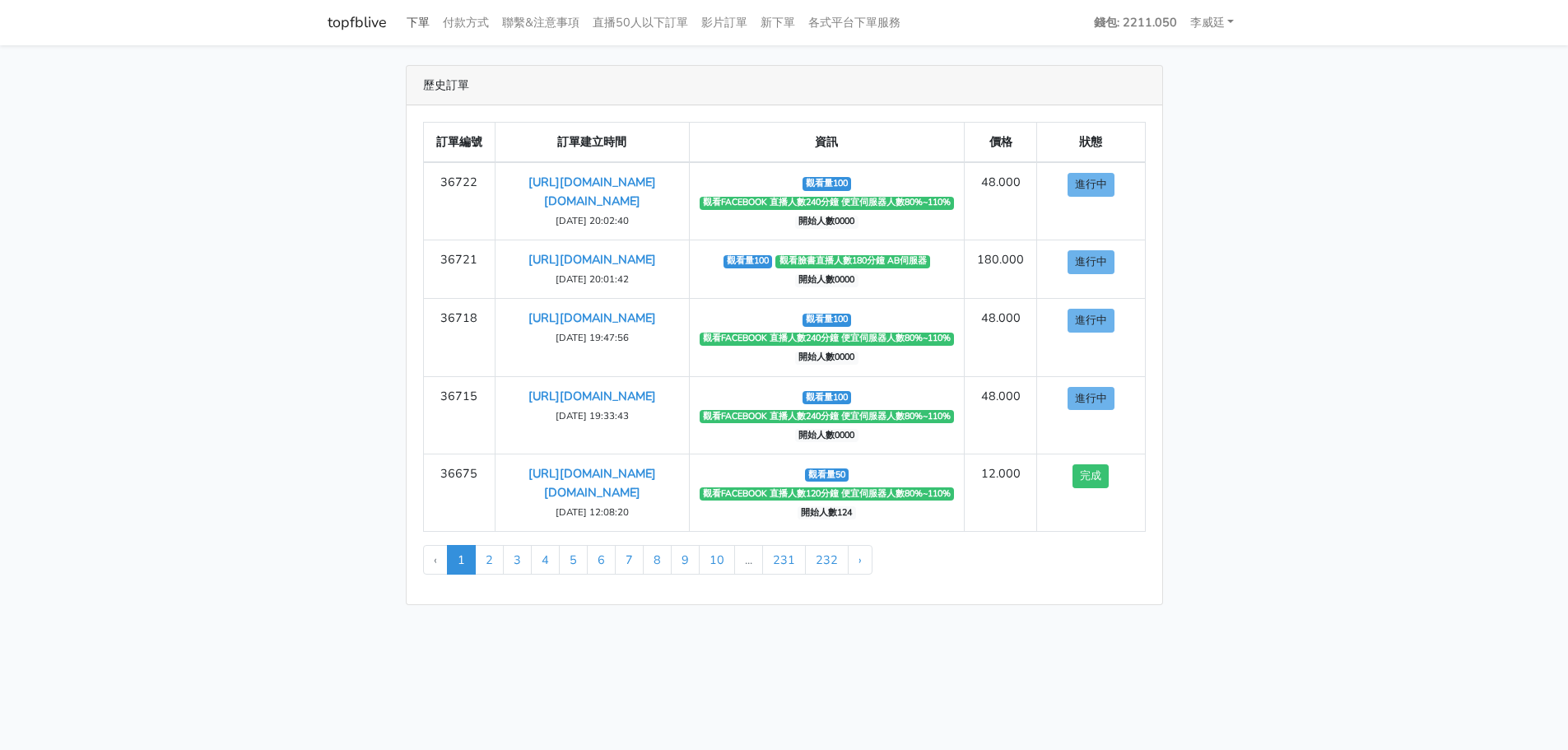
click at [420, 23] on link "下單" at bounding box center [418, 23] width 36 height 32
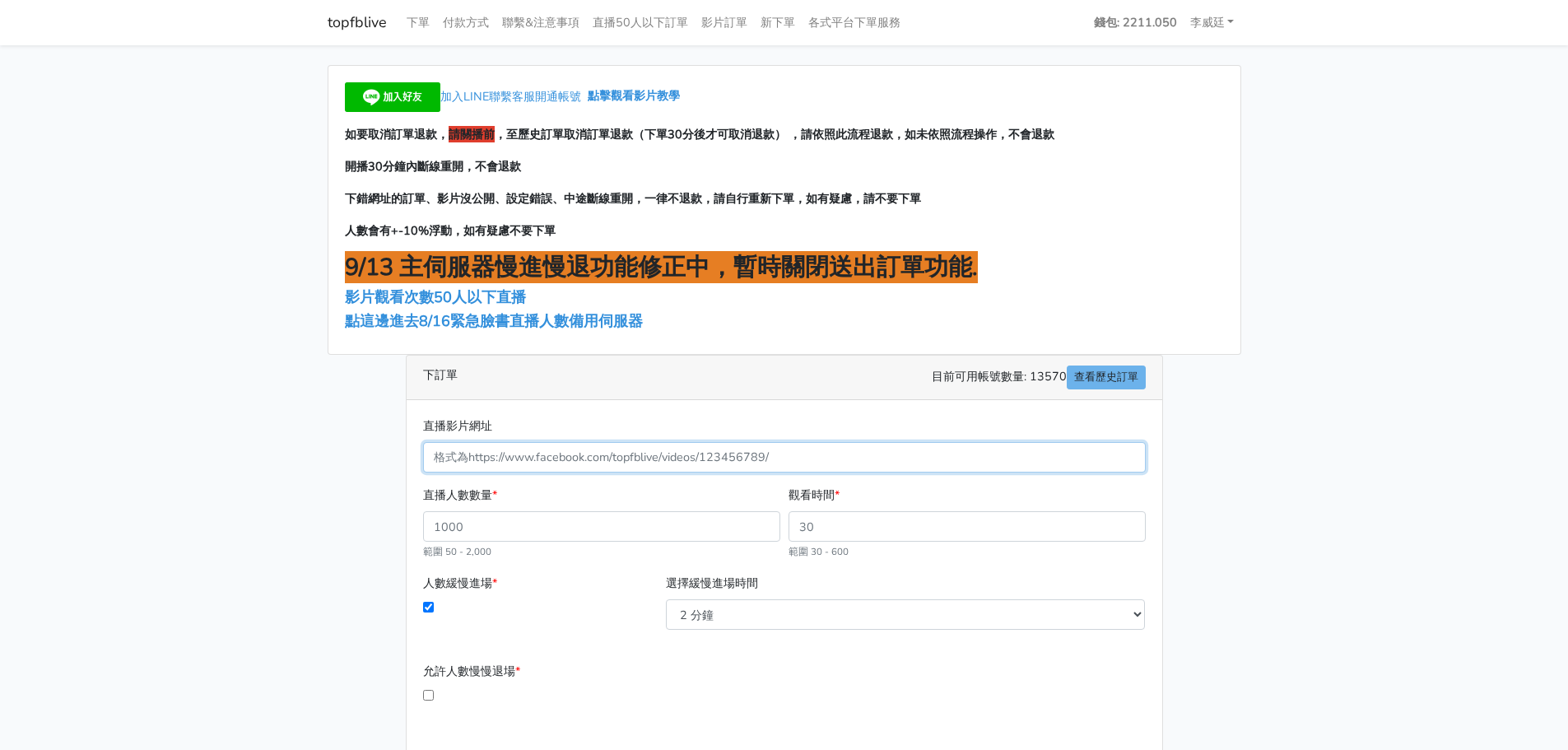
click at [499, 459] on input "直播影片網址" at bounding box center [784, 457] width 723 height 30
paste input "[URL][DOMAIN_NAME][DOMAIN_NAME]"
type input "753626227663630"
click at [483, 316] on span "點這邊進去8/16緊急臉書直播人數備用伺服器" at bounding box center [494, 320] width 298 height 20
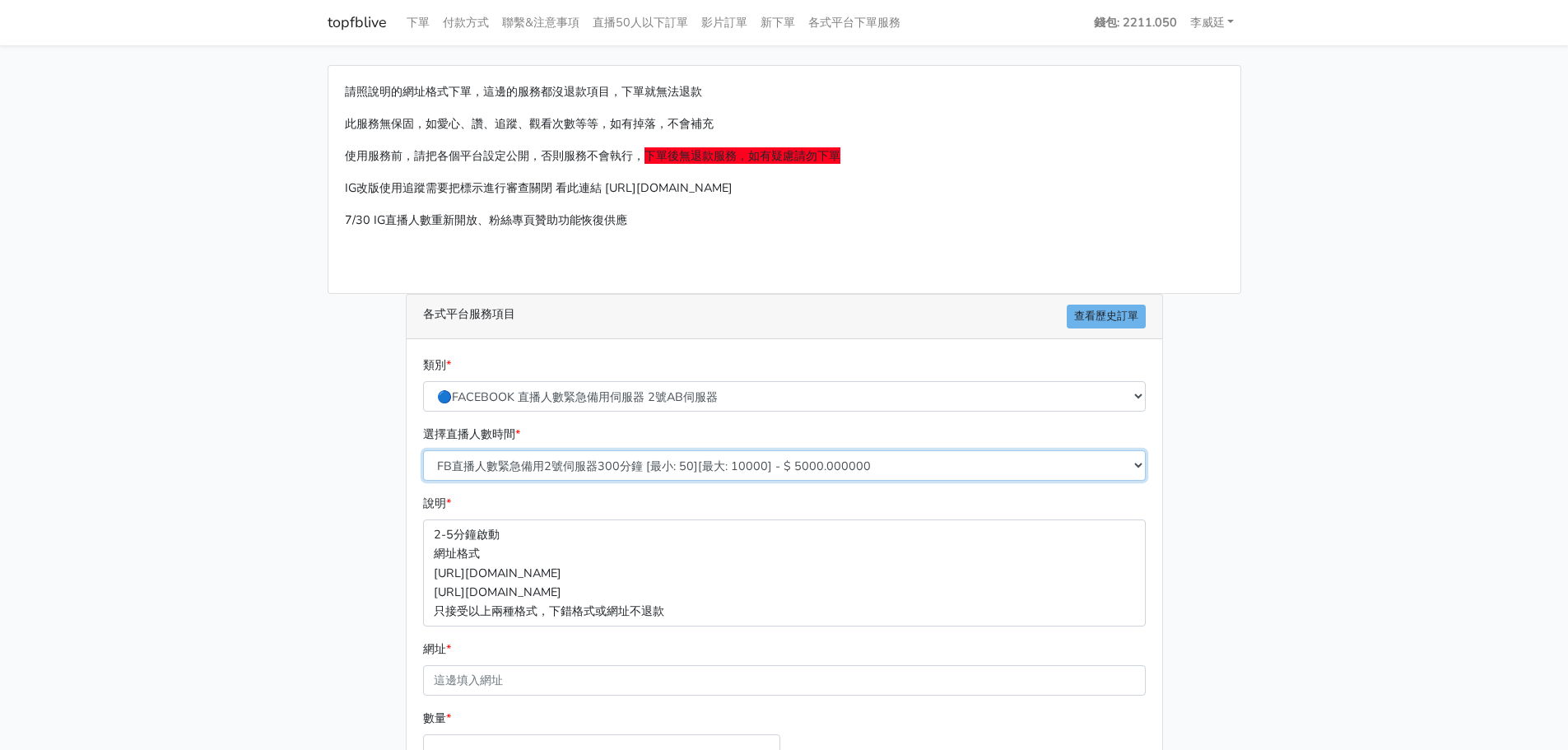
click at [602, 468] on select "FB直播人數緊急備用2號伺服器300分鐘 [最小: 50][最大: 10000] - $ 5000.000000 FB直播人數緊急備用2號伺服器60分鐘 [最…" at bounding box center [784, 465] width 723 height 30
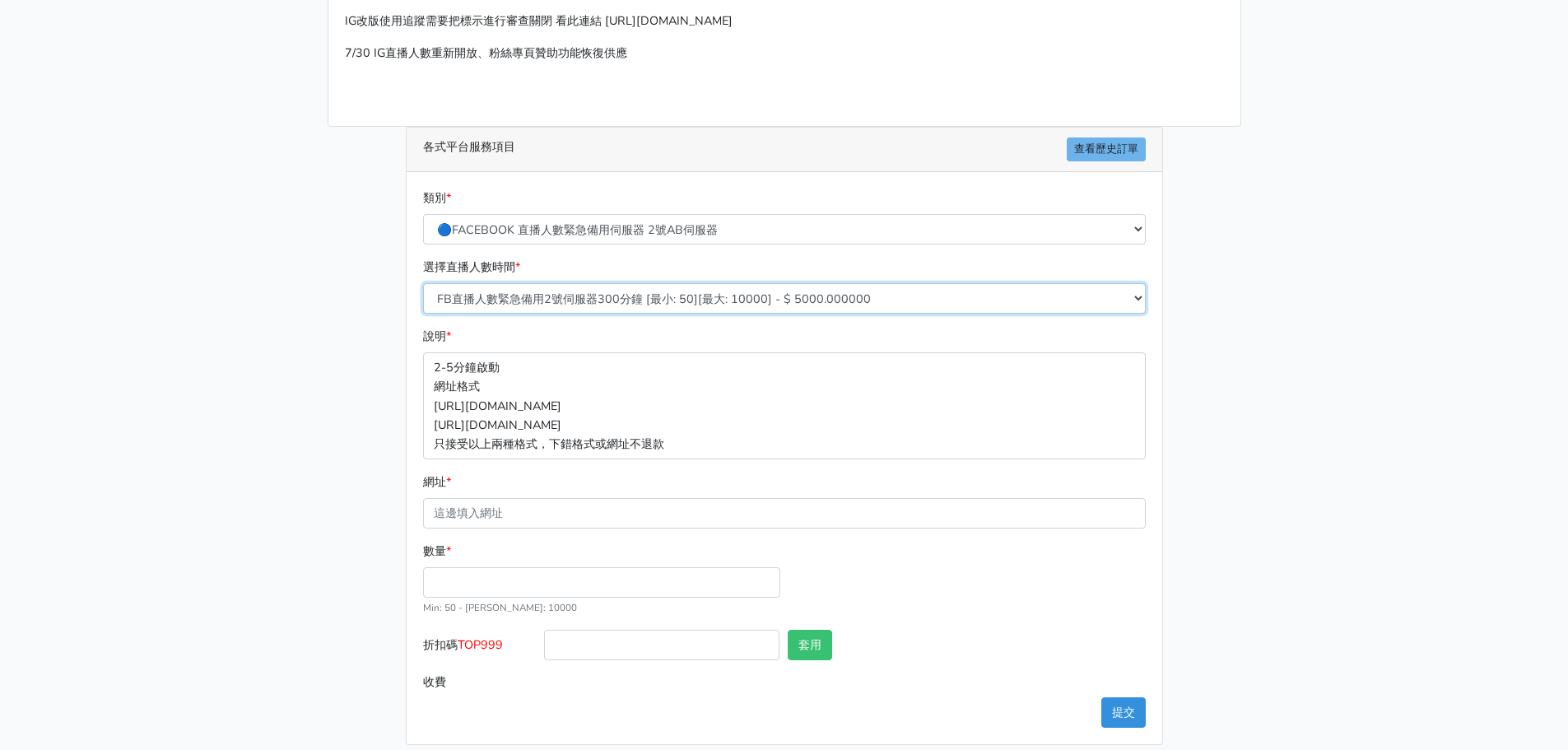
scroll to position [182, 0]
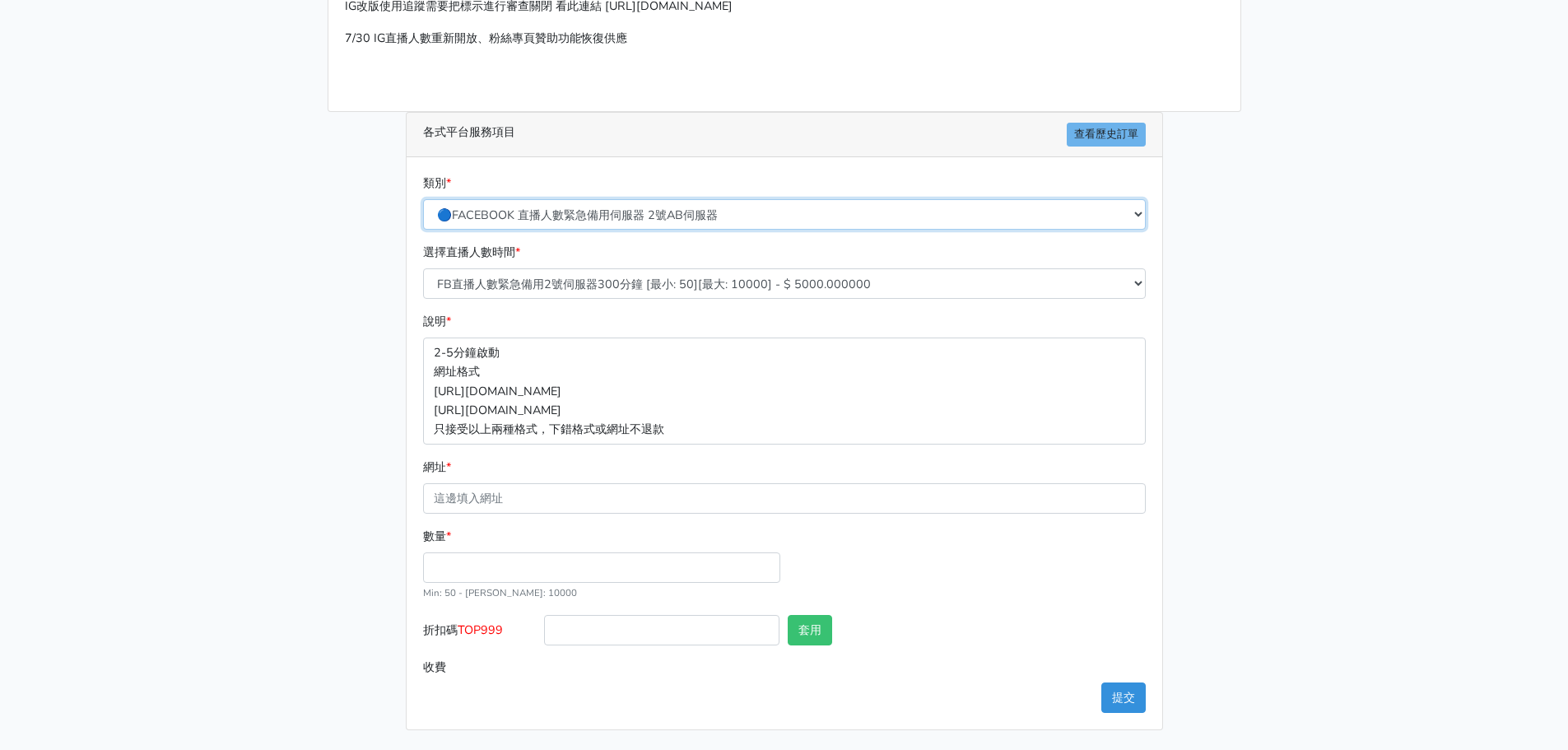
click at [598, 213] on select "🔵FACEBOOK 直播人數緊急備用伺服器 2號AB伺服器 🔵FACEBOOK 網軍專用貼文留言 安全保密 🔵FACEBOOK 直播人數緊急備用伺服器 J1 …" at bounding box center [784, 214] width 723 height 30
select select "3/26熱門平台服務台灣粉絲IG YT FB TIKTOK"
click at [423, 218] on select "🔵FACEBOOK 直播人數緊急備用伺服器 2號AB伺服器 🔵FACEBOOK 網軍專用貼文留言 安全保密 🔵FACEBOOK 直播人數緊急備用伺服器 J1 …" at bounding box center [784, 214] width 723 height 30
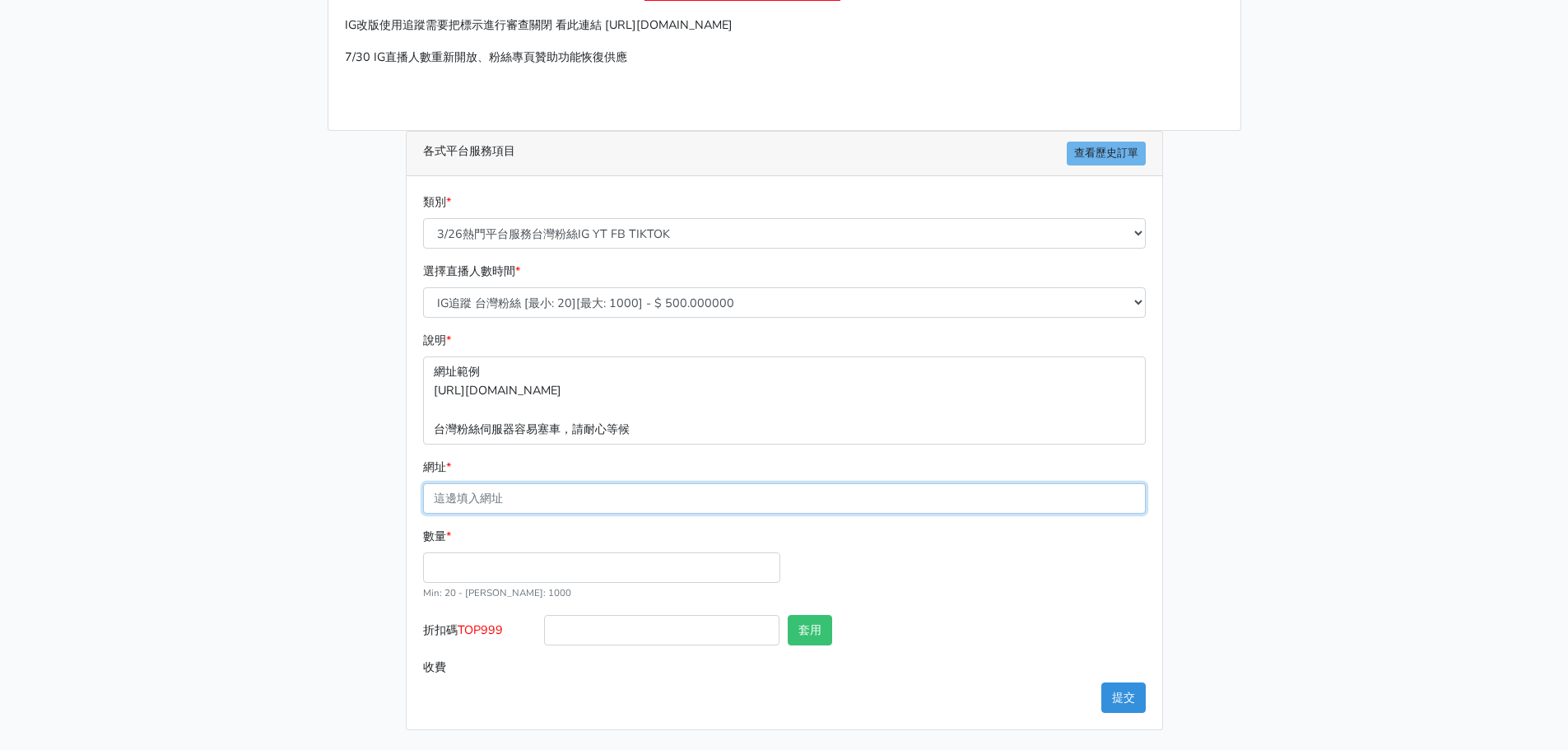
click at [519, 505] on input "網址 *" at bounding box center [784, 498] width 723 height 30
paste input "[URL][DOMAIN_NAME][DOMAIN_NAME]"
type input "[URL][DOMAIN_NAME][DOMAIN_NAME]"
click at [475, 570] on input "數量 *" at bounding box center [601, 567] width 357 height 30
type input "100"
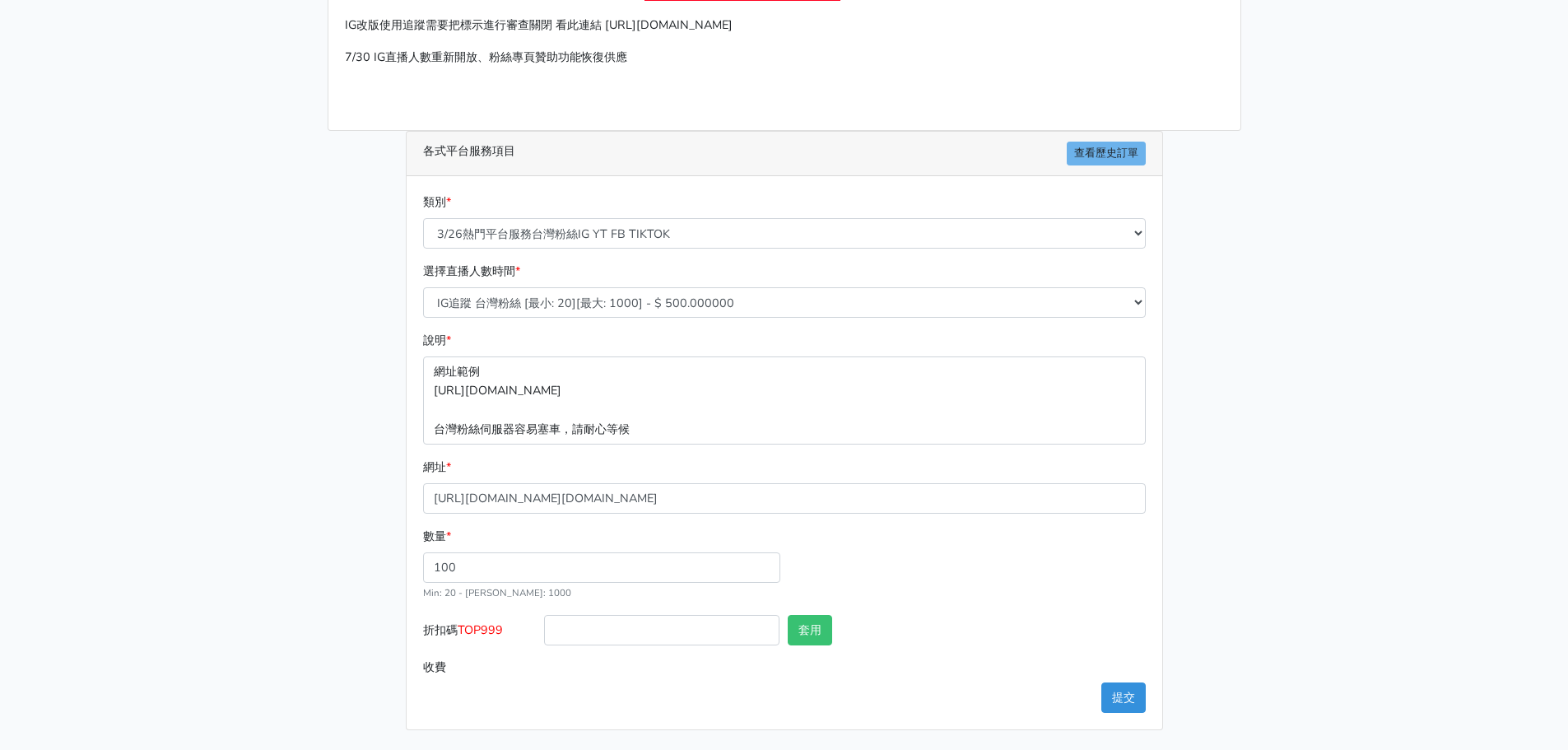
type input "50.000"
drag, startPoint x: 515, startPoint y: 630, endPoint x: 464, endPoint y: 630, distance: 51.0
click at [464, 630] on label "折扣碼 TOP999" at bounding box center [480, 633] width 122 height 37
copy span "TOP999"
click at [649, 630] on input "折扣碼 TOP999" at bounding box center [662, 630] width 235 height 30
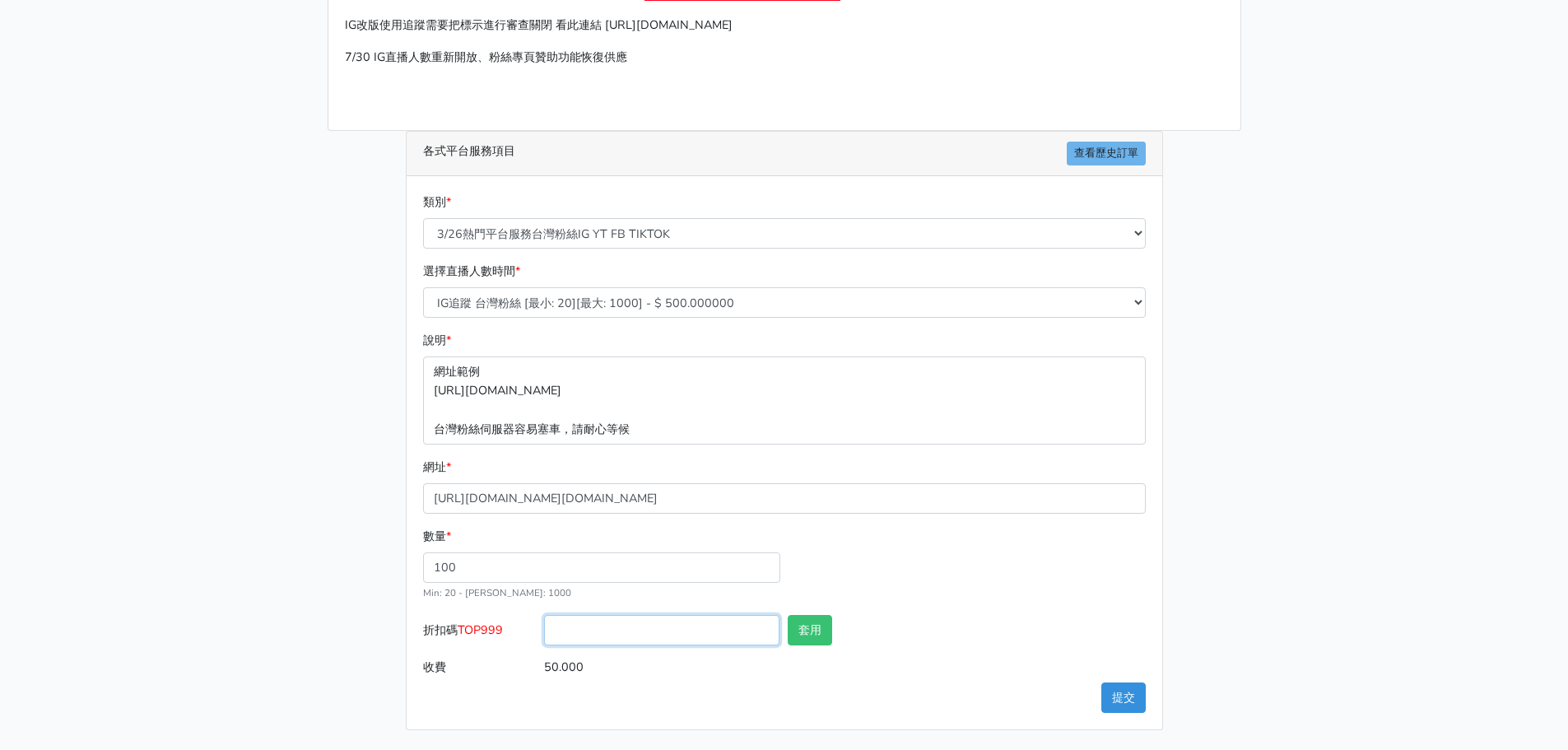
paste input "TOP999"
type input "TOP999"
click at [810, 632] on button "套用" at bounding box center [809, 630] width 45 height 30
type input "套用失敗"
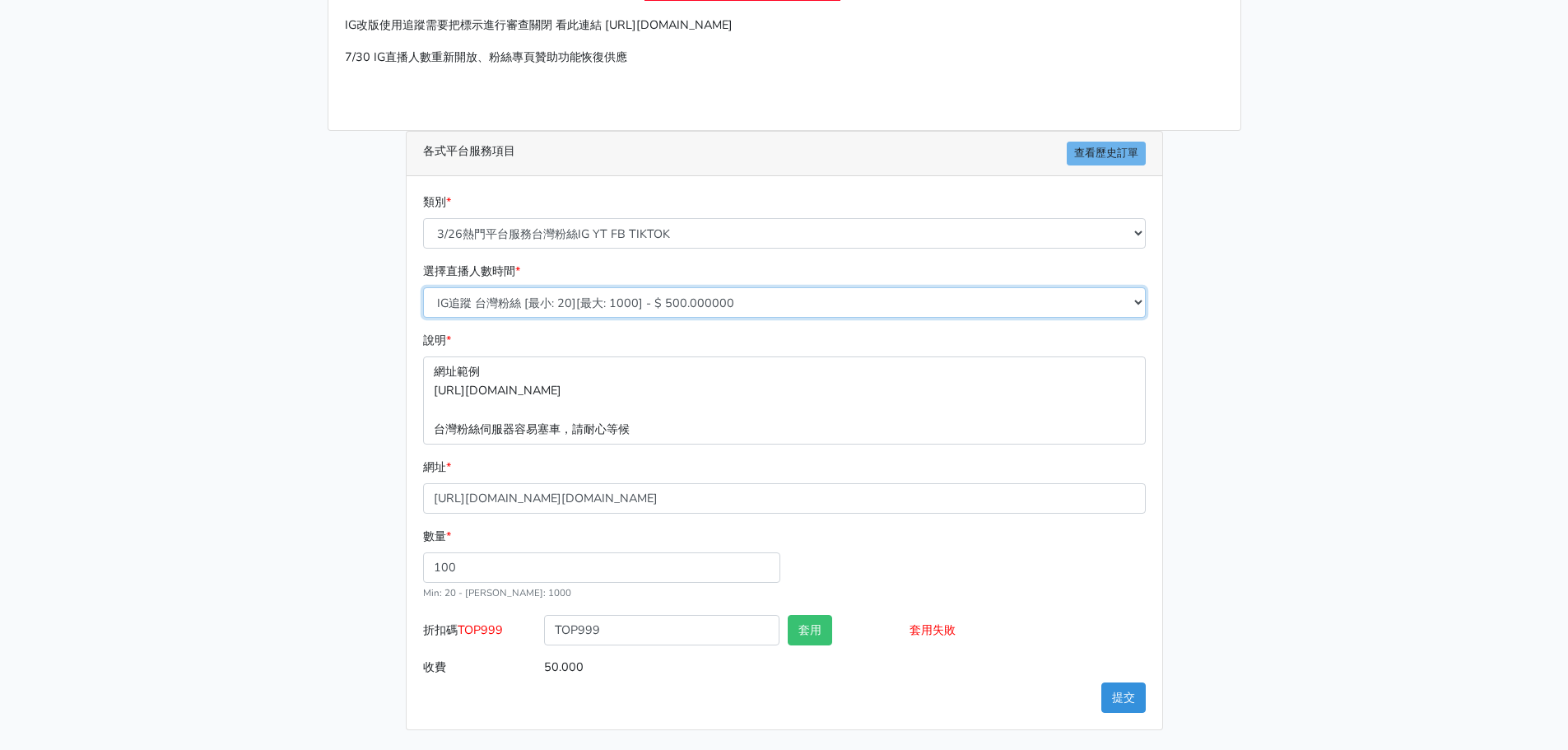
click at [614, 303] on select "IG追蹤 台灣粉絲 [最小: 20][最大: 1000] - $ 500.000000 IG愛心 台灣粉絲 [最小: 20][最大: 1000] - $ 35…" at bounding box center [784, 302] width 723 height 30
select select "669"
click at [423, 287] on select "IG追蹤 台灣粉絲 [最小: 20][最大: 1000] - $ 500.000000 IG愛心 台灣粉絲 [最小: 20][最大: 1000] - $ 35…" at bounding box center [784, 302] width 723 height 30
type input "48.000"
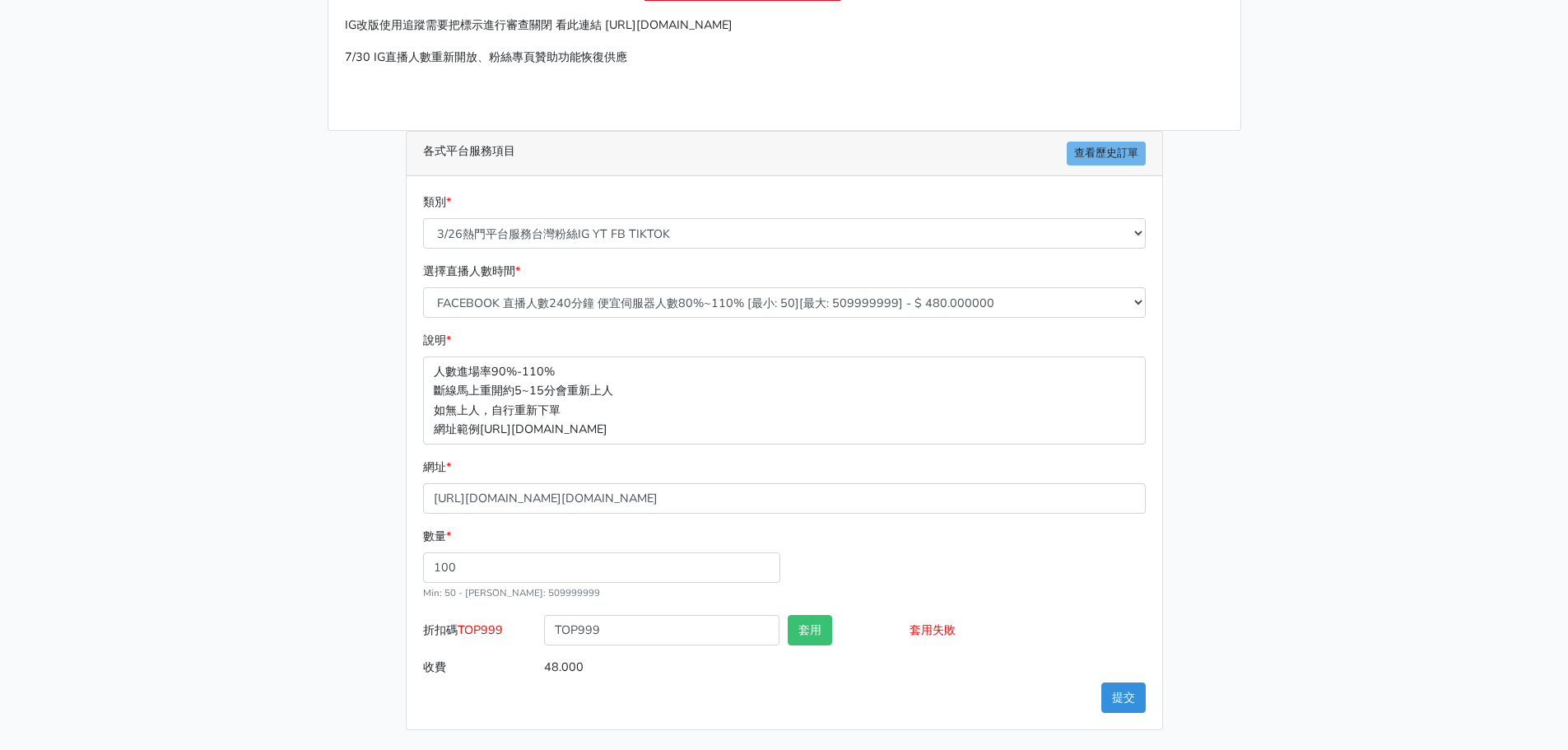
click at [290, 505] on main "請照說明的網址格式下單，這邊的服務都沒退款項目，下單就無法退款 此服務無保固，如愛心、讚、追蹤、觀看次數等等，如有掉落，不會補充 使用服務前，請把各個平台設定…" at bounding box center [784, 316] width 1568 height 867
click at [1131, 699] on button "提交" at bounding box center [1123, 698] width 45 height 30
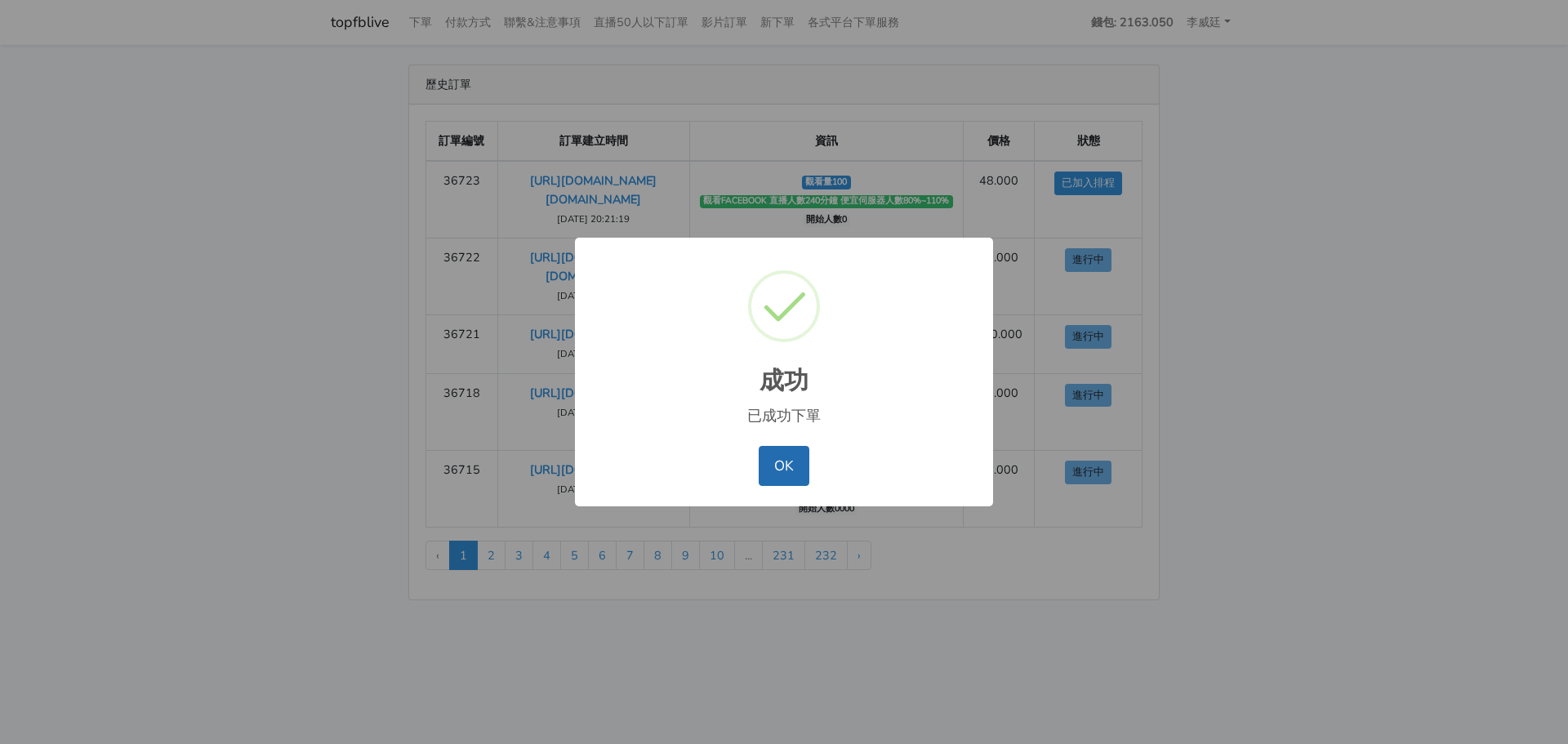
click at [784, 471] on button "OK" at bounding box center [783, 464] width 50 height 39
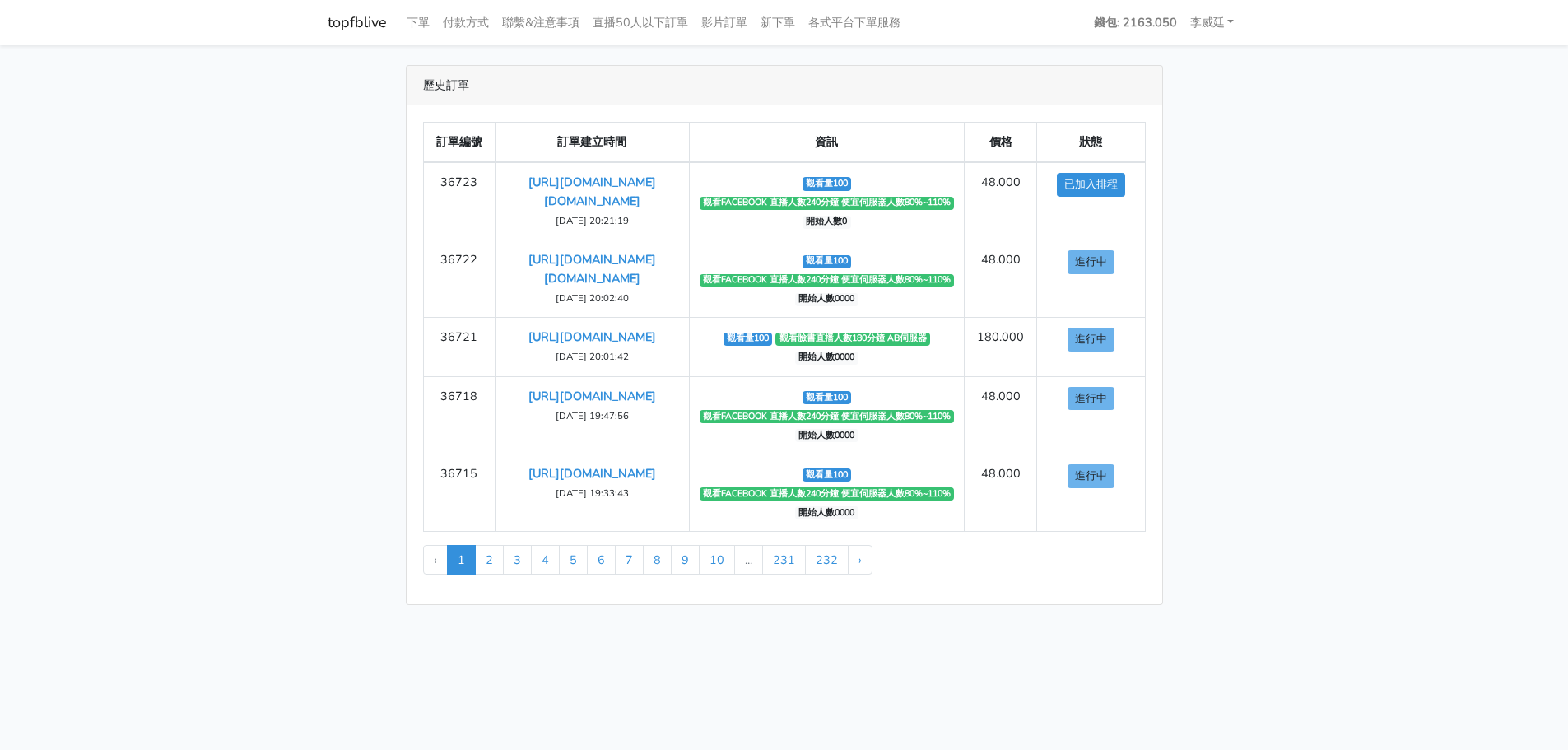
click at [1270, 407] on main "歷史訂單 訂單編號 訂單建立時間 資訊 價格 狀態 36723 [URL][DOMAIN_NAME][DOMAIN_NAME] ‹" at bounding box center [784, 334] width 1568 height 579
click at [274, 168] on main "歷史訂單 訂單編號 訂單建立時間 資訊 價格 狀態 36723 [URL][DOMAIN_NAME][DOMAIN_NAME] ‹" at bounding box center [784, 334] width 1568 height 579
